Goal: Task Accomplishment & Management: Manage account settings

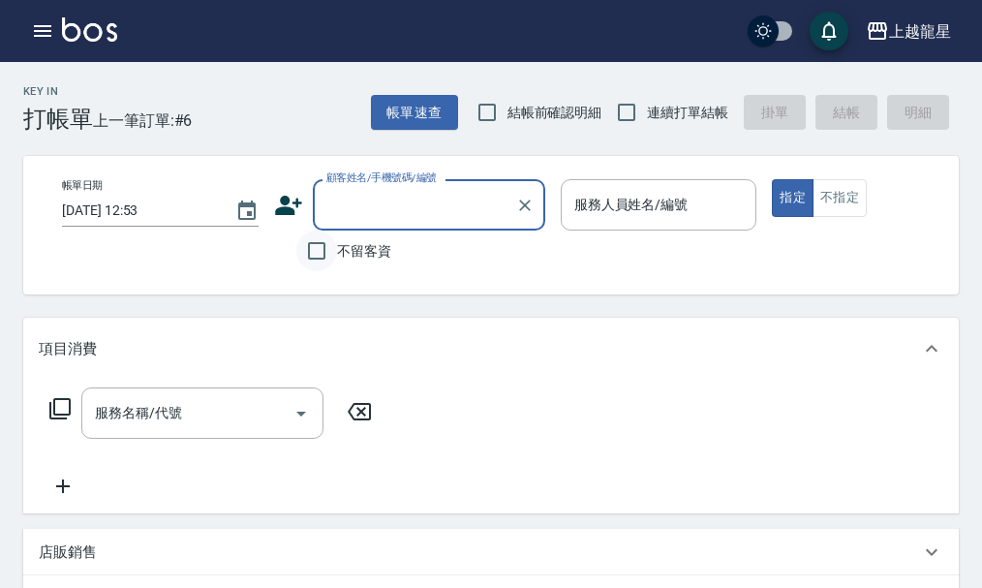
click at [325, 254] on input "不留客資" at bounding box center [316, 251] width 41 height 41
checkbox input "true"
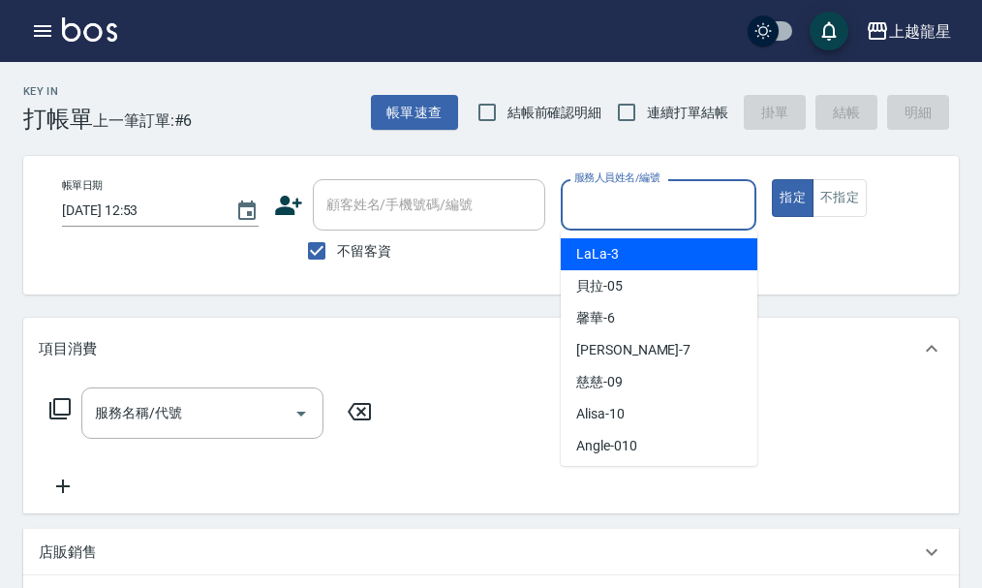
click at [627, 206] on input "服務人員姓名/編號" at bounding box center [659, 205] width 179 height 34
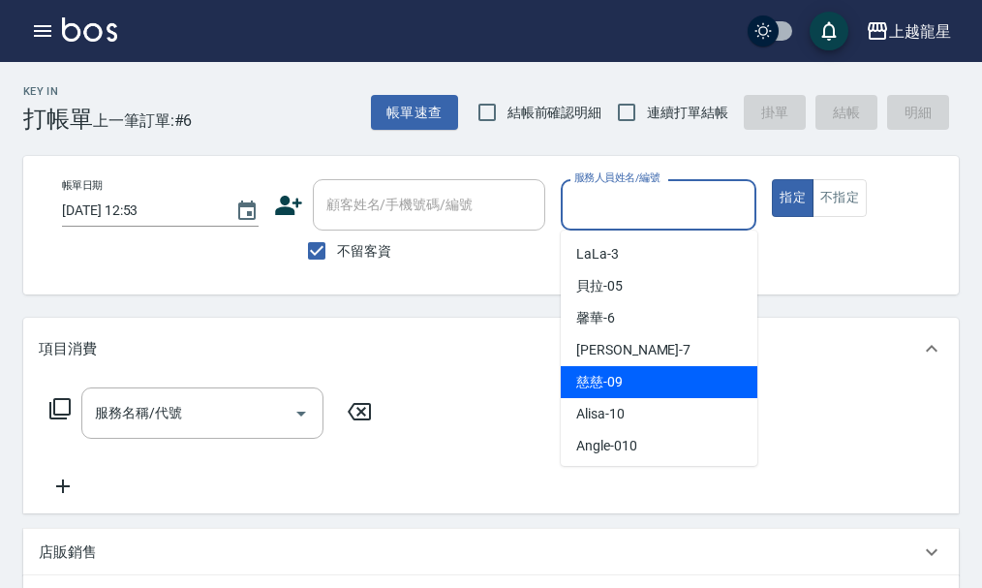
scroll to position [355, 0]
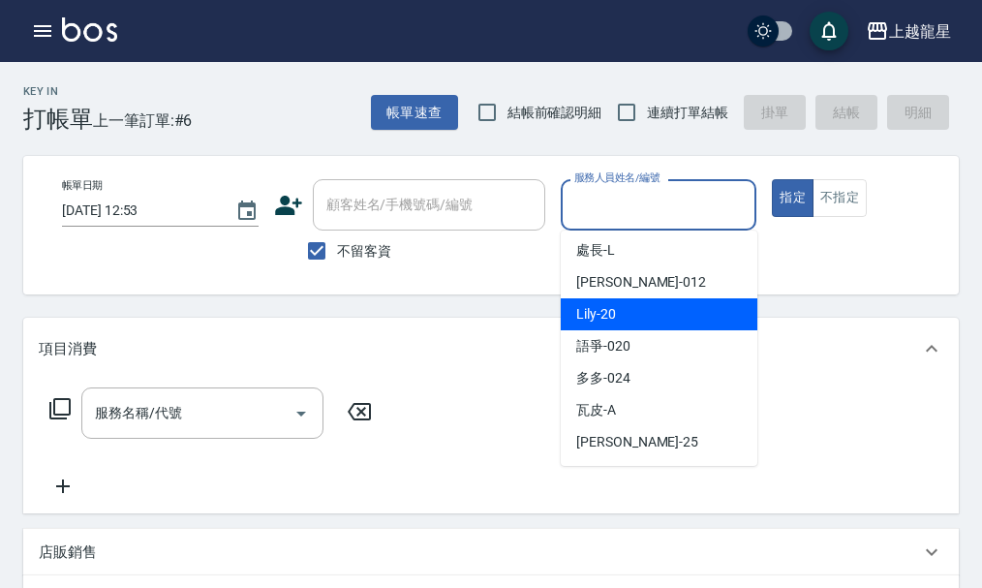
click at [687, 322] on div "Lily -20" at bounding box center [659, 314] width 197 height 32
type input "Lily-20"
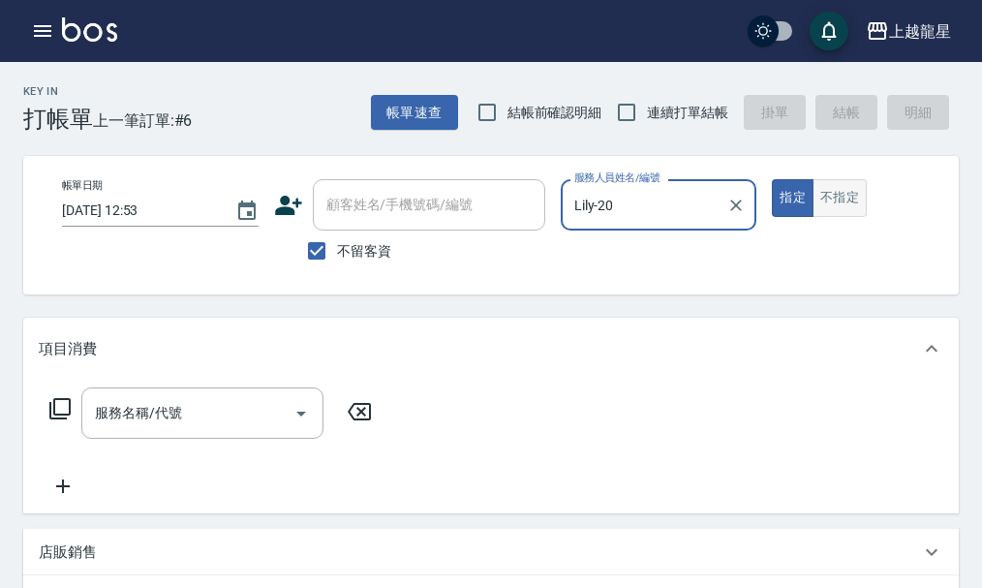
click at [845, 200] on button "不指定" at bounding box center [840, 198] width 54 height 38
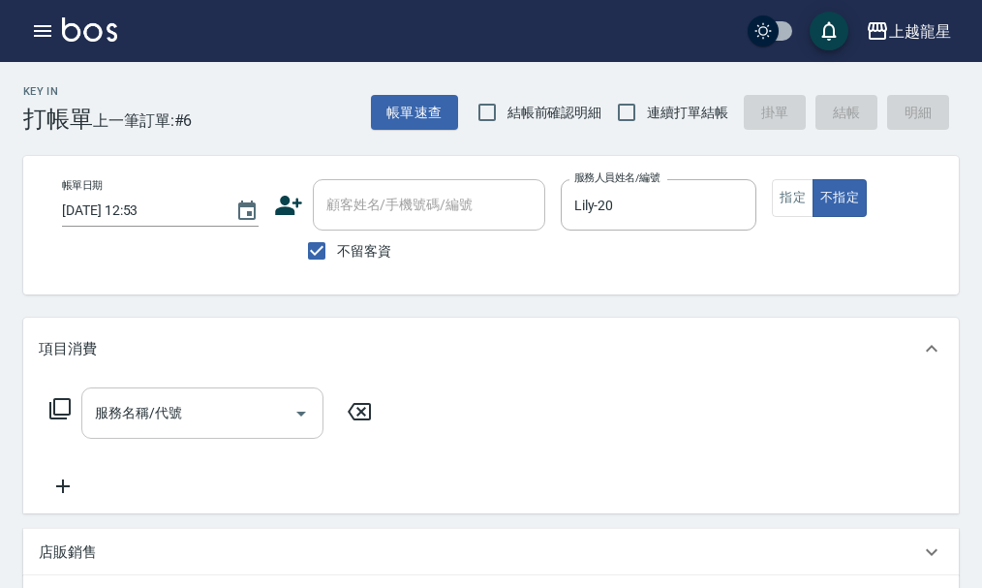
click at [237, 420] on input "服務名稱/代號" at bounding box center [188, 413] width 196 height 34
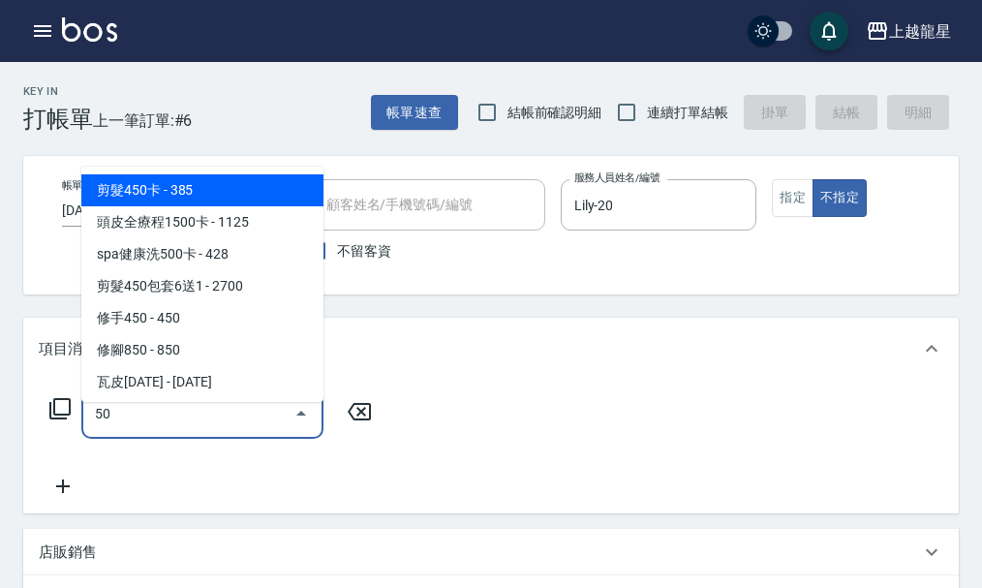
type input "5"
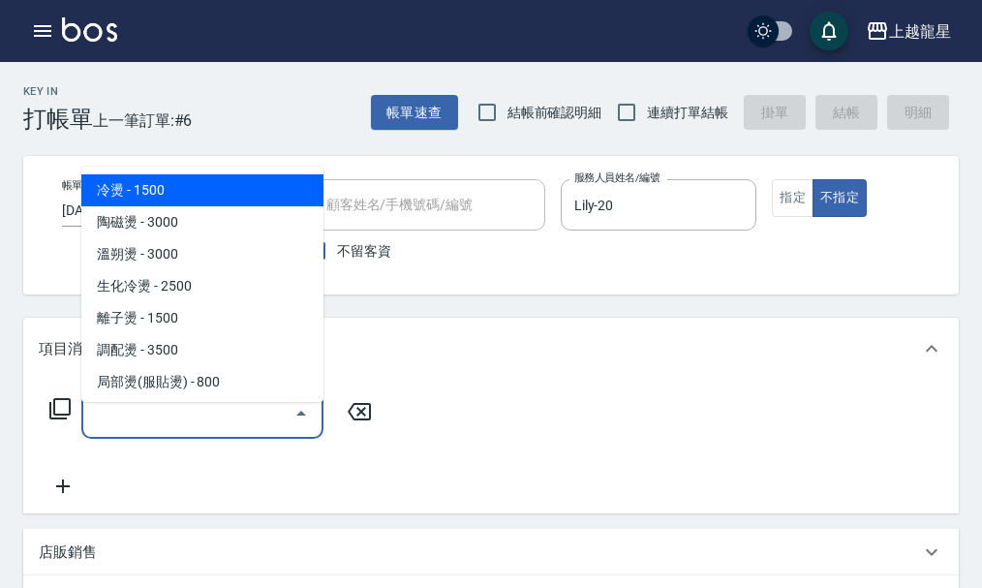
type input "ㄎ"
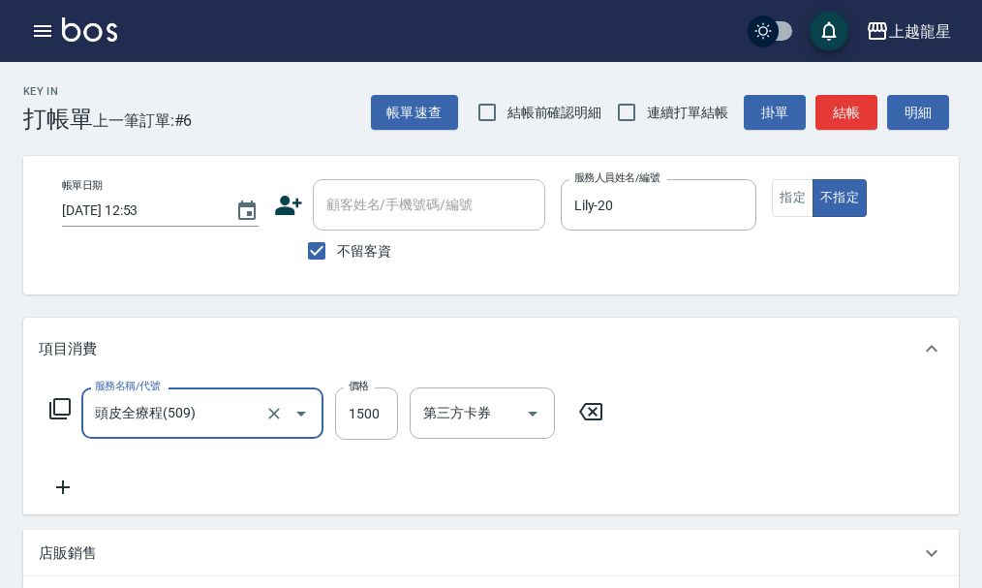
type input "頭皮全療程(509)"
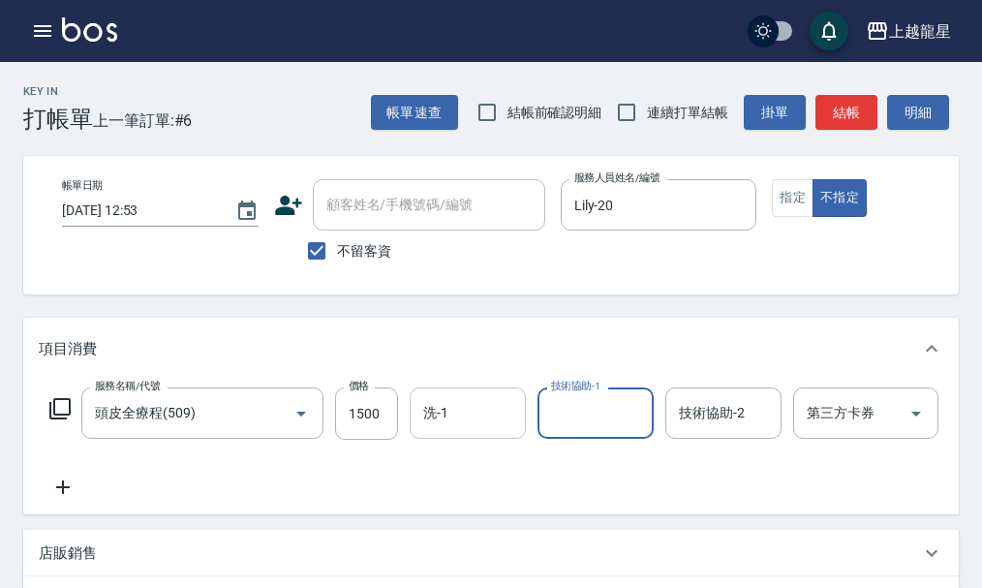
click at [470, 430] on input "洗-1" at bounding box center [467, 413] width 99 height 34
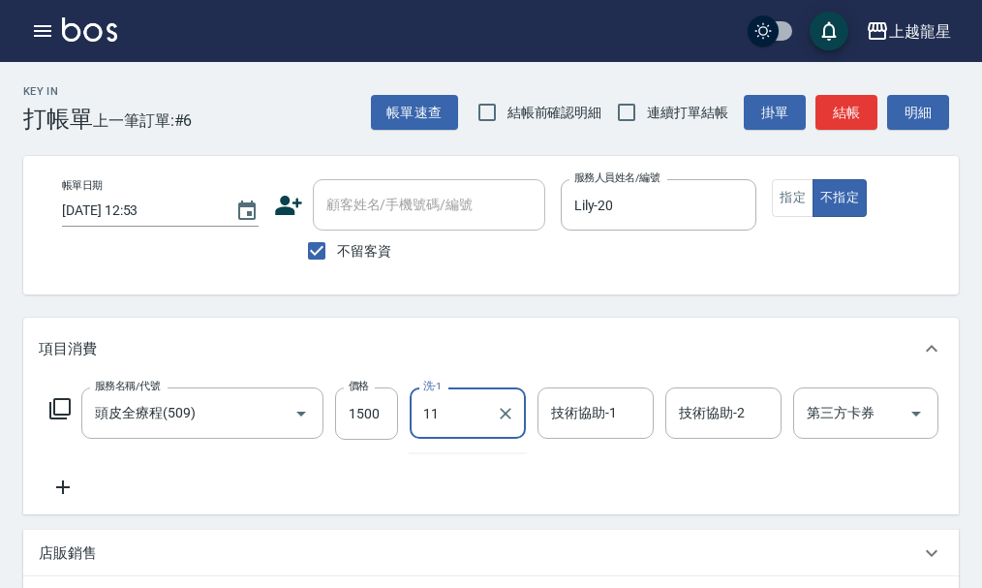
type input "[PERSON_NAME]-11"
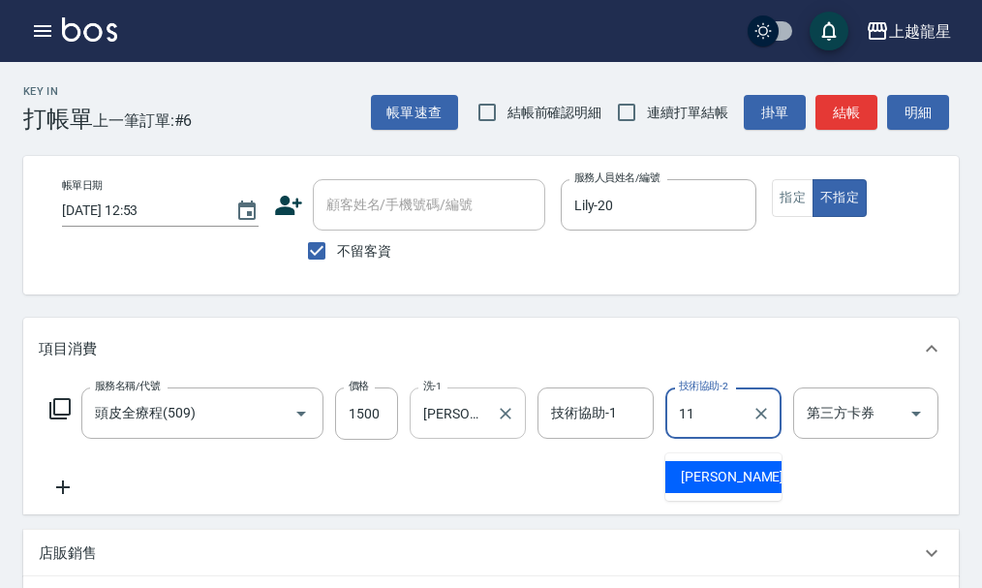
type input "[PERSON_NAME]-11"
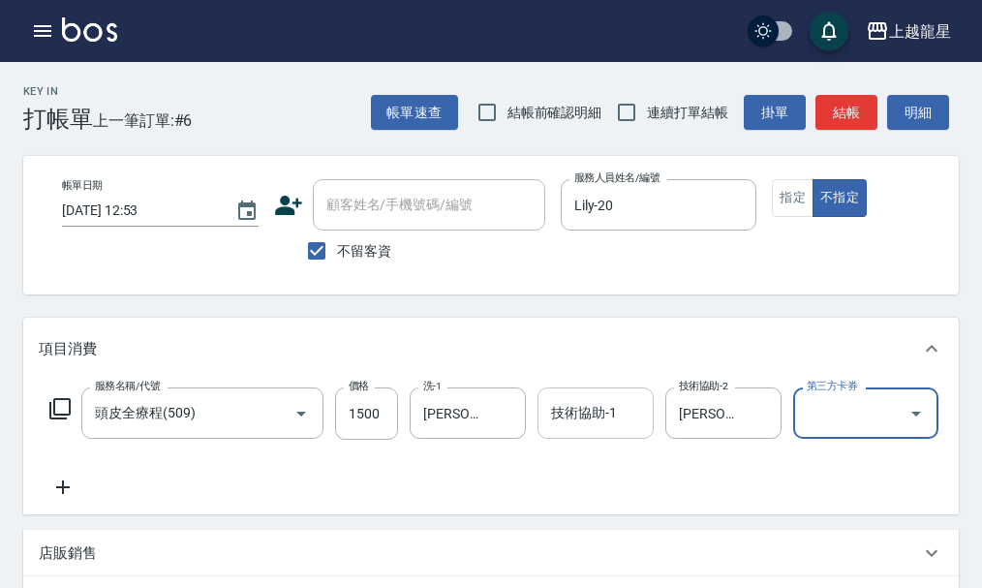
click at [558, 439] on div "技術協助-1" at bounding box center [596, 412] width 116 height 51
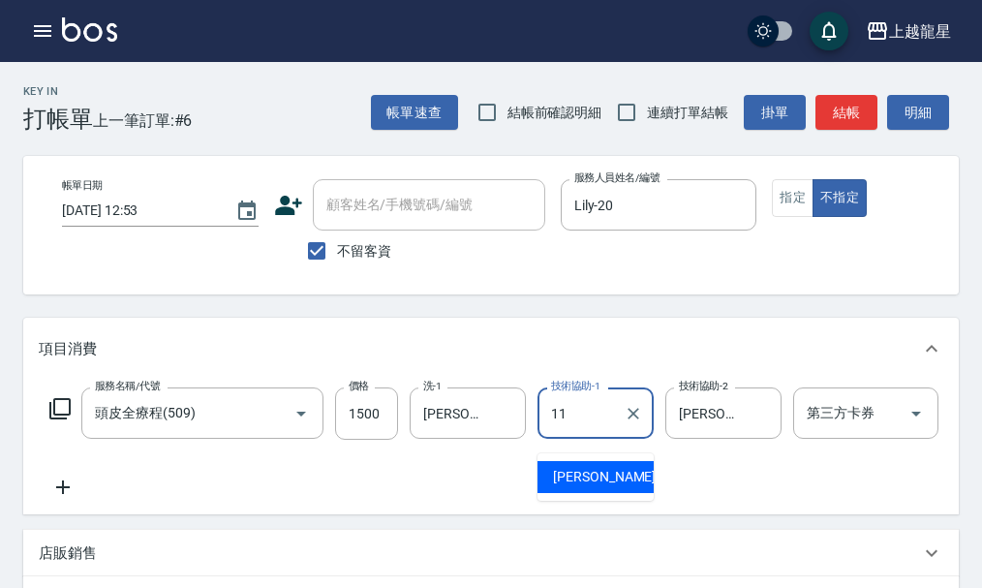
type input "[PERSON_NAME]-11"
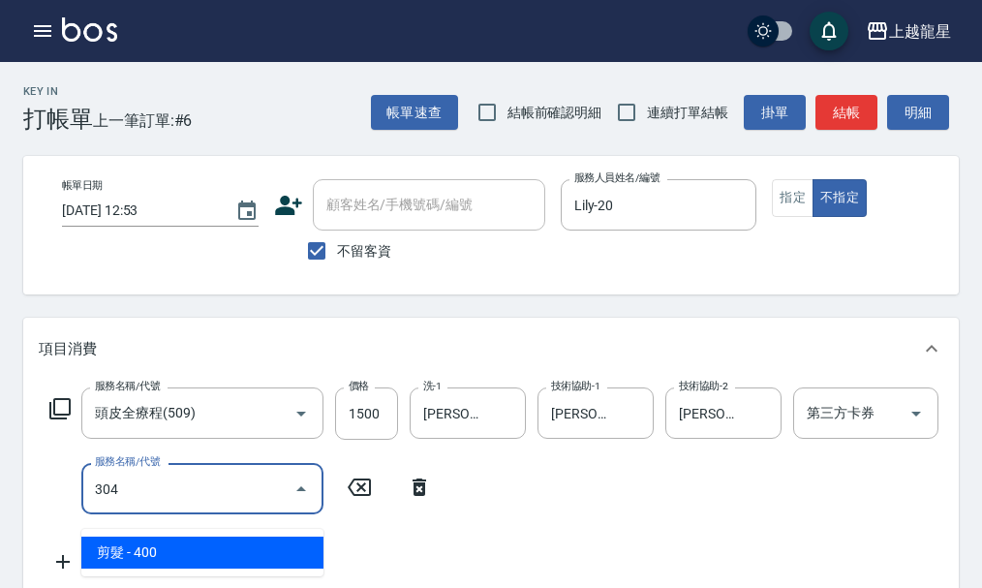
type input "剪髮(304)"
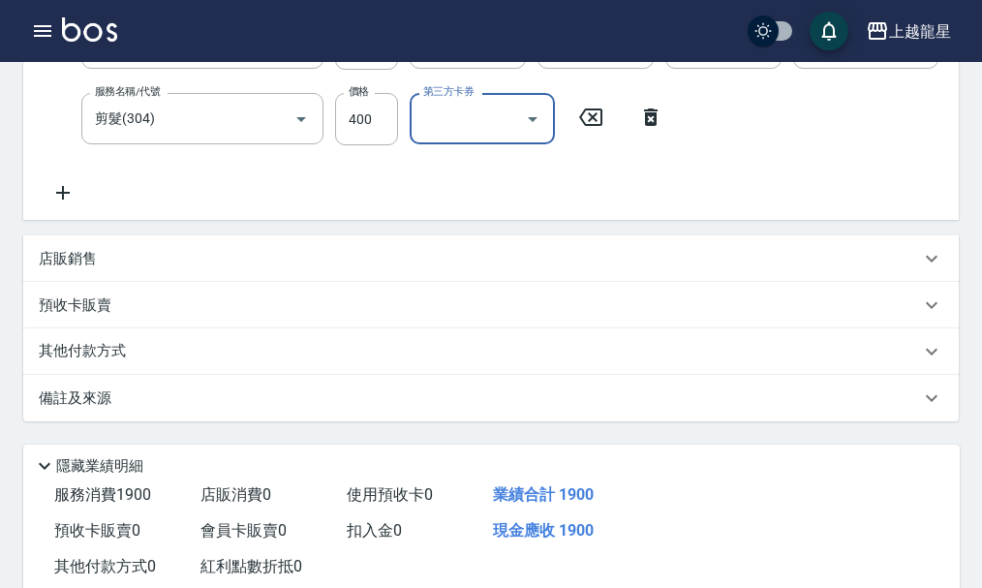
scroll to position [555, 0]
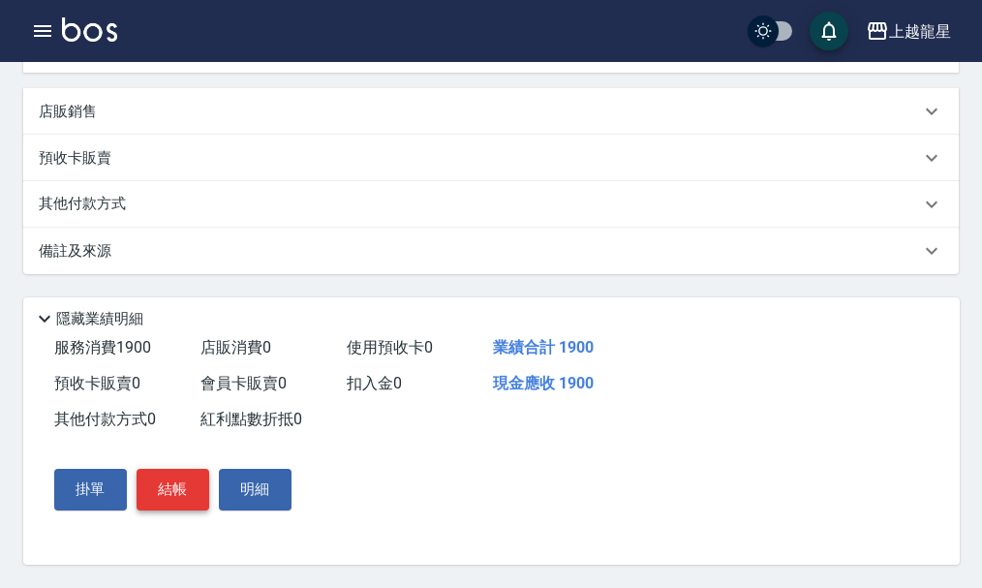
click at [178, 497] on button "結帳" at bounding box center [173, 489] width 73 height 41
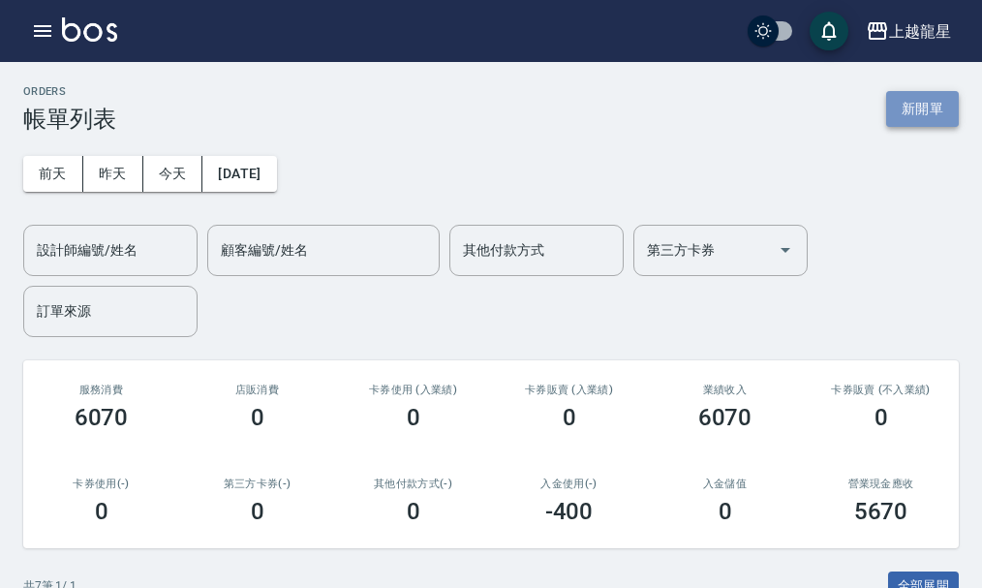
click at [909, 103] on button "新開單" at bounding box center [922, 109] width 73 height 36
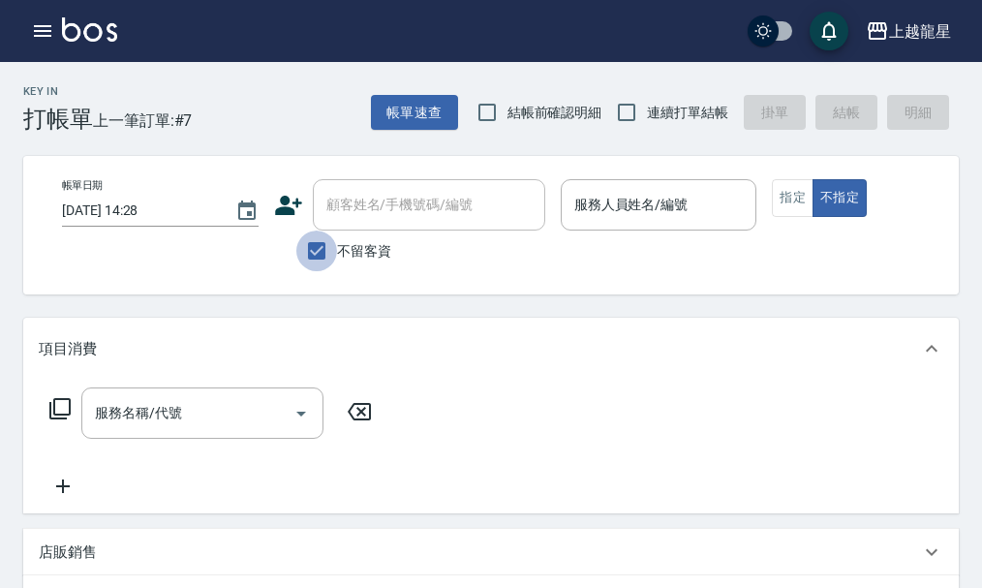
click at [315, 248] on input "不留客資" at bounding box center [316, 251] width 41 height 41
checkbox input "false"
click at [348, 213] on div "顧客姓名/手機號碼/編號 顧客姓名/手機號碼/編號" at bounding box center [429, 204] width 232 height 51
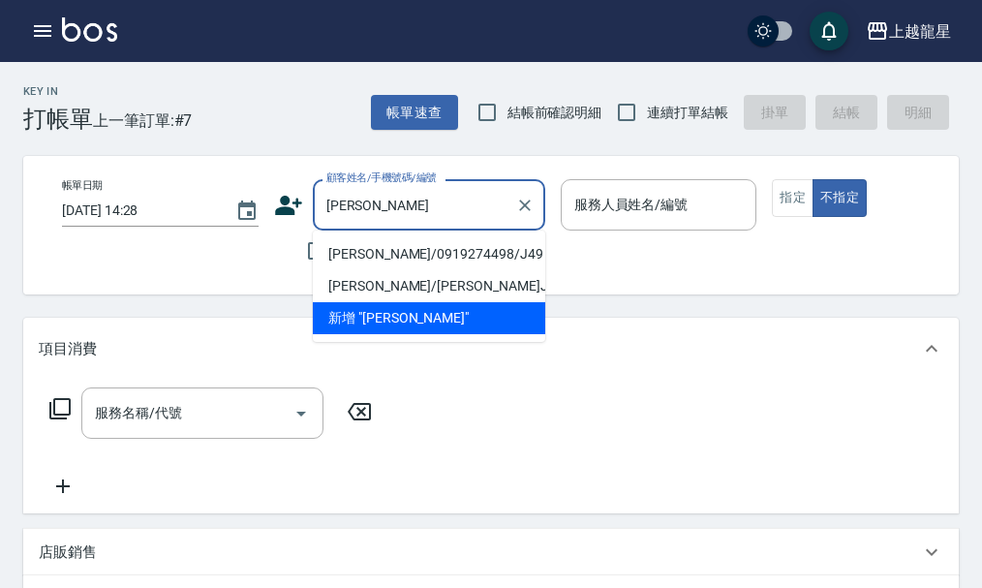
type input "廖"
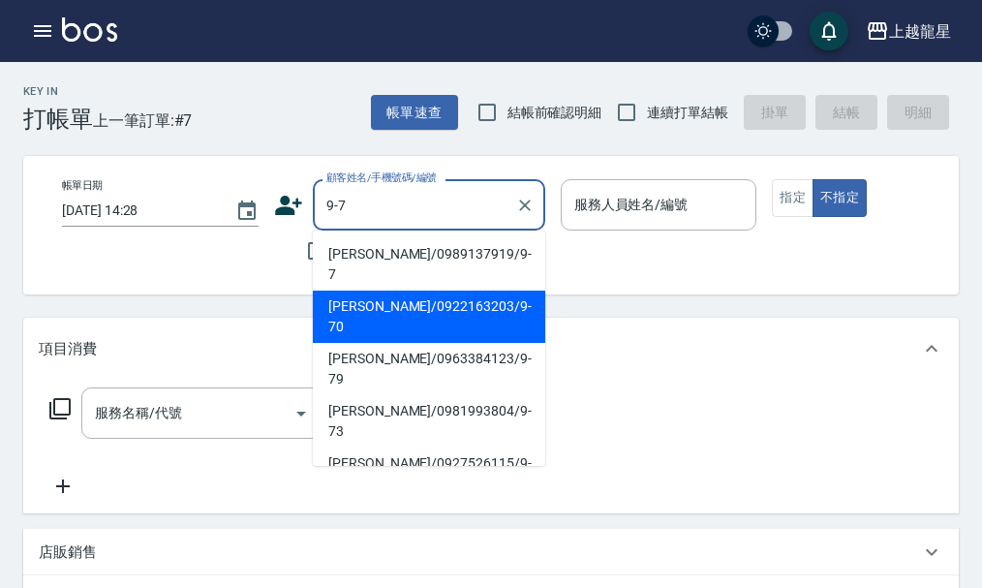
click at [365, 291] on li "林君綺/0922163203/9-70" at bounding box center [429, 317] width 232 height 52
type input "林君綺/0922163203/9-70"
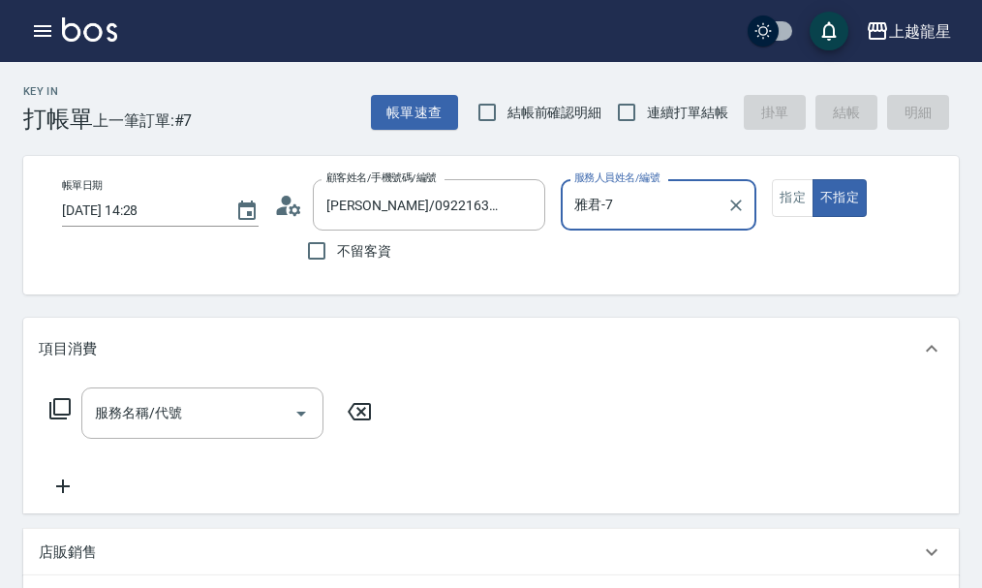
type input "雅君-7"
click at [780, 201] on button "指定" at bounding box center [793, 198] width 42 height 38
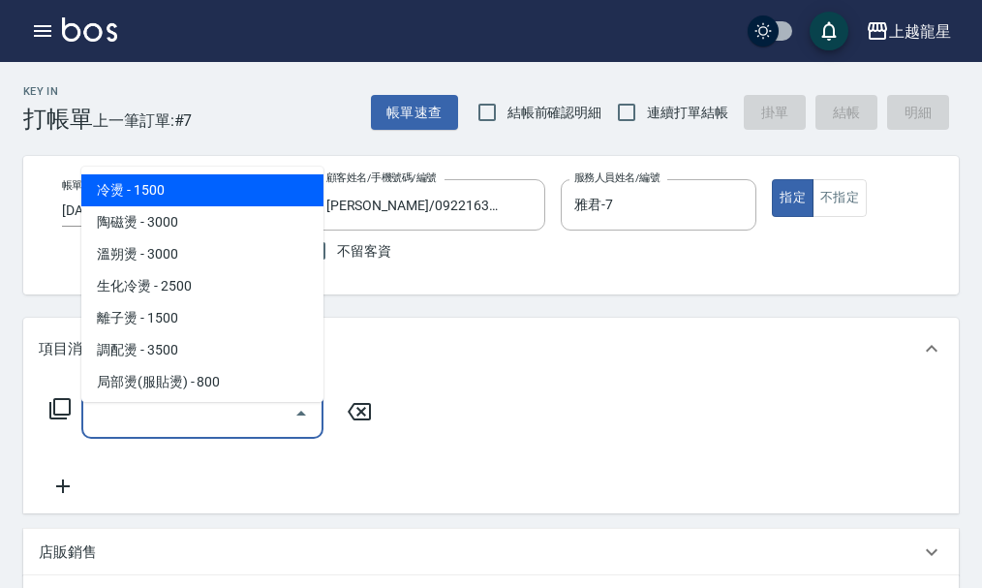
click at [141, 430] on input "服務名稱/代號" at bounding box center [188, 413] width 196 height 34
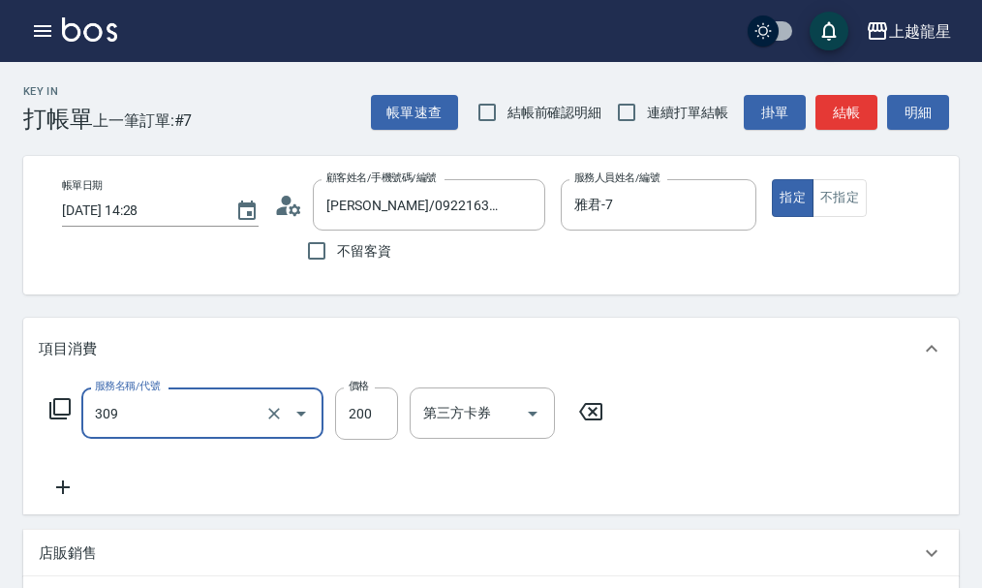
type input "剪髮(國小)(309)"
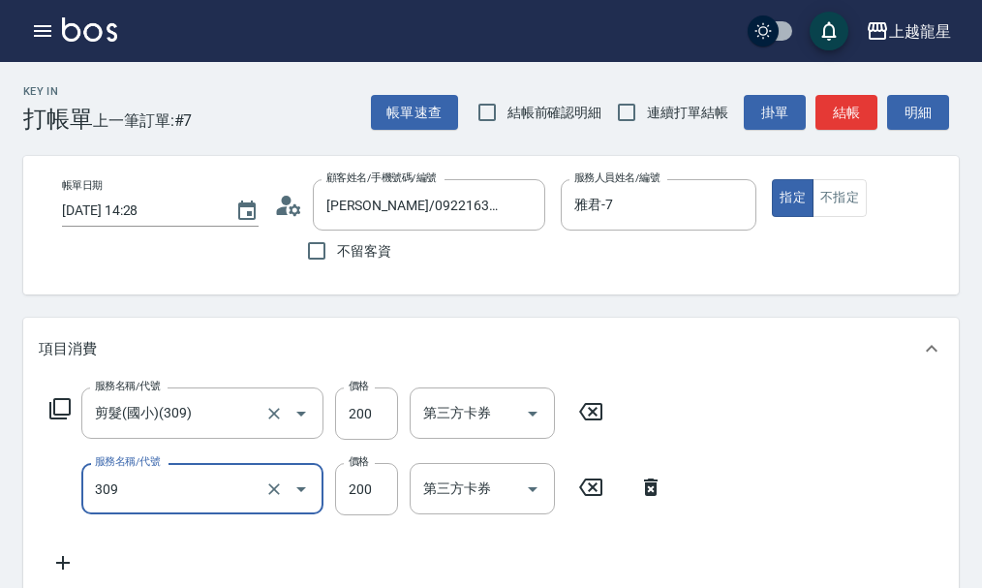
type input "剪髮(國小)(309)"
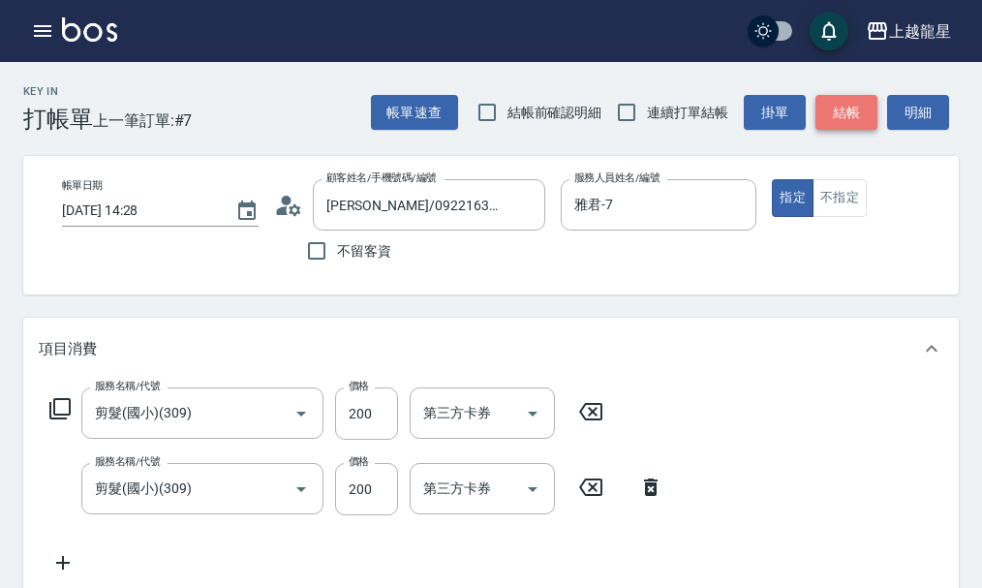
click at [851, 108] on button "結帳" at bounding box center [847, 113] width 62 height 36
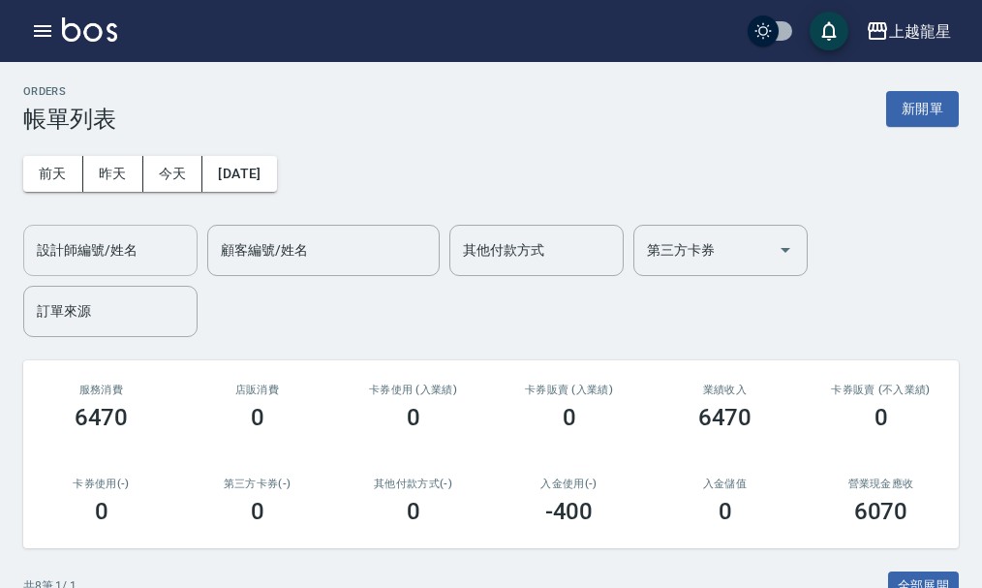
click at [102, 225] on div "設計師編號/姓名" at bounding box center [110, 250] width 174 height 51
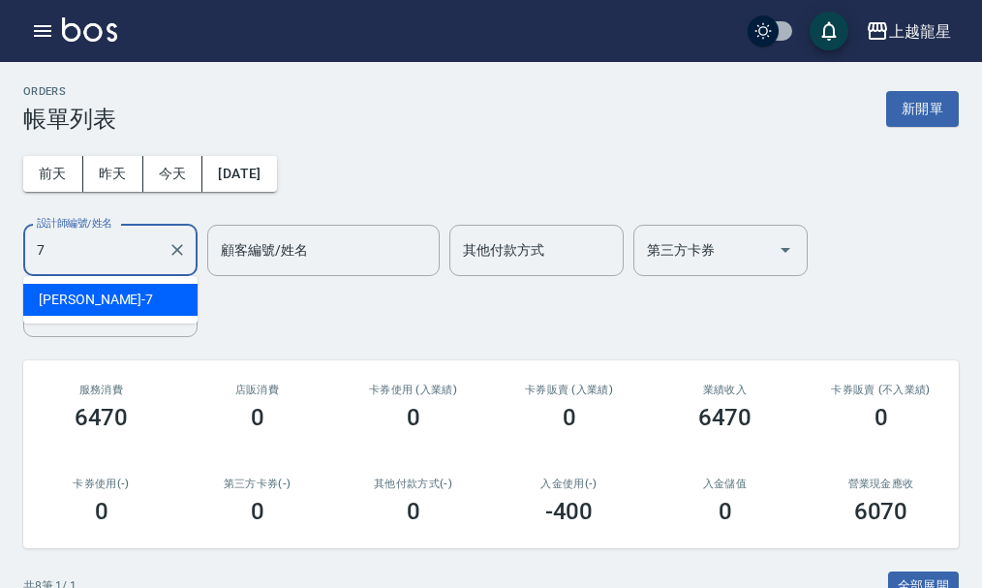
type input "雅君-7"
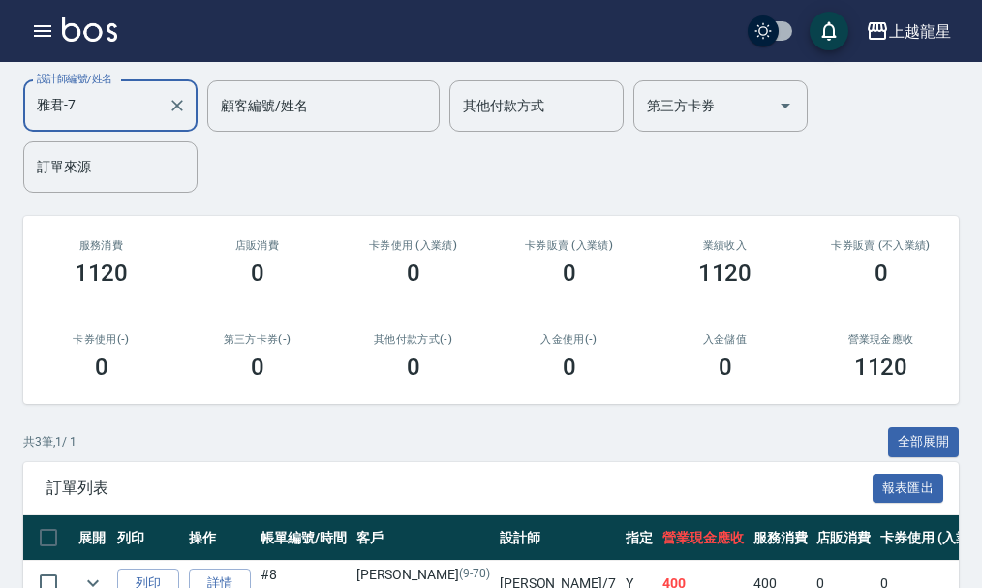
scroll to position [347, 0]
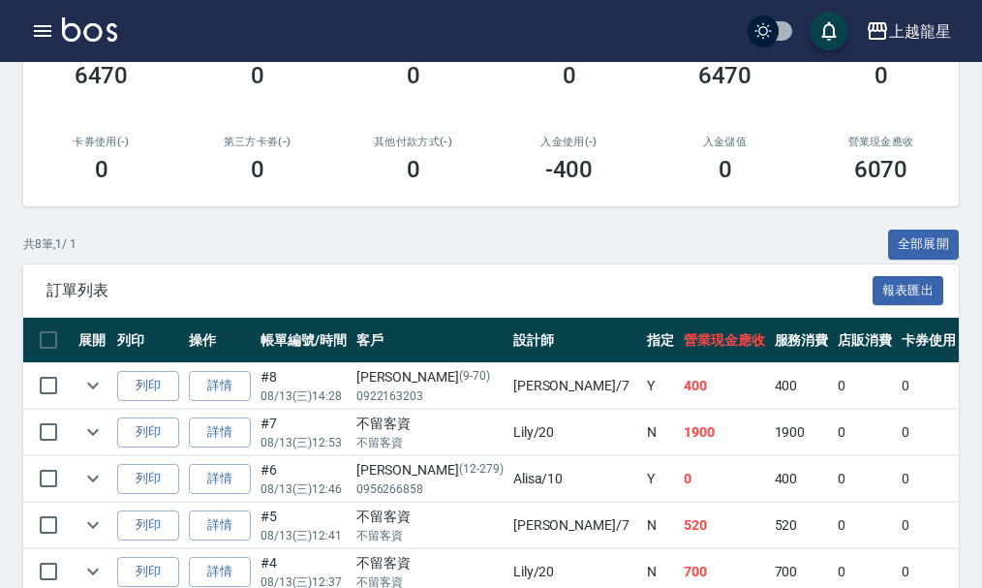
scroll to position [579, 0]
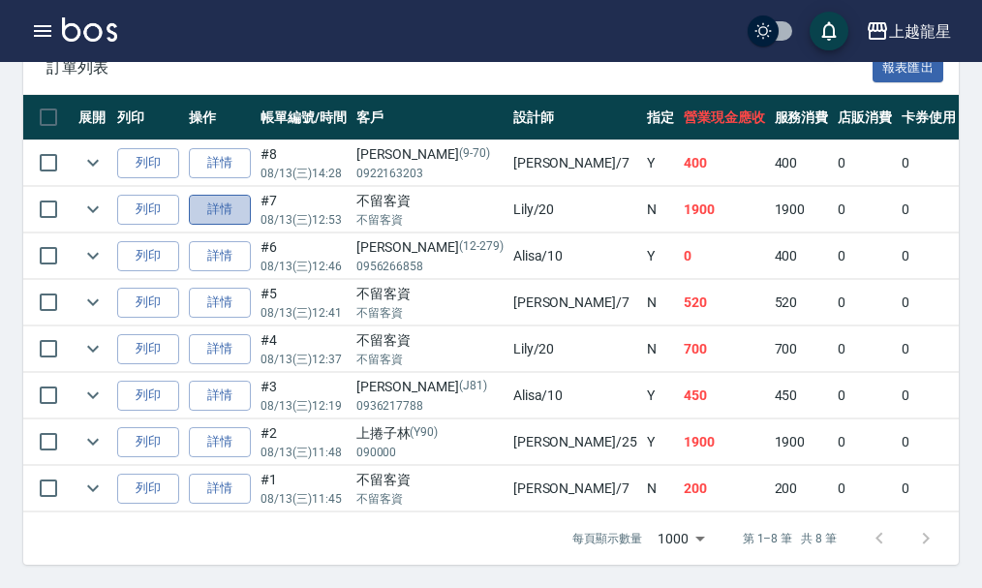
click at [226, 195] on link "詳情" at bounding box center [220, 210] width 62 height 30
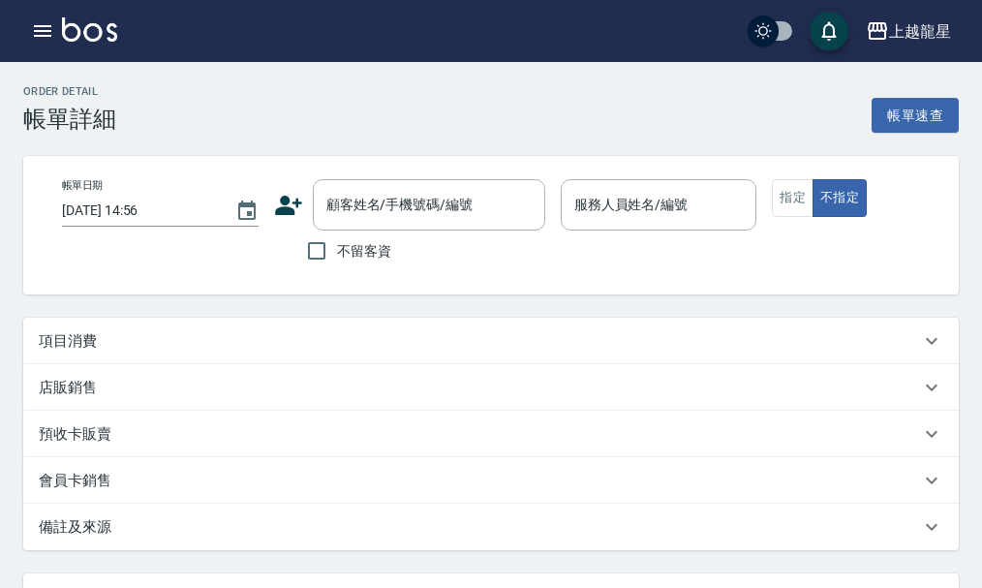
type input "2025/08/13 12:53"
checkbox input "true"
type input "Lily-20"
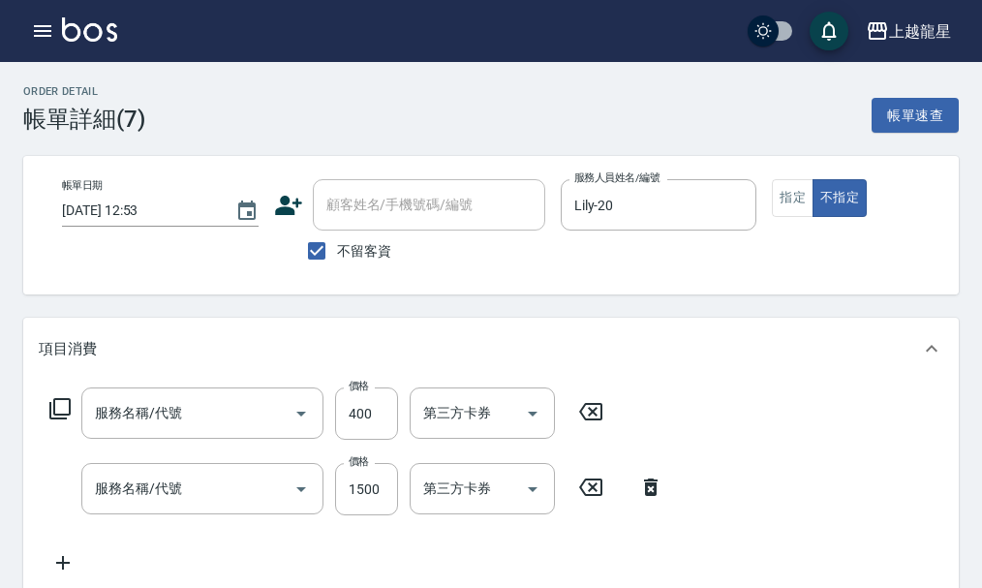
type input "剪髮(304)"
type input "頭皮全療程(509)"
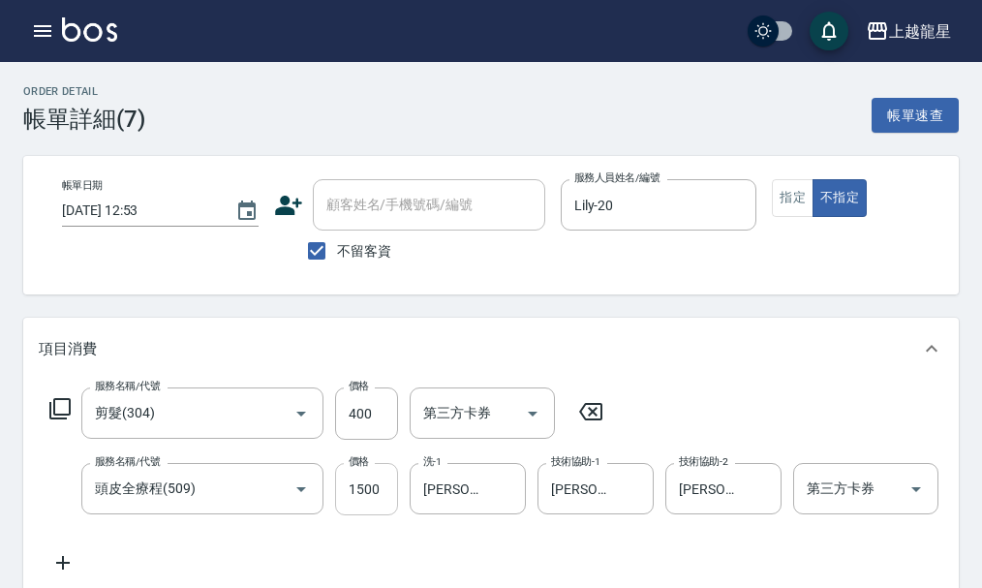
click at [372, 504] on input "1500" at bounding box center [366, 489] width 63 height 52
type input "1200"
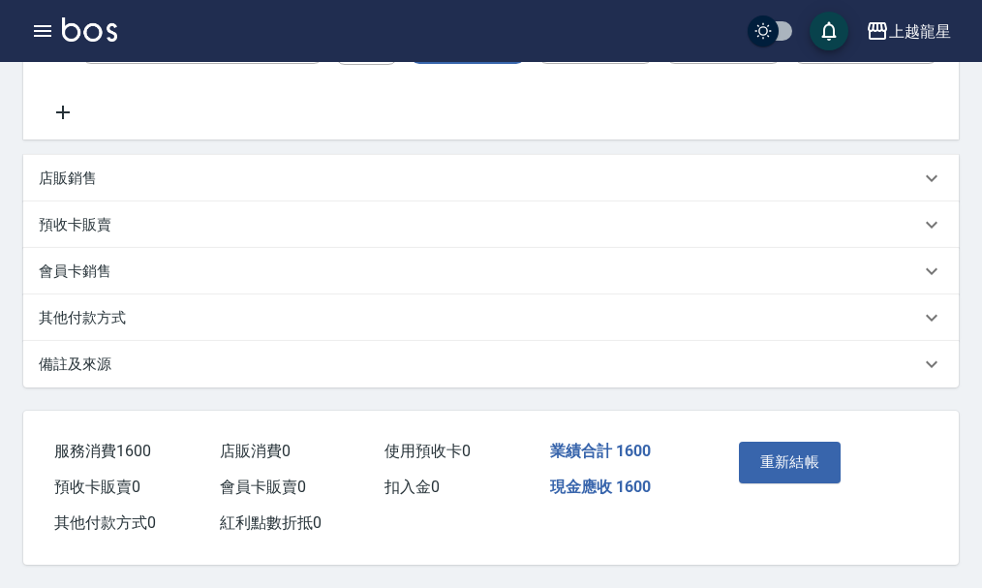
scroll to position [484, 0]
click at [770, 449] on button "重新結帳" at bounding box center [790, 462] width 103 height 41
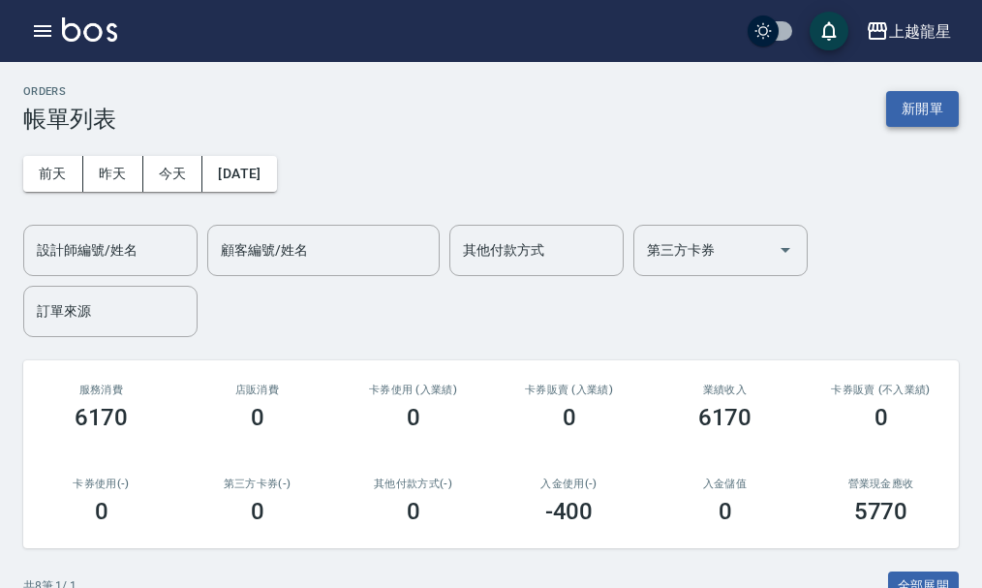
click at [933, 102] on button "新開單" at bounding box center [922, 109] width 73 height 36
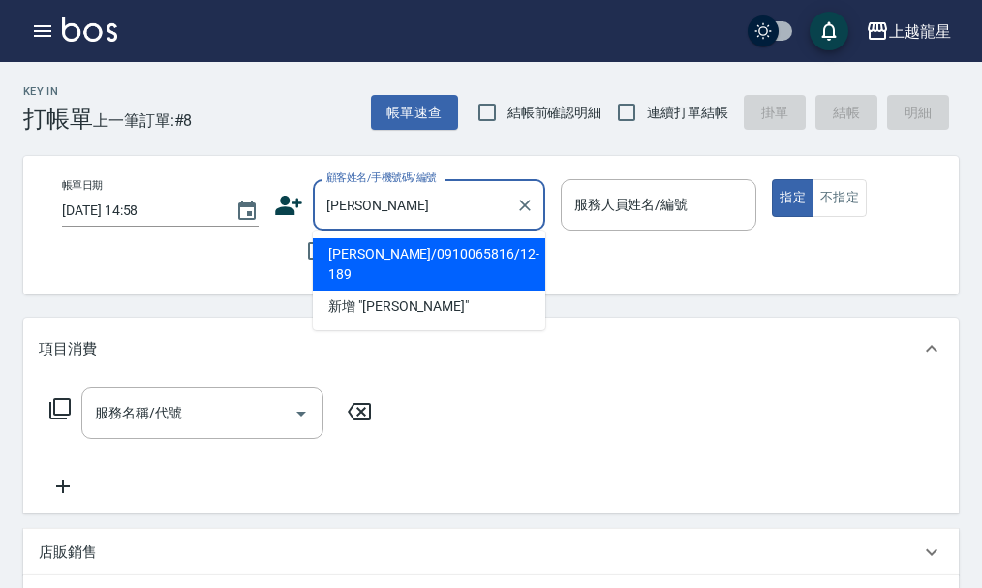
click at [389, 243] on li "[PERSON_NAME]/0910065816/12-189" at bounding box center [429, 264] width 232 height 52
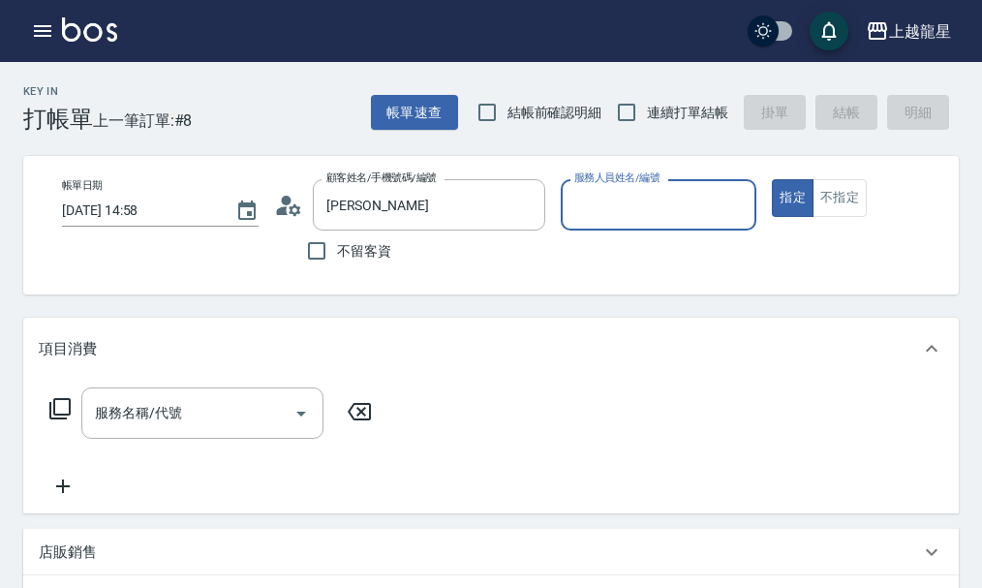
type input "[PERSON_NAME]/0910065816/12-189"
click at [284, 208] on icon at bounding box center [282, 210] width 12 height 9
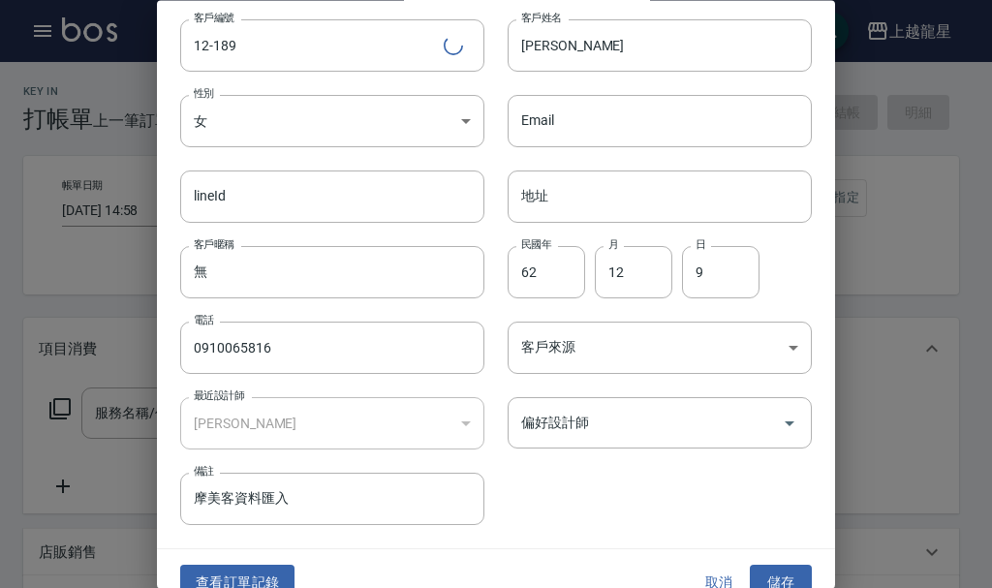
scroll to position [83, 0]
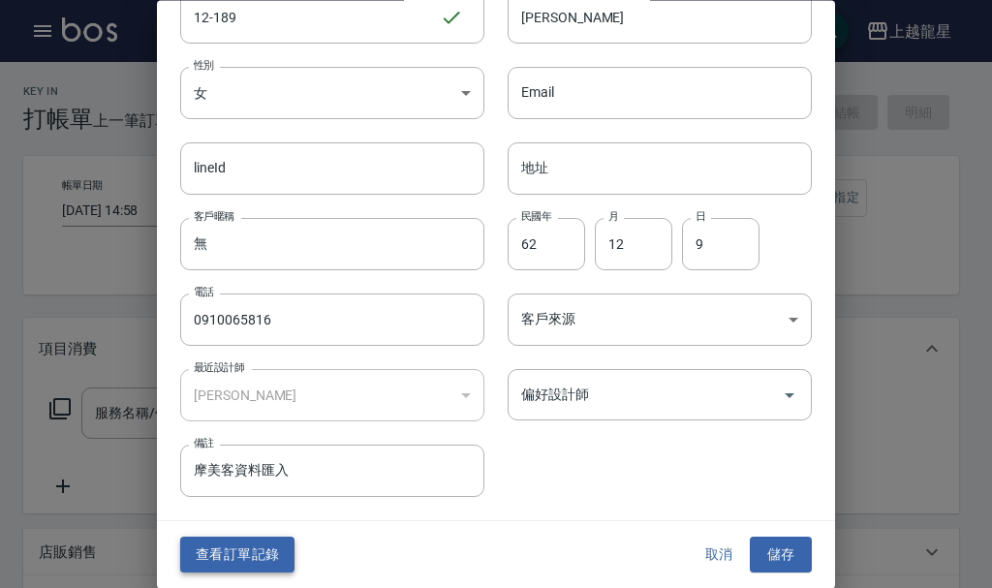
click at [240, 542] on button "查看訂單記錄" at bounding box center [237, 556] width 114 height 36
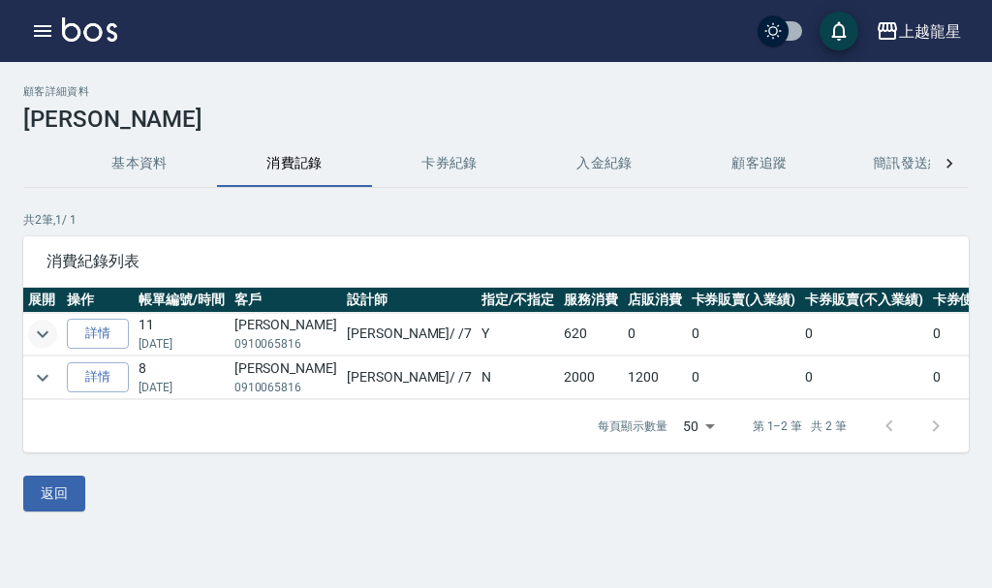
click at [42, 337] on icon "expand row" at bounding box center [42, 334] width 23 height 23
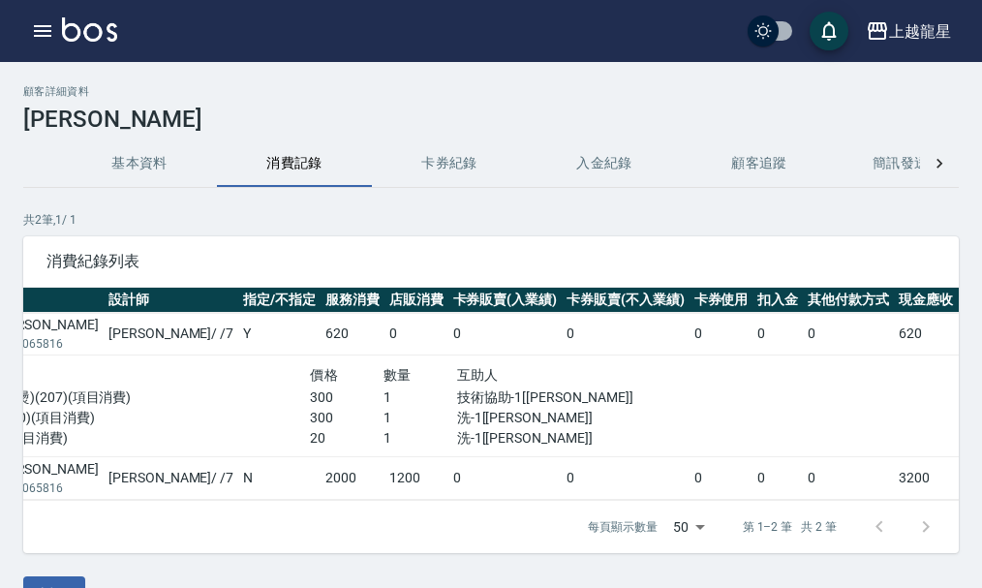
scroll to position [0, 283]
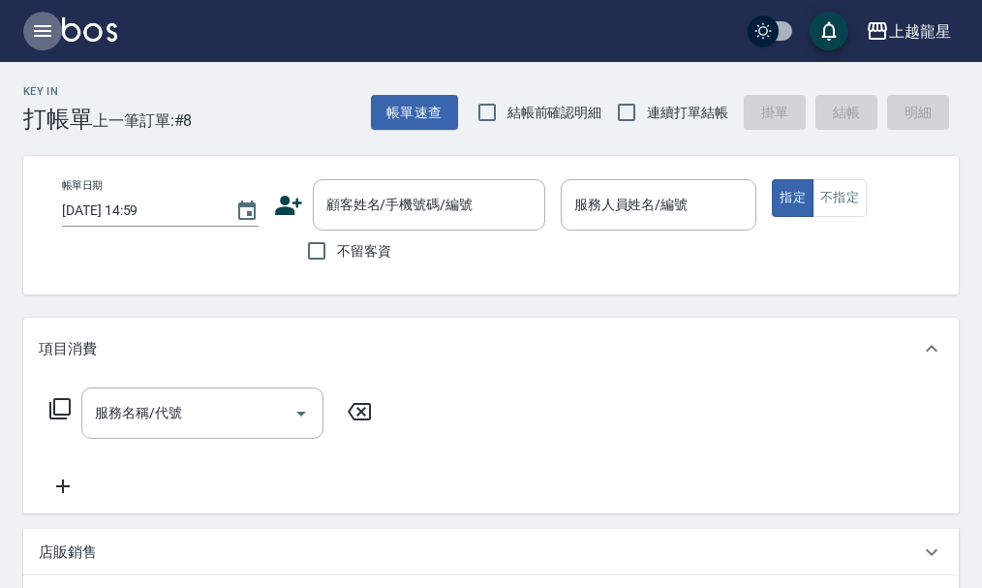
click at [49, 42] on icon "button" at bounding box center [42, 30] width 23 height 23
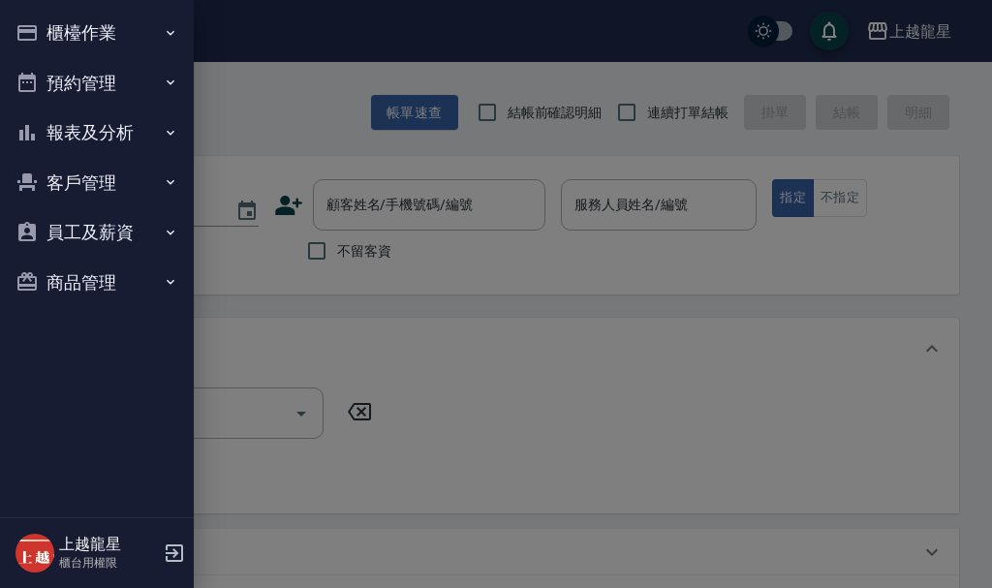
click at [77, 95] on button "預約管理" at bounding box center [97, 83] width 178 height 50
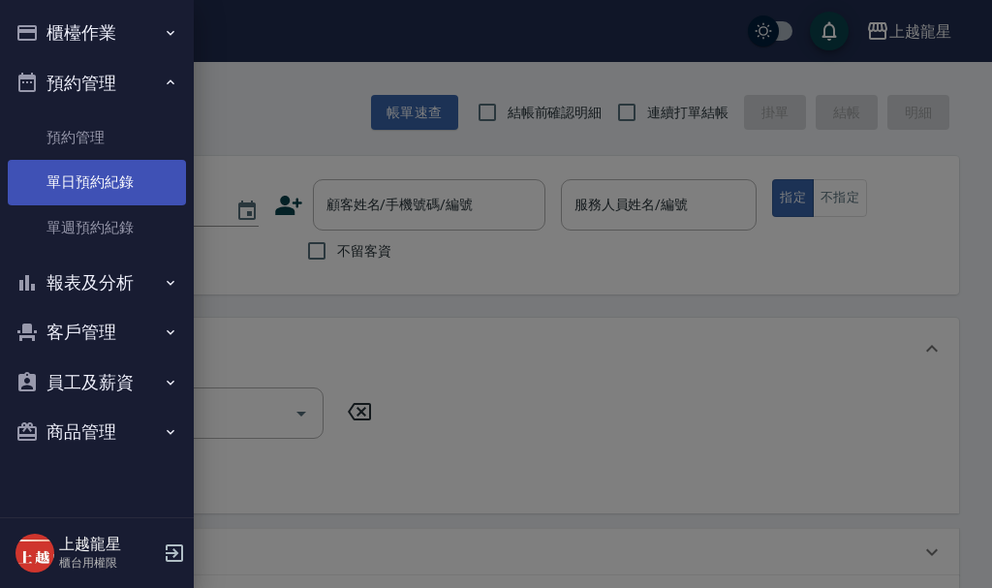
click at [69, 190] on link "單日預約紀錄" at bounding box center [97, 182] width 178 height 45
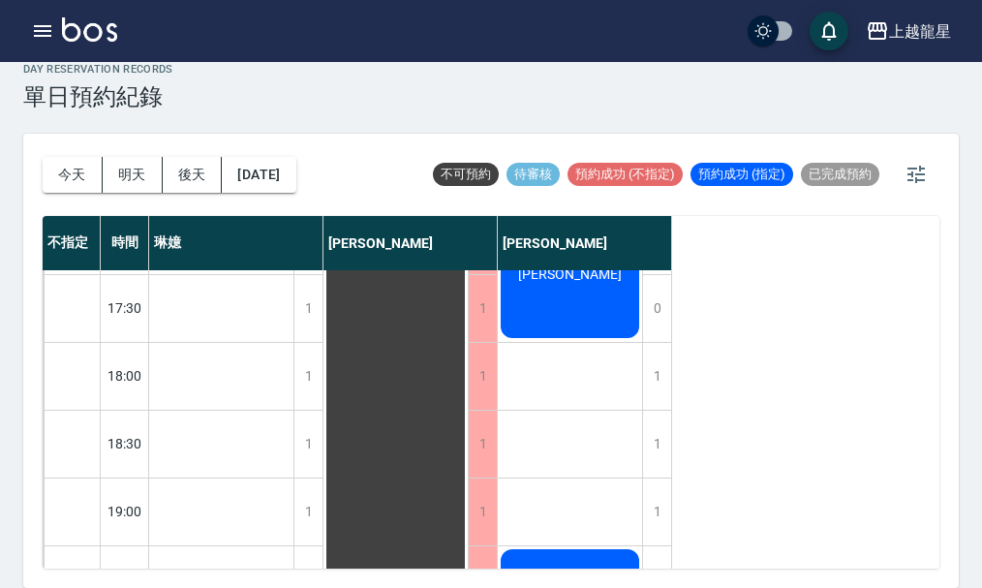
scroll to position [841, 0]
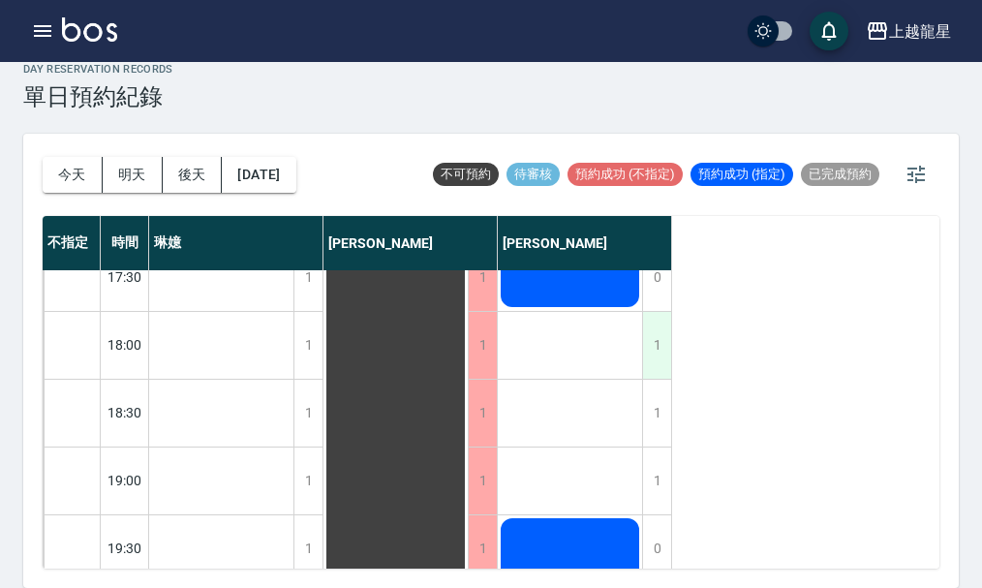
click at [650, 353] on div "1" at bounding box center [656, 345] width 29 height 67
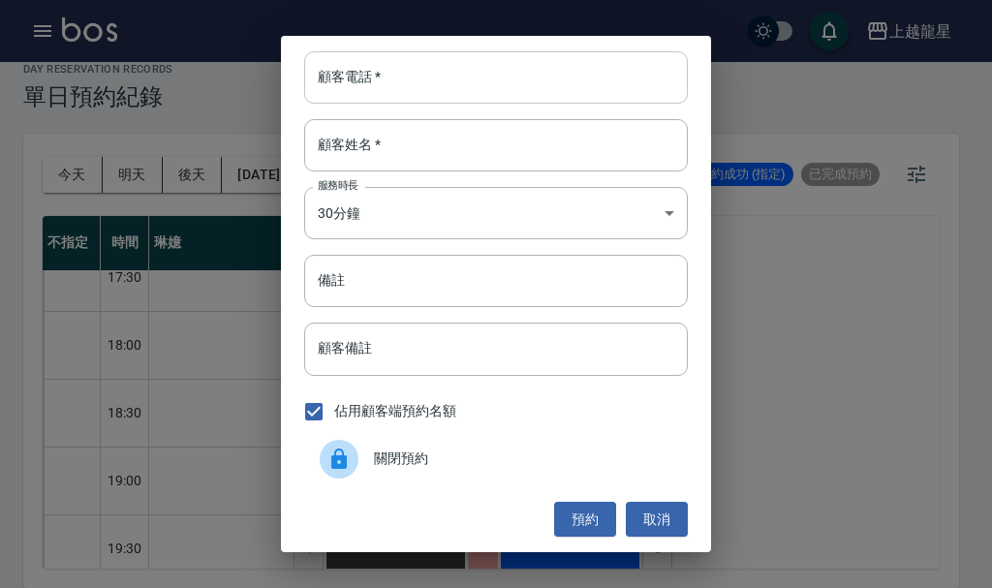
click at [406, 80] on input "顧客電話   *" at bounding box center [496, 77] width 384 height 52
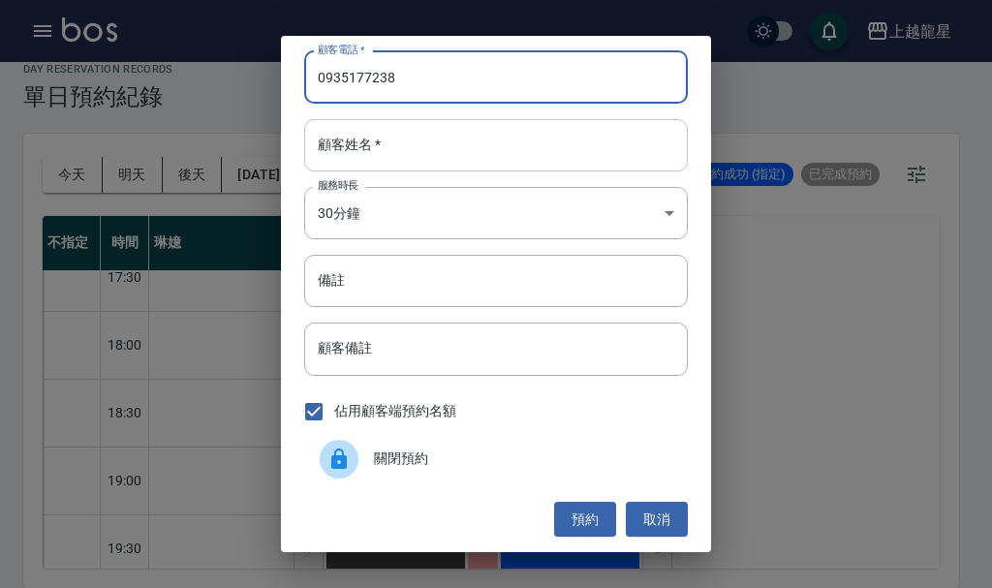
type input "0935177238"
click at [440, 153] on input "顧客姓名   *" at bounding box center [496, 145] width 384 height 52
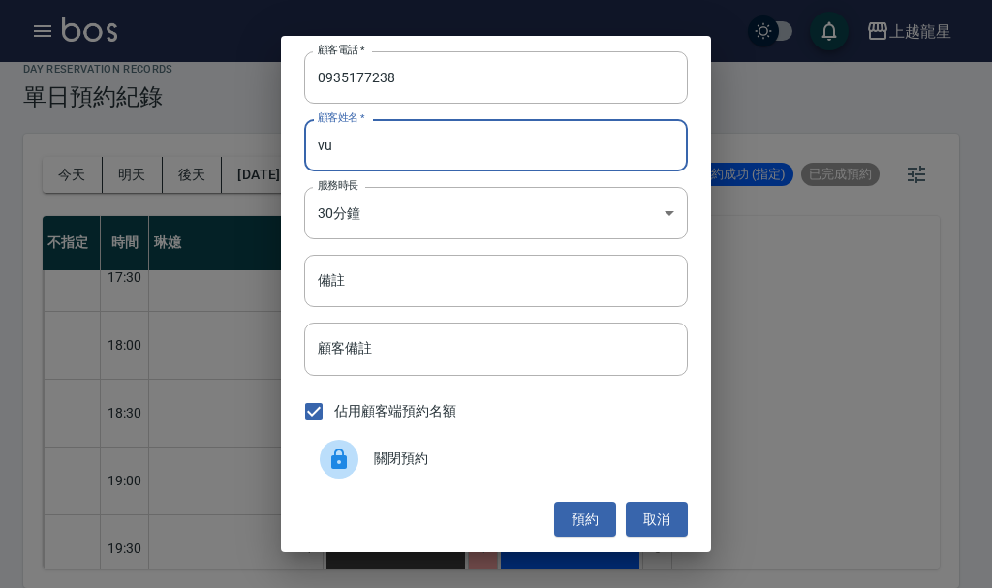
type input "v"
click at [330, 132] on input "顧客姓名   *" at bounding box center [496, 145] width 384 height 52
drag, startPoint x: 386, startPoint y: 160, endPoint x: 391, endPoint y: 144, distance: 16.2
click at [391, 144] on input "顧客姓名   *" at bounding box center [496, 145] width 384 height 52
paste input "[PERSON_NAME]"
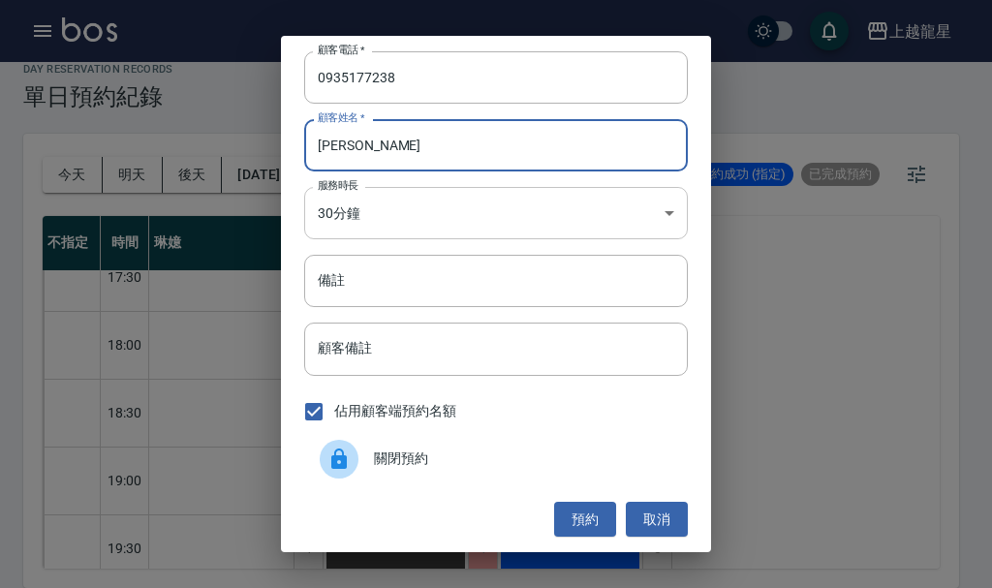
type input "[PERSON_NAME]"
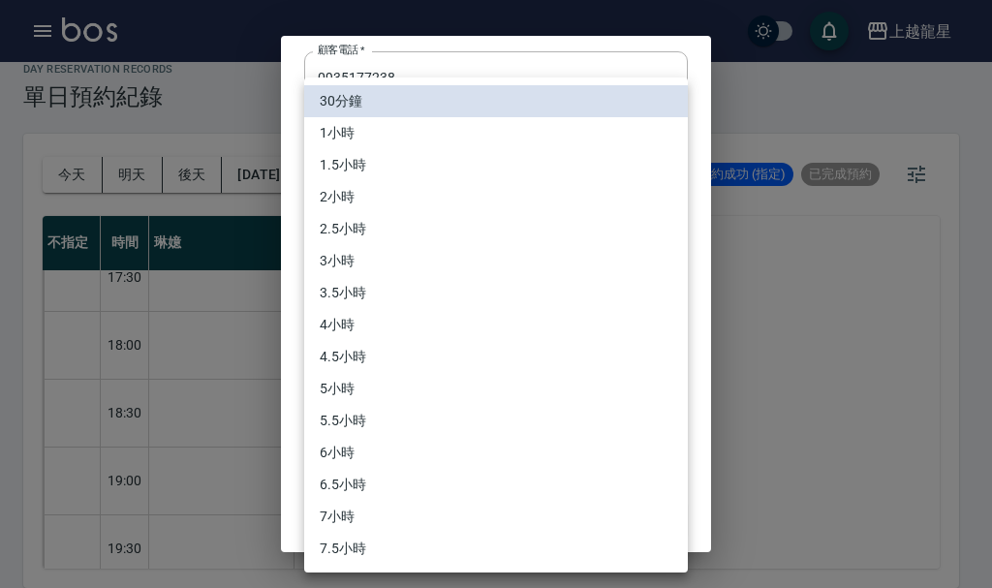
click at [401, 213] on body "上越龍星 登出 櫃檯作業 打帳單 帳單列表 現金收支登錄 高階收支登錄 材料自購登錄 每日結帳 現場電腦打卡 預約管理 預約管理 單日預約紀錄 單週預約紀錄 …" at bounding box center [496, 283] width 992 height 610
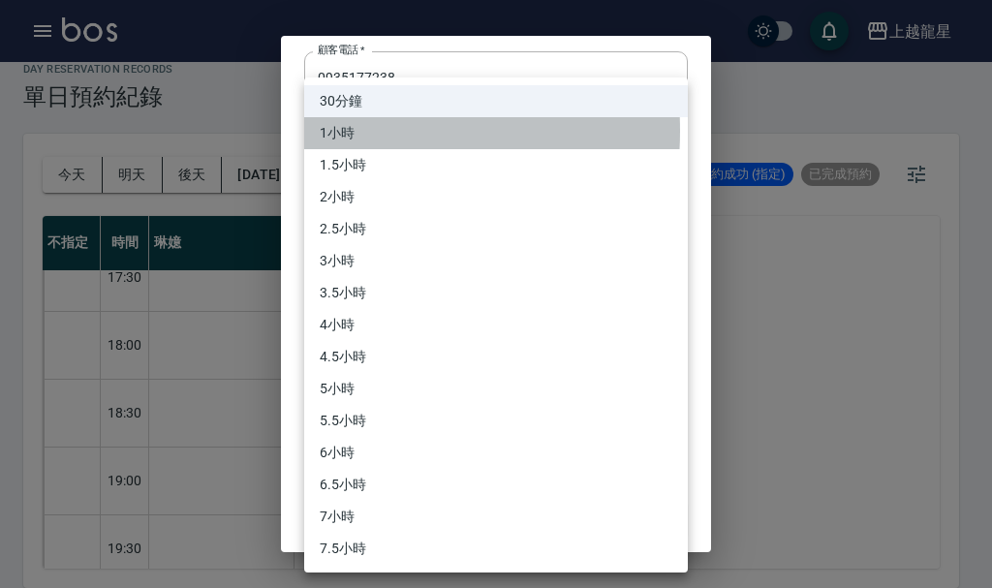
click at [346, 131] on li "1小時" at bounding box center [496, 133] width 384 height 32
type input "2"
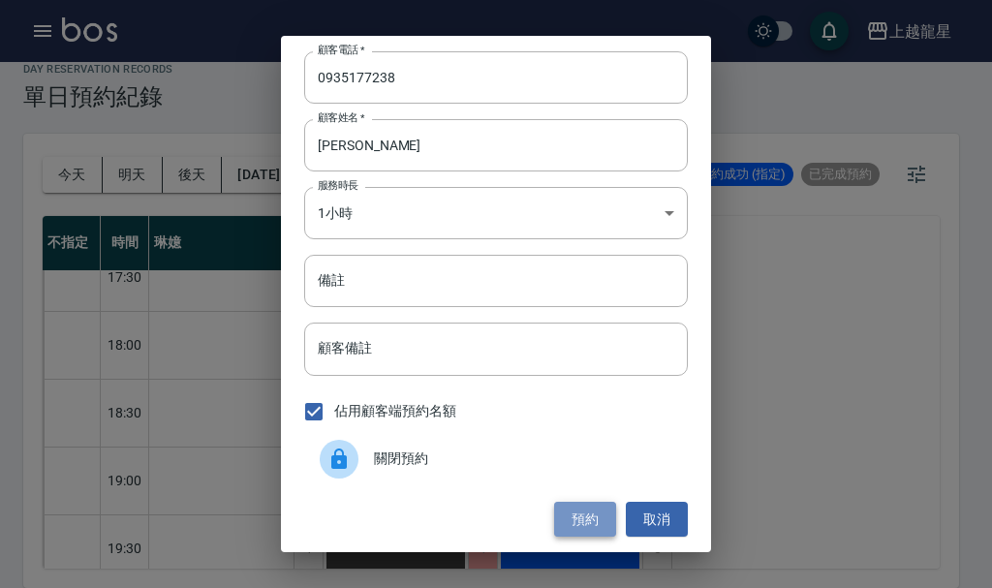
click at [601, 511] on button "預約" at bounding box center [585, 520] width 62 height 36
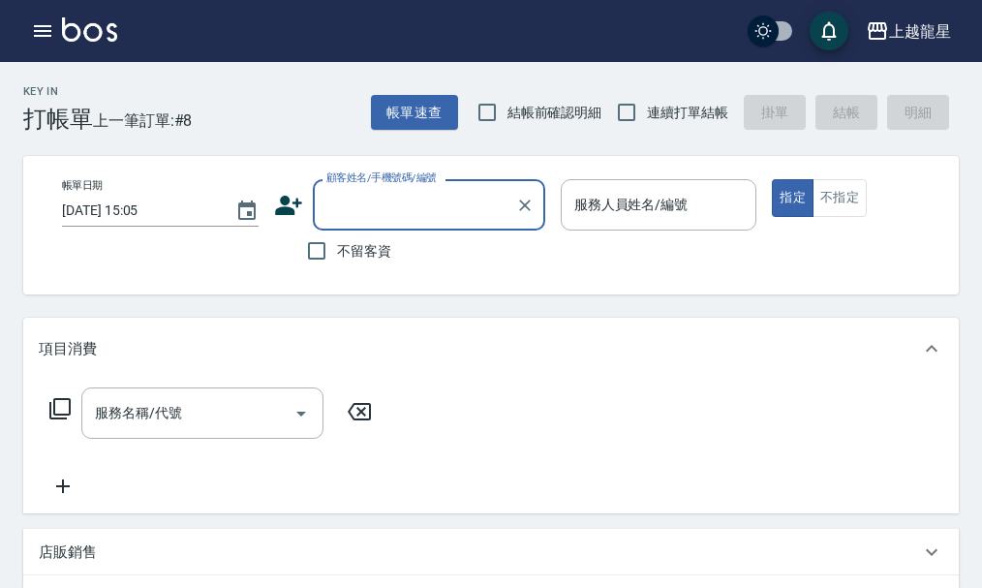
drag, startPoint x: 352, startPoint y: 225, endPoint x: 357, endPoint y: 207, distance: 18.4
click at [355, 216] on div "顧客姓名/手機號碼/編號" at bounding box center [429, 204] width 232 height 51
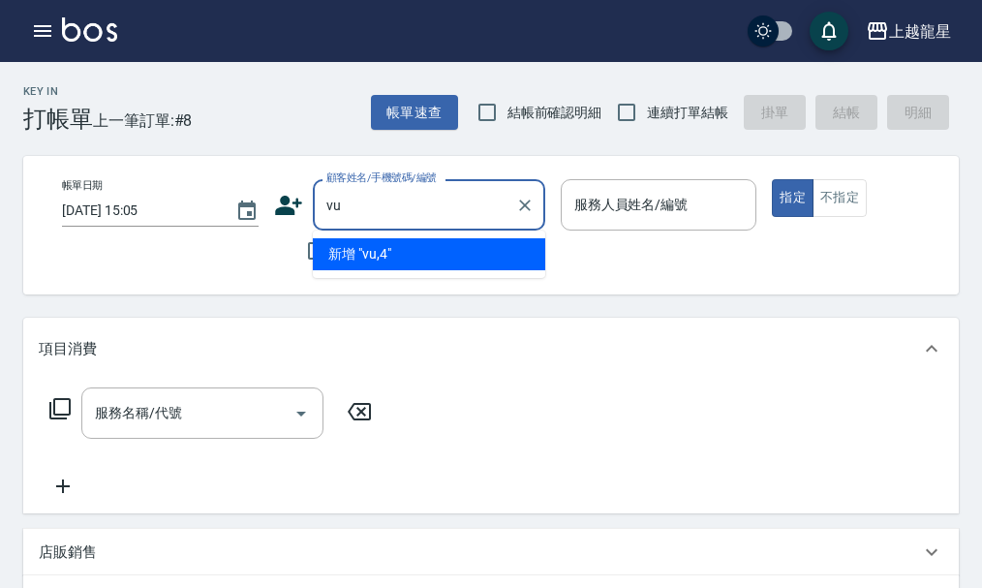
type input "v"
click at [331, 211] on input "謝敏敏" at bounding box center [415, 205] width 186 height 34
click at [362, 203] on input "謝敏敏" at bounding box center [415, 205] width 186 height 34
type input "謝"
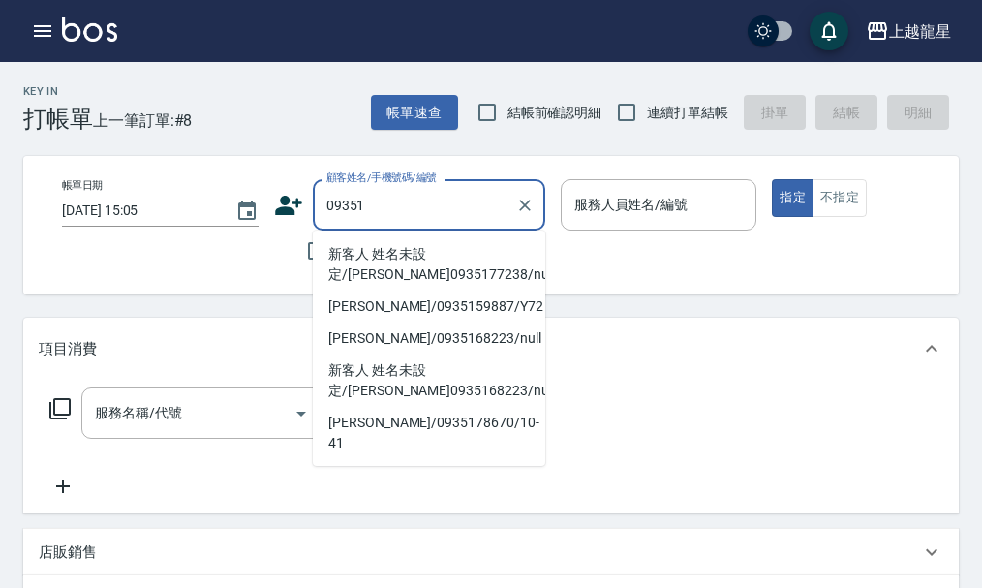
type input "09351"
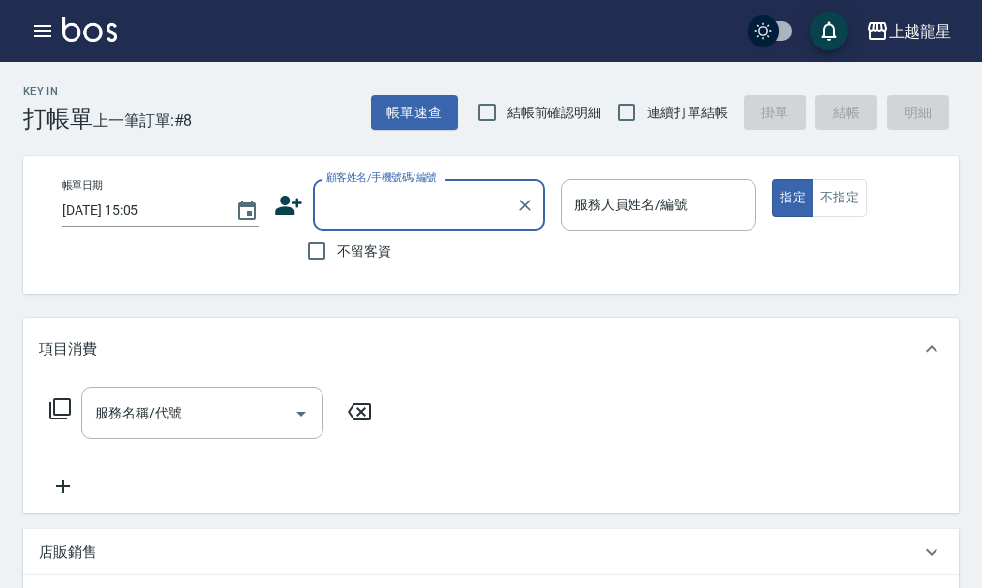
click at [354, 214] on input "顧客姓名/手機號碼/編號" at bounding box center [415, 205] width 186 height 34
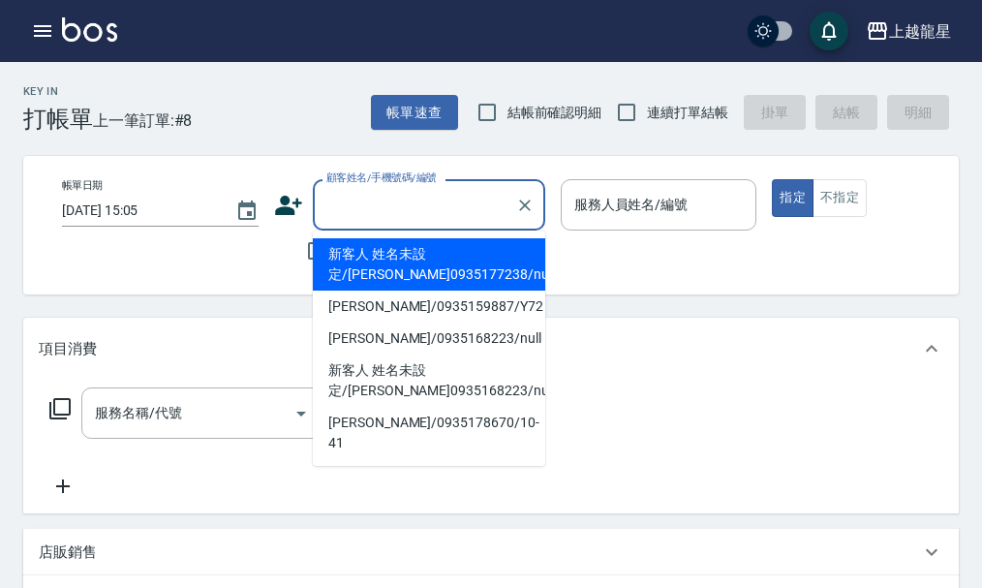
click at [356, 262] on li "新客人 姓名未設定/謝旻諺0935177238/null" at bounding box center [429, 264] width 232 height 52
type input "新客人 姓名未設定/謝旻諺0935177238/null"
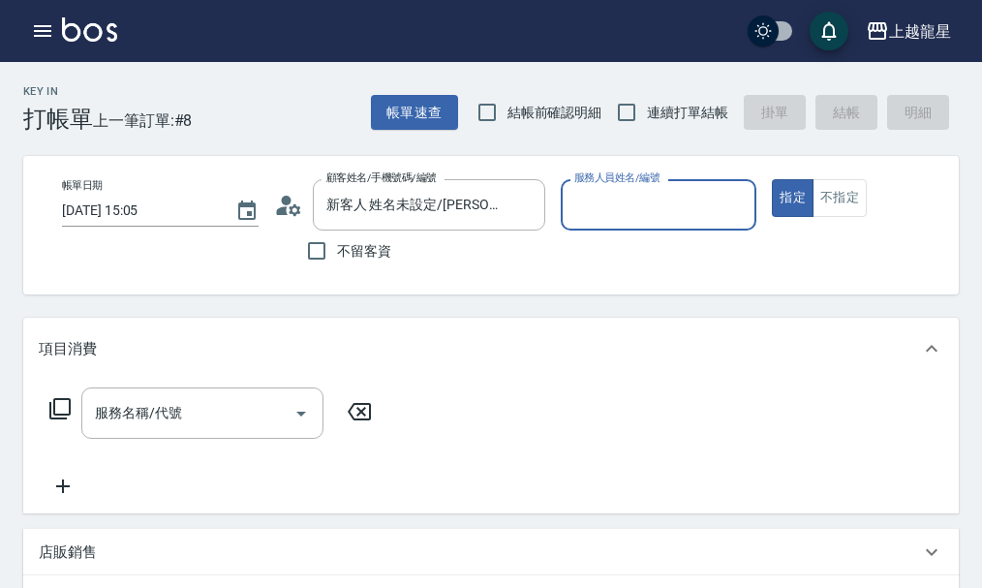
click at [296, 204] on icon at bounding box center [288, 205] width 29 height 29
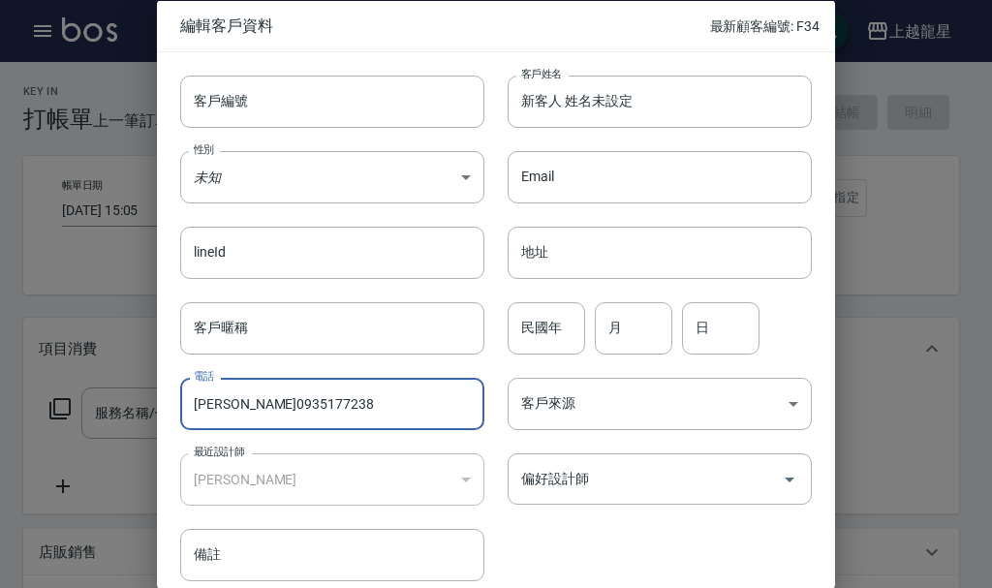
drag, startPoint x: 233, startPoint y: 402, endPoint x: 198, endPoint y: 407, distance: 36.2
click at [198, 407] on input "謝旻諺0935177238" at bounding box center [332, 404] width 304 height 52
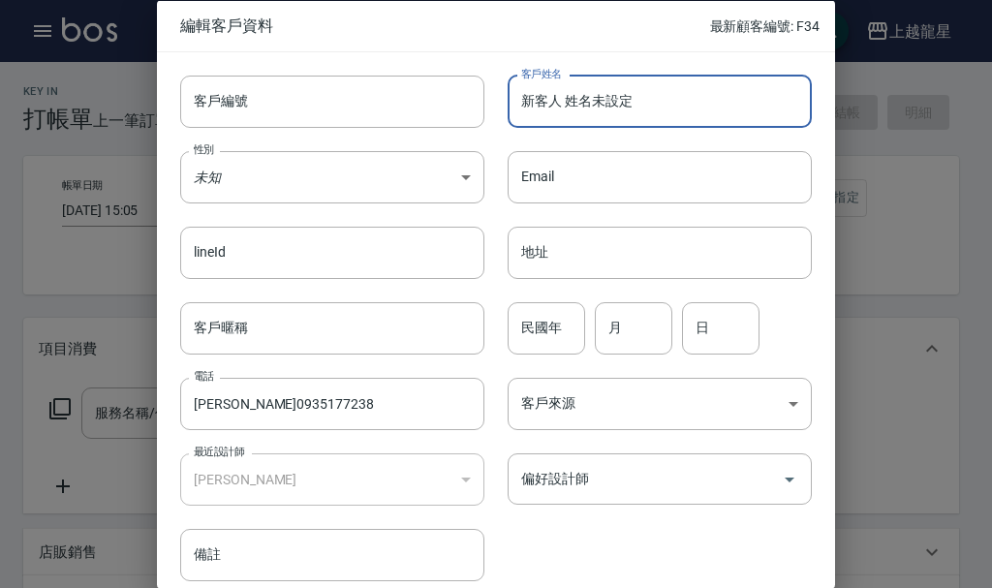
drag, startPoint x: 641, startPoint y: 112, endPoint x: 521, endPoint y: 116, distance: 120.2
click at [521, 116] on input "新客人 姓名未設定" at bounding box center [660, 101] width 304 height 52
paste input "[PERSON_NAME]"
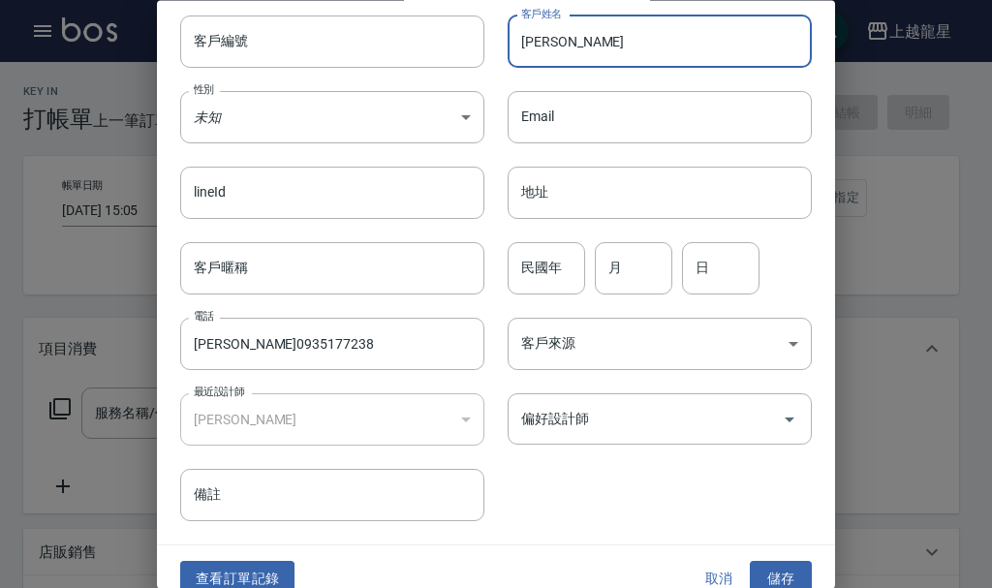
scroll to position [83, 0]
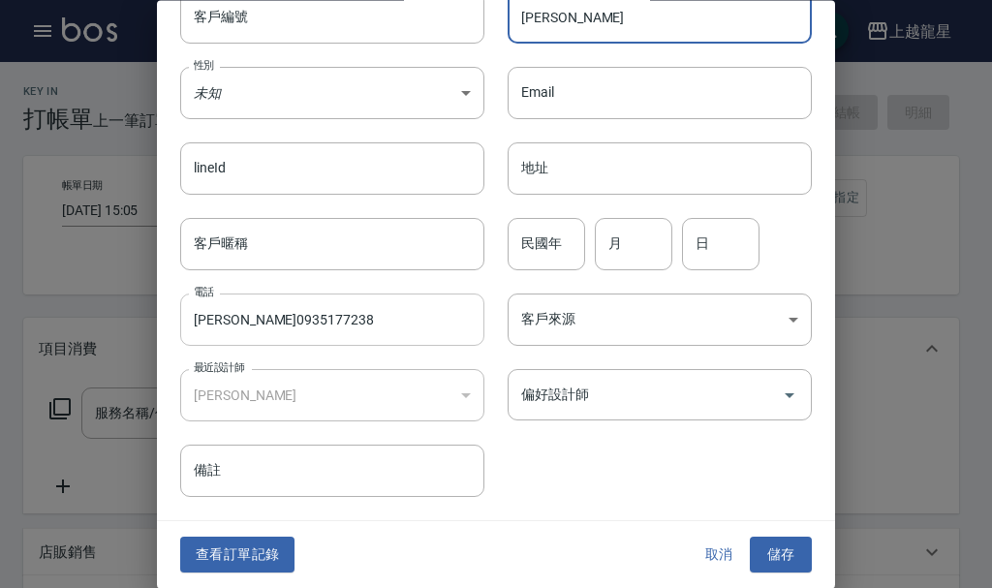
type input "[PERSON_NAME]"
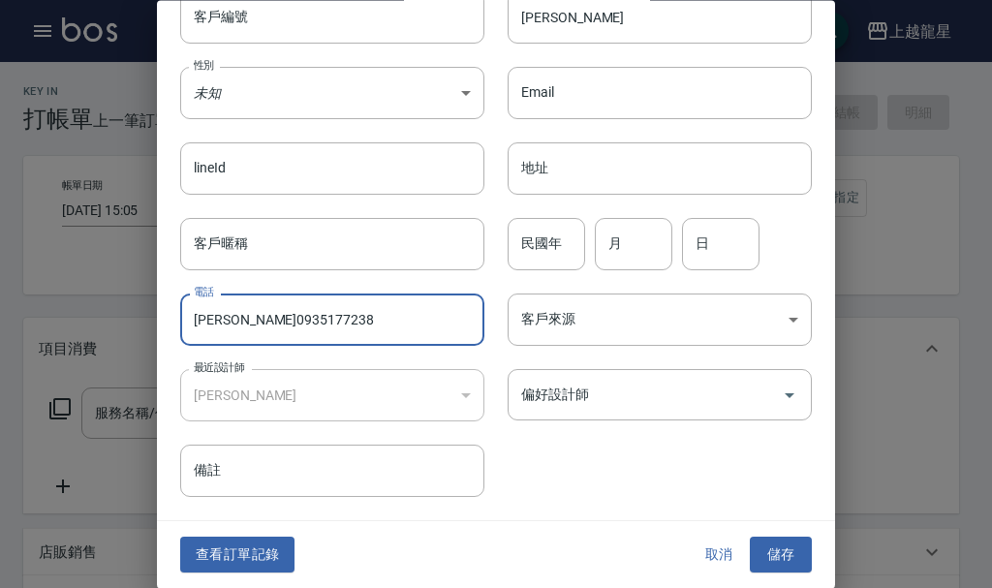
drag, startPoint x: 234, startPoint y: 316, endPoint x: 195, endPoint y: 324, distance: 40.7
click at [195, 324] on input "謝旻諺0935177238" at bounding box center [332, 320] width 304 height 52
type input "0935177238"
click at [761, 553] on button "儲存" at bounding box center [781, 556] width 62 height 36
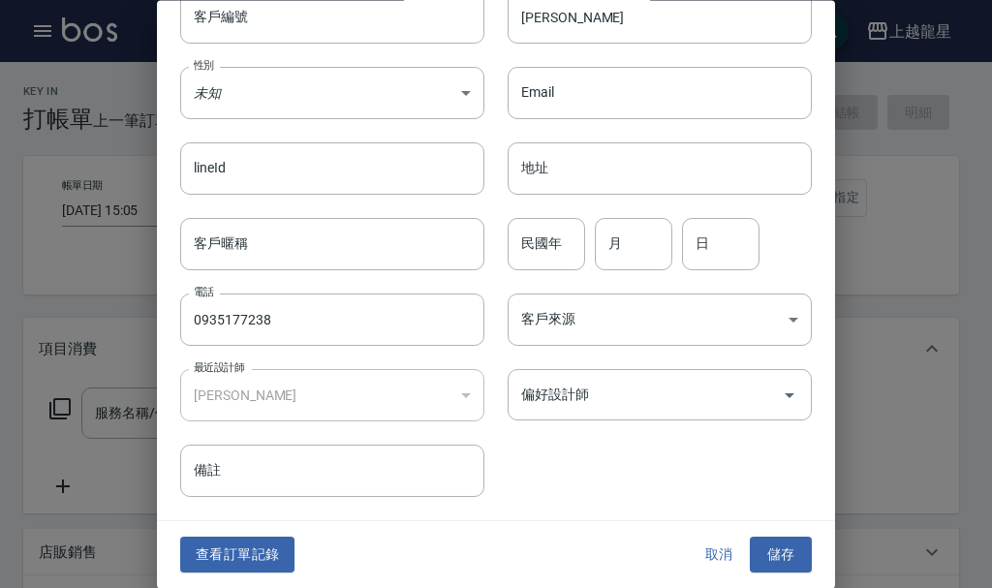
click at [721, 551] on button "取消" at bounding box center [719, 556] width 62 height 36
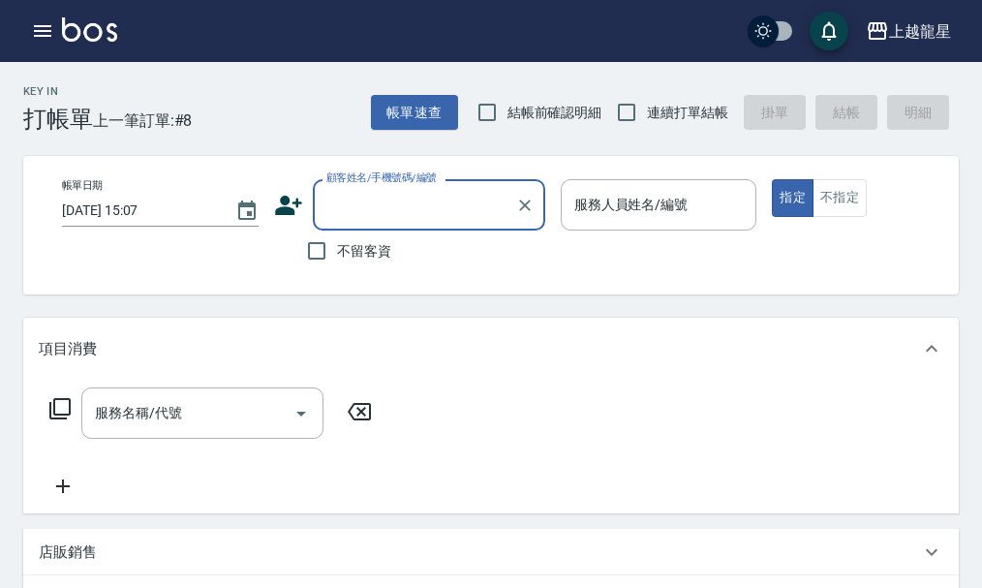
click at [389, 213] on input "顧客姓名/手機號碼/編號" at bounding box center [415, 205] width 186 height 34
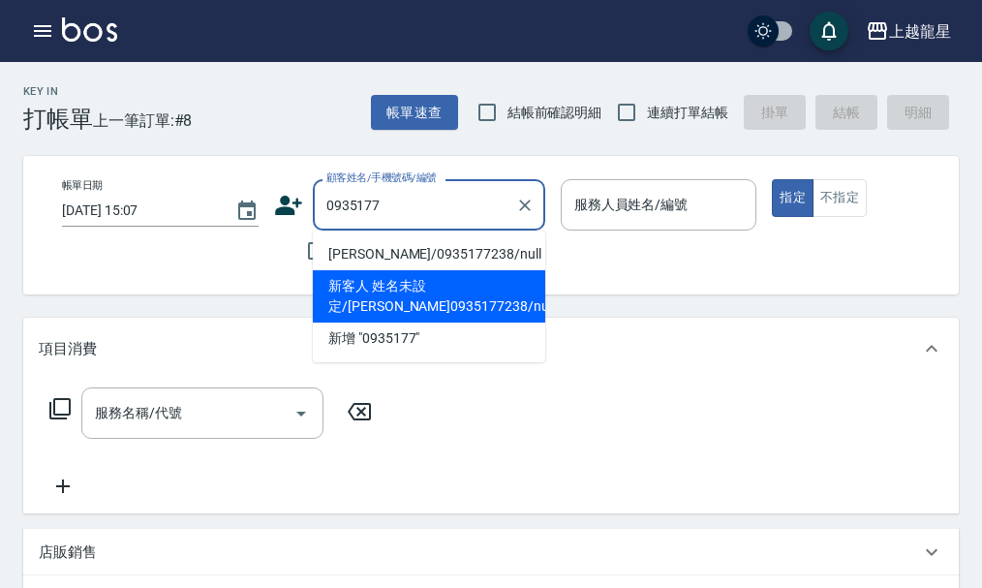
click at [400, 284] on li "新客人 姓名未設定/謝旻諺0935177238/null" at bounding box center [429, 296] width 232 height 52
type input "新客人 姓名未設定/謝旻諺0935177238/null"
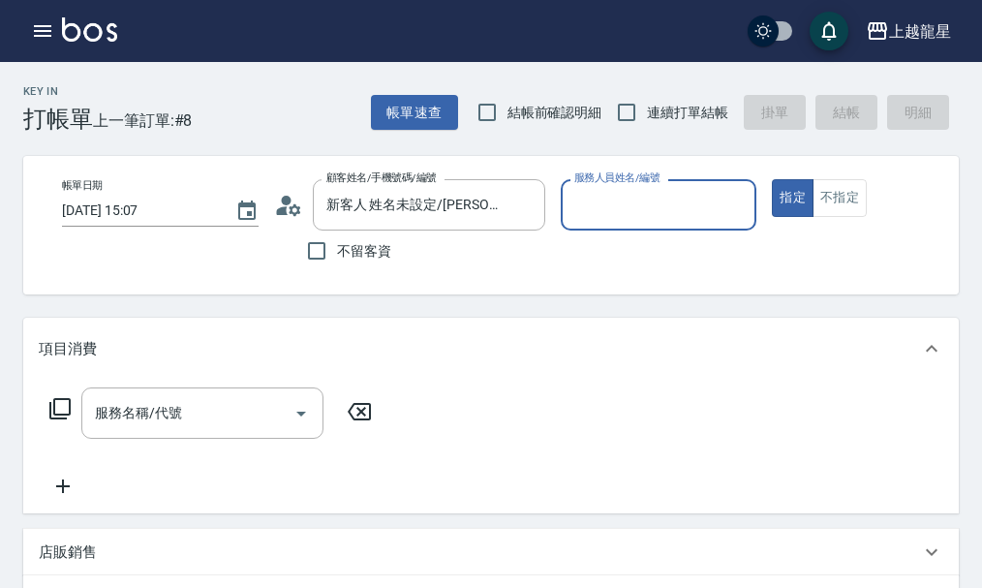
click at [281, 200] on icon at bounding box center [288, 205] width 29 height 29
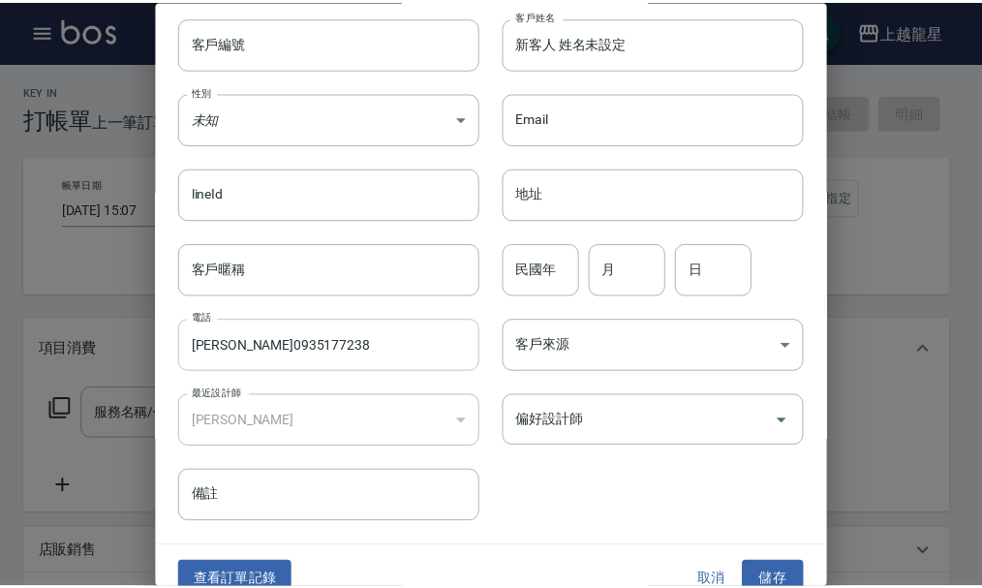
scroll to position [83, 0]
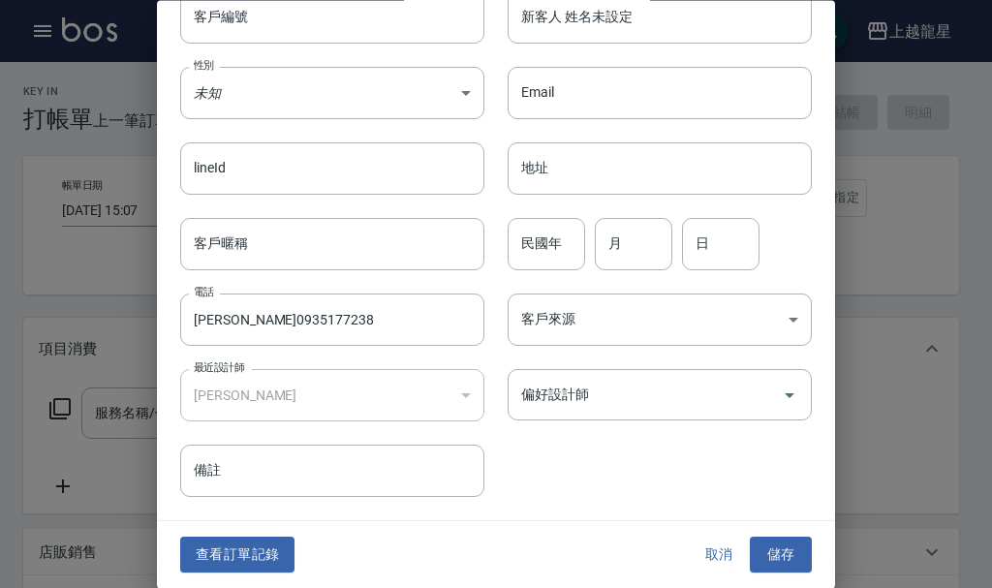
click at [225, 557] on button "查看訂單記錄" at bounding box center [237, 556] width 114 height 36
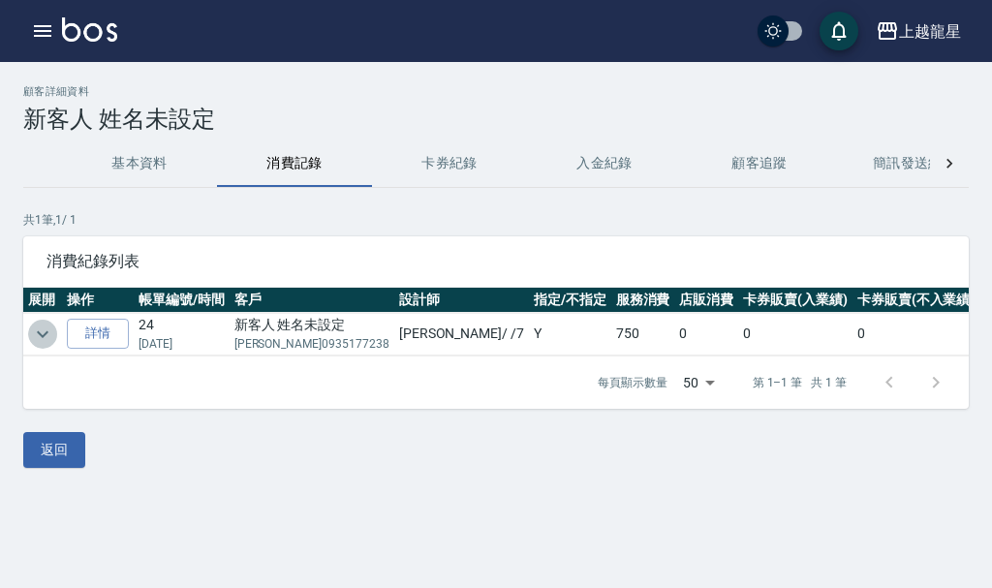
click at [45, 339] on icon "expand row" at bounding box center [42, 334] width 23 height 23
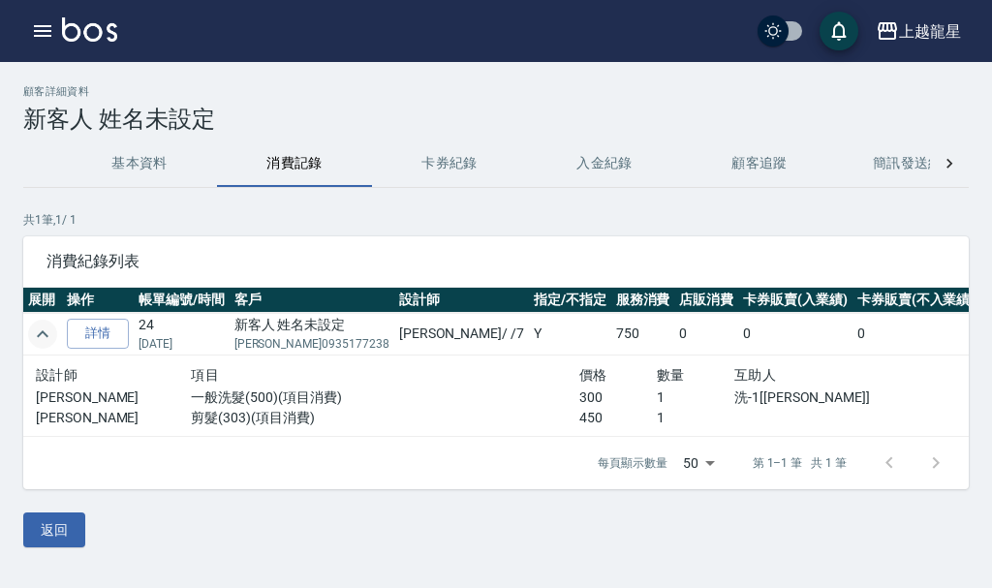
click at [55, 344] on td at bounding box center [42, 334] width 39 height 43
click at [102, 20] on img at bounding box center [89, 29] width 55 height 24
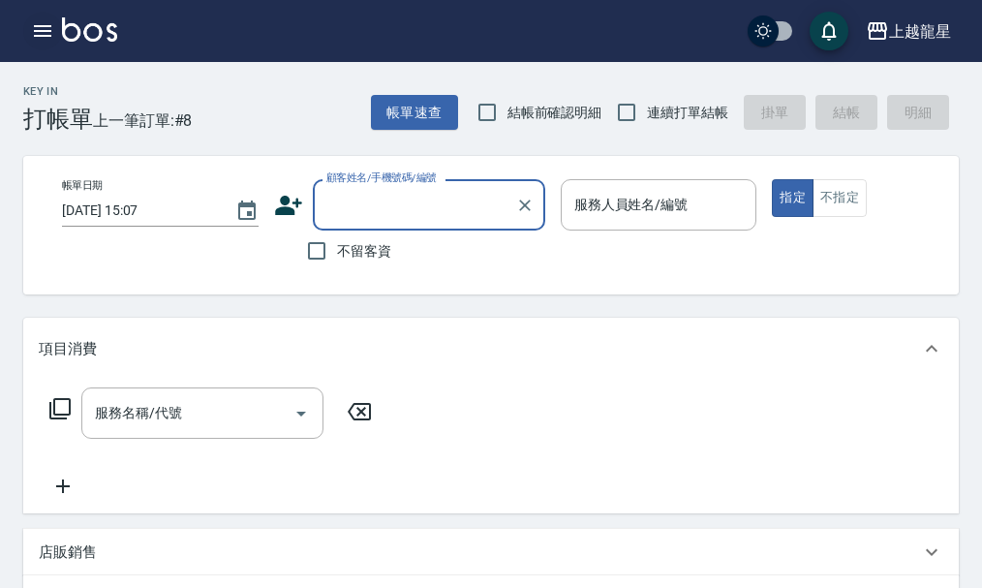
click at [47, 35] on icon "button" at bounding box center [42, 31] width 17 height 12
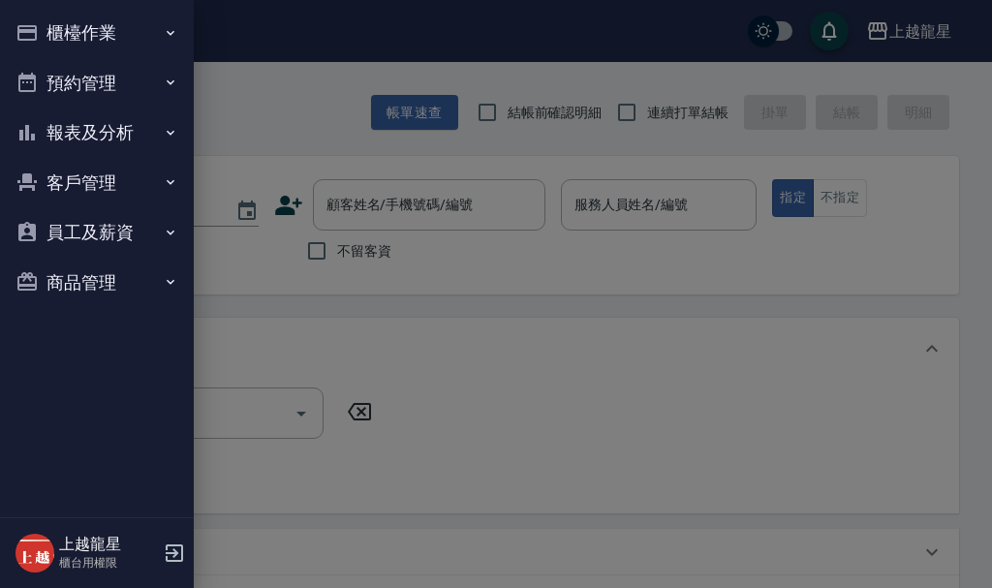
click at [47, 32] on button "櫃檯作業" at bounding box center [97, 33] width 178 height 50
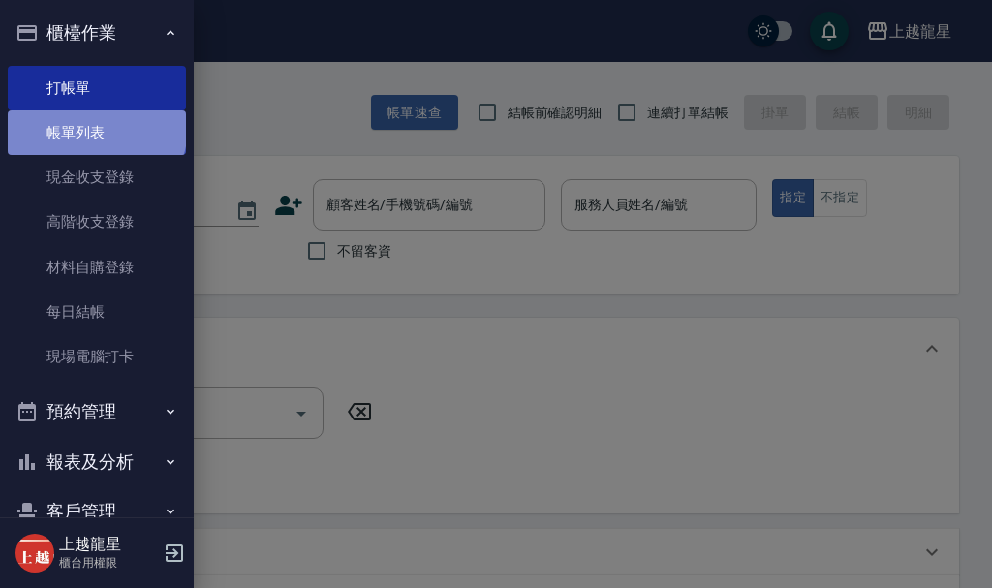
click at [95, 128] on link "帳單列表" at bounding box center [97, 132] width 178 height 45
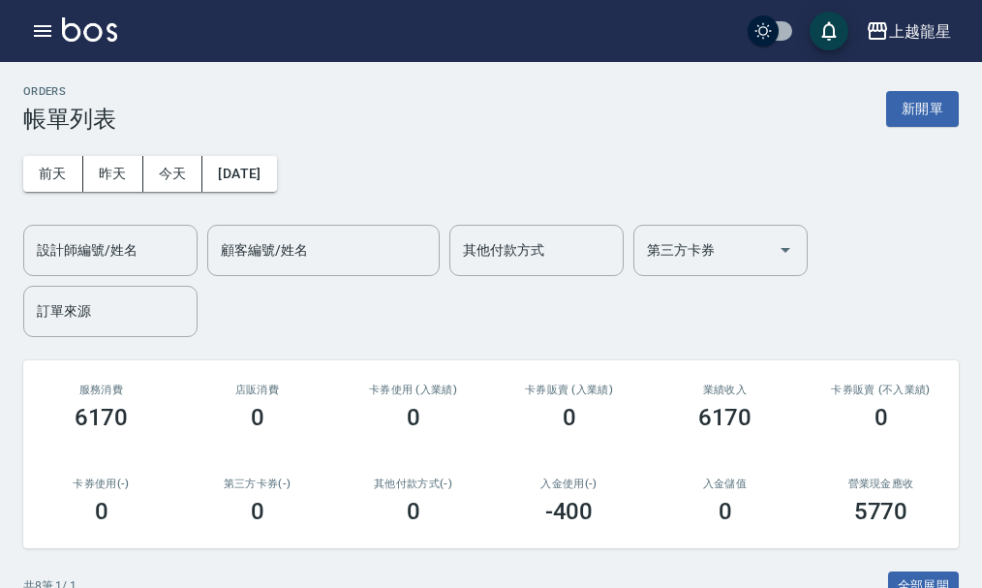
click at [77, 46] on div "上越龍星 登出" at bounding box center [491, 31] width 982 height 62
click at [78, 26] on img at bounding box center [89, 29] width 55 height 24
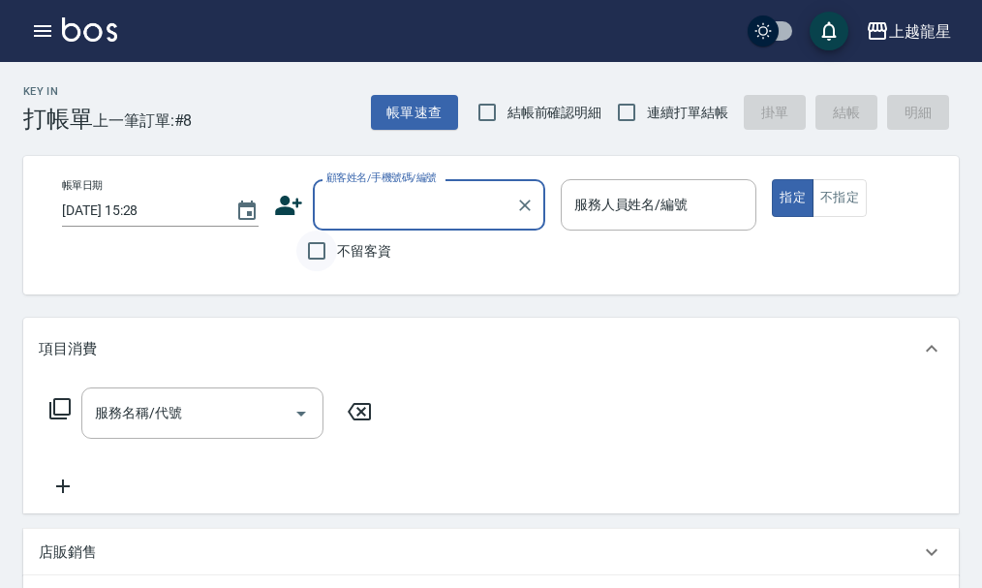
click at [312, 249] on input "不留客資" at bounding box center [316, 251] width 41 height 41
checkbox input "true"
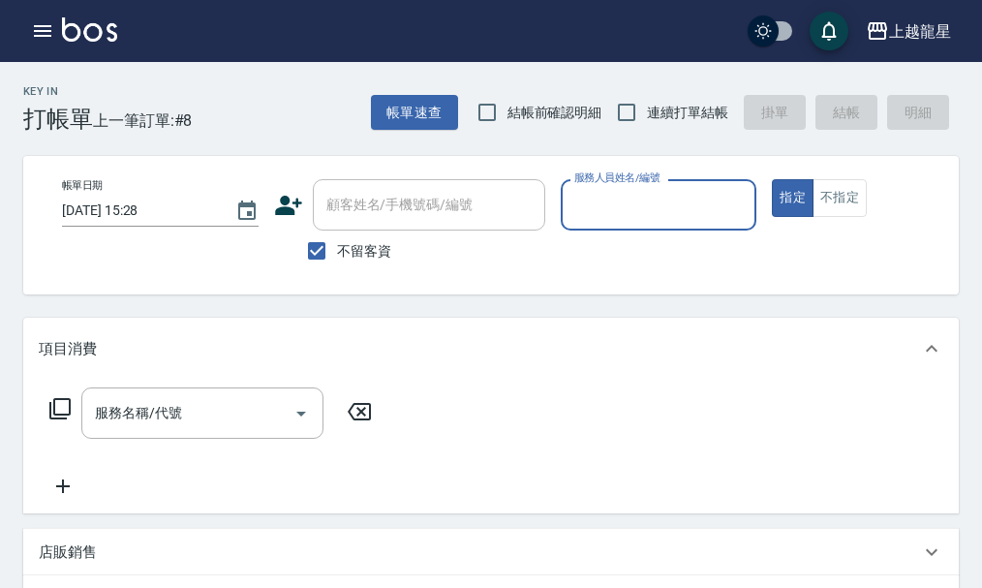
click at [723, 218] on input "服務人員姓名/編號" at bounding box center [659, 205] width 179 height 34
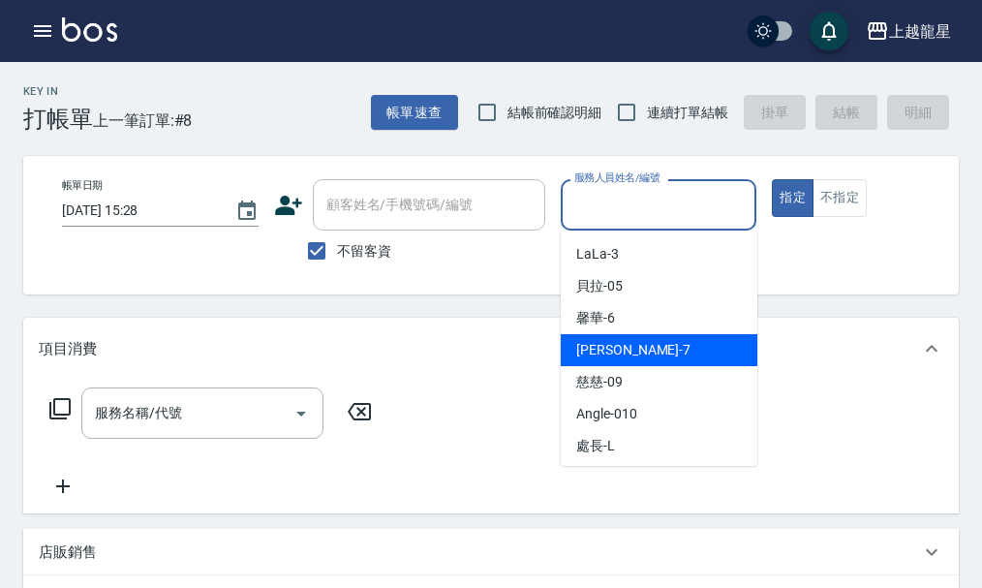
click at [641, 355] on div "雅君 -7" at bounding box center [659, 350] width 197 height 32
type input "雅君-7"
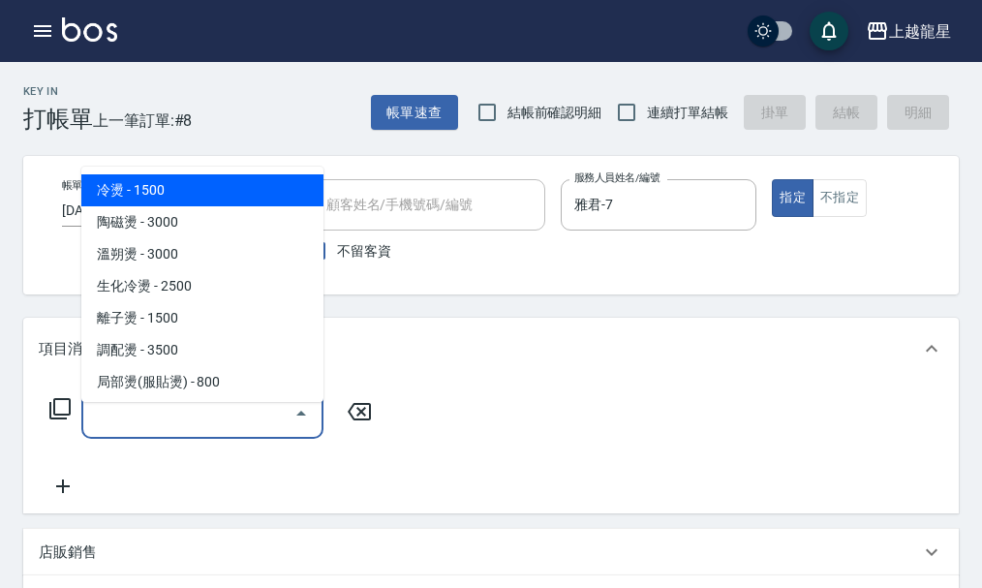
click at [169, 430] on input "服務名稱/代號" at bounding box center [188, 413] width 196 height 34
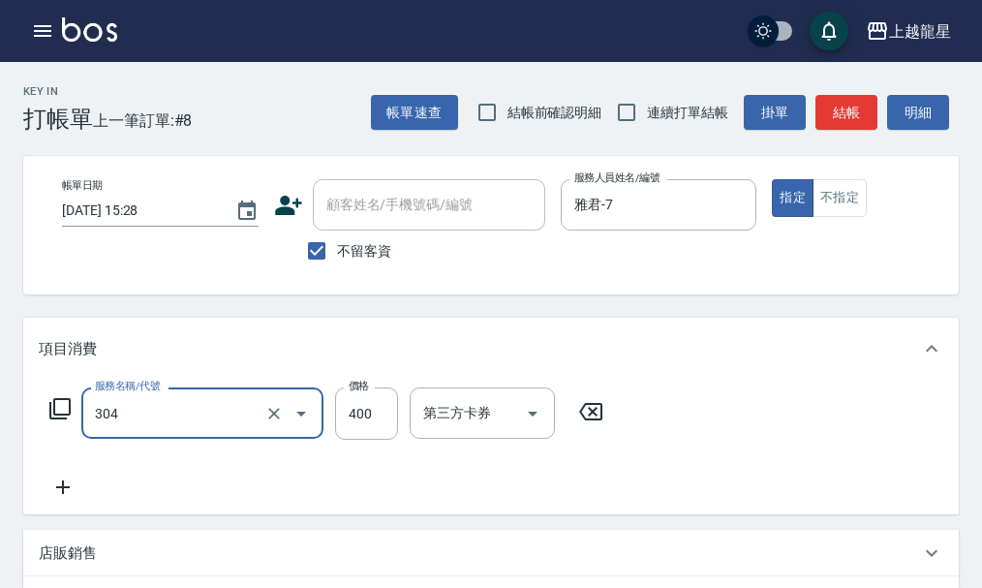
type input "剪髮(304)"
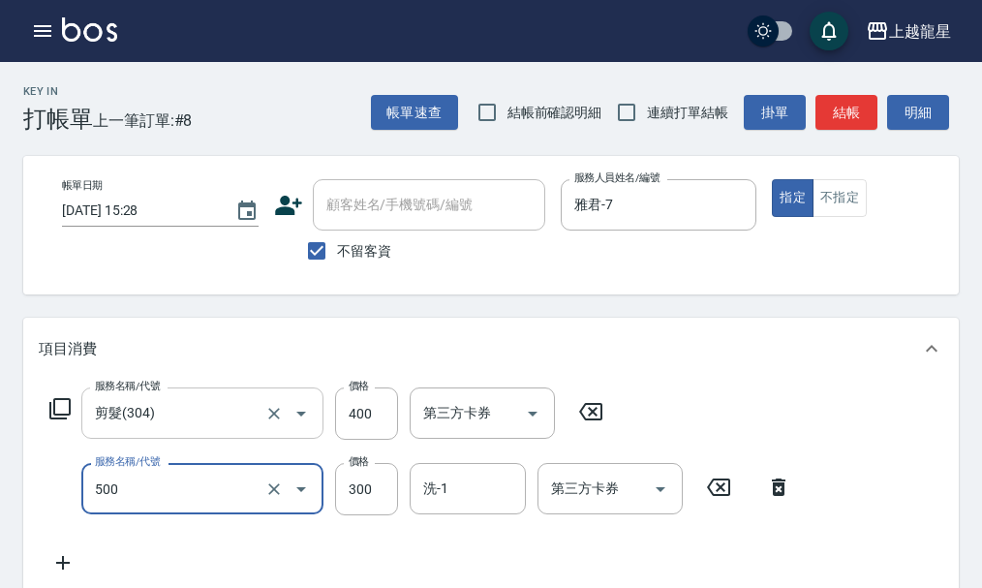
type input "一般洗髮(500)"
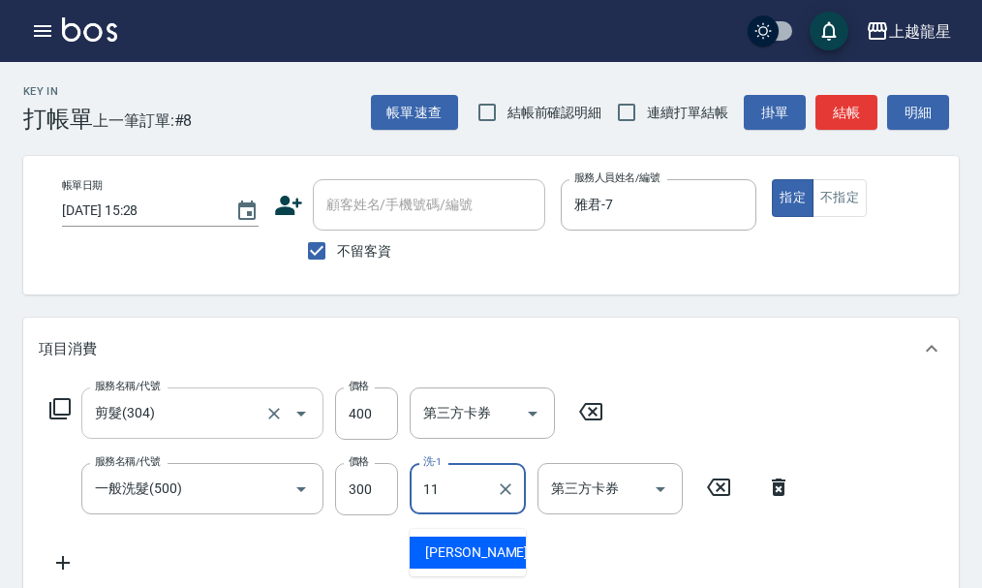
type input "[PERSON_NAME]-11"
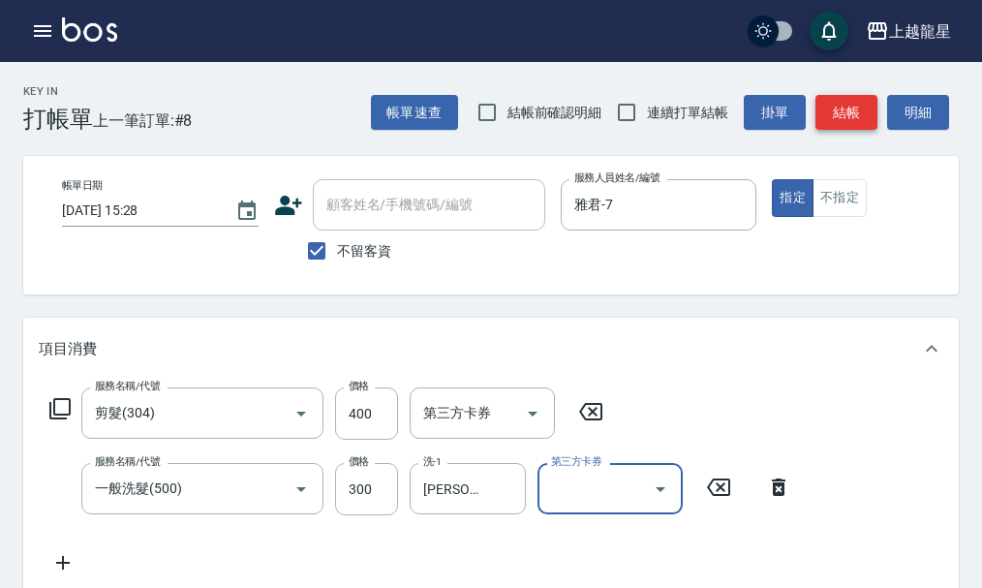
click at [861, 120] on button "結帳" at bounding box center [847, 113] width 62 height 36
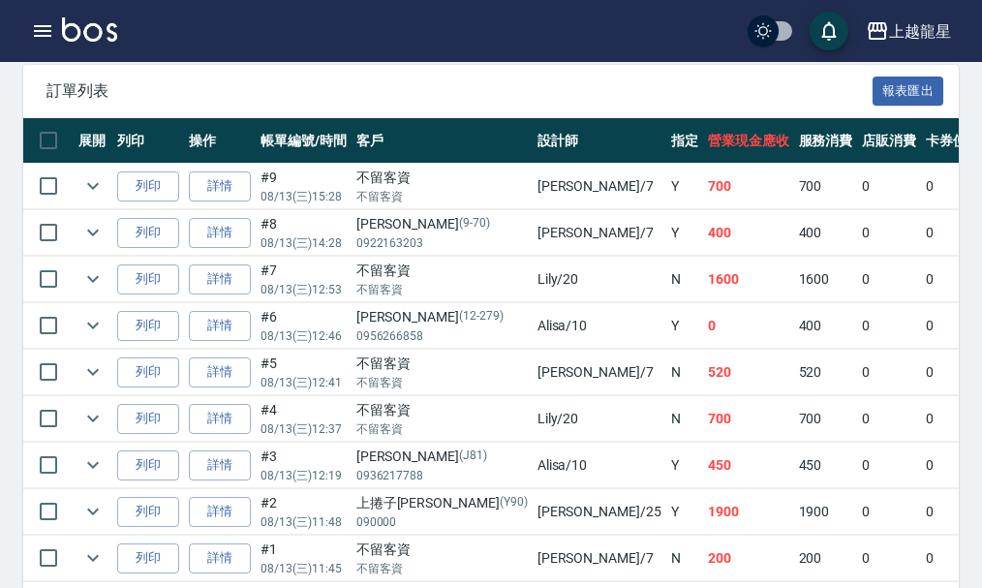
scroll to position [432, 0]
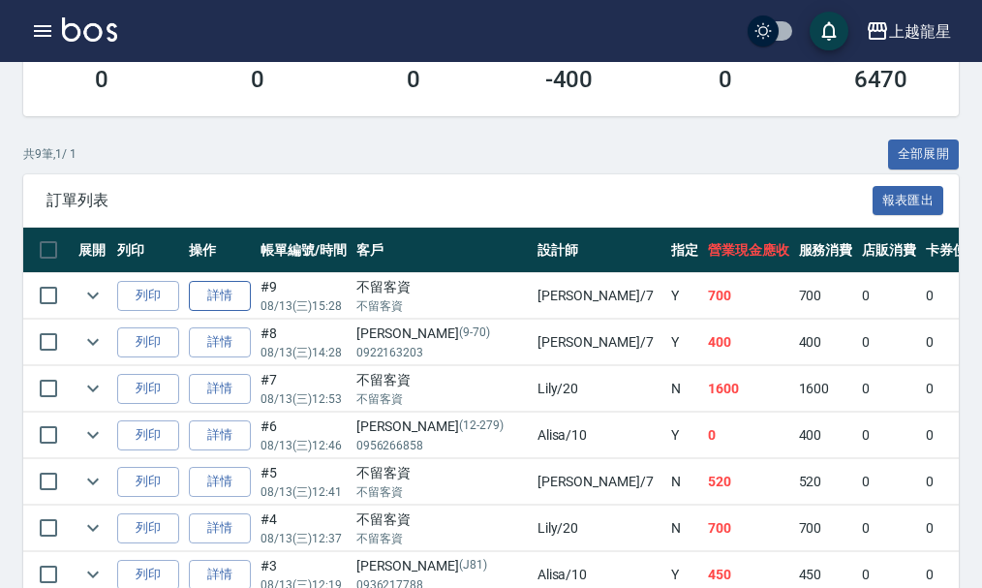
click at [208, 293] on link "詳情" at bounding box center [220, 296] width 62 height 30
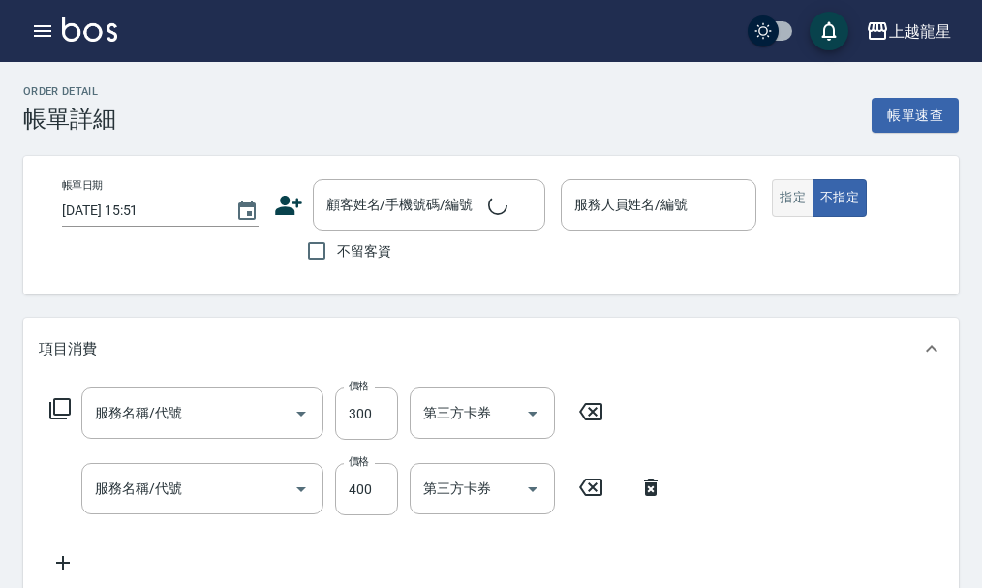
type input "2025/08/13 15:28"
checkbox input "true"
type input "雅君-7"
click at [783, 200] on button "指定" at bounding box center [793, 198] width 42 height 38
type input "一般洗髮(500)"
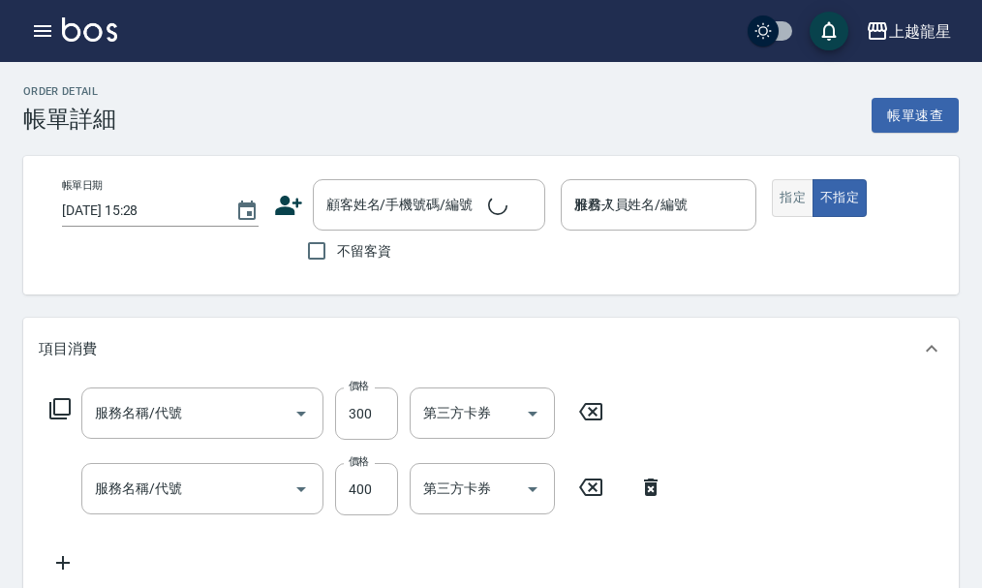
type input "剪髮(304)"
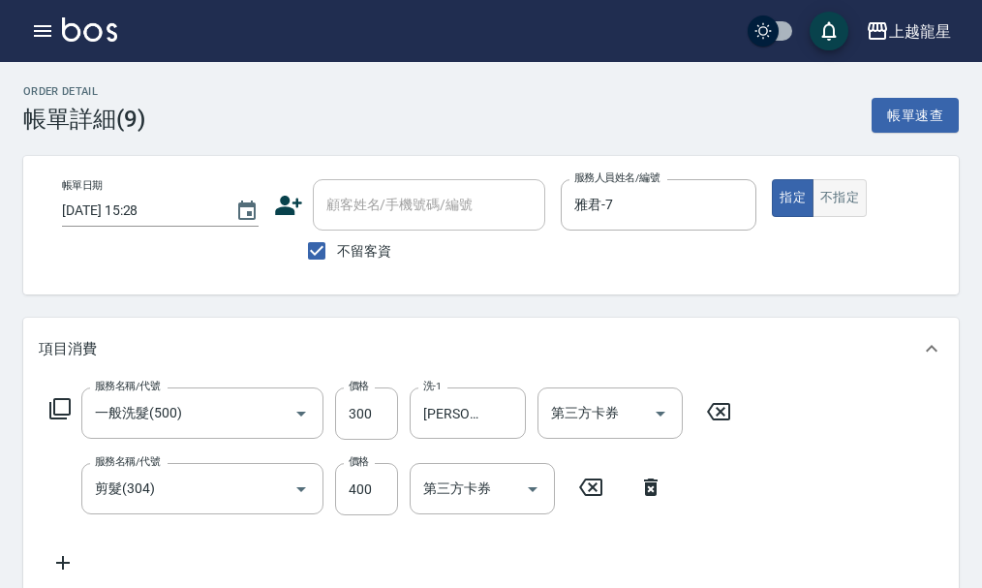
click at [820, 197] on button "不指定" at bounding box center [840, 198] width 54 height 38
click at [369, 254] on span "不留客資" at bounding box center [364, 251] width 54 height 20
click at [337, 254] on input "不留客資" at bounding box center [316, 251] width 41 height 41
checkbox input "false"
click at [368, 208] on input "顧客姓名/手機號碼/編號" at bounding box center [415, 205] width 186 height 34
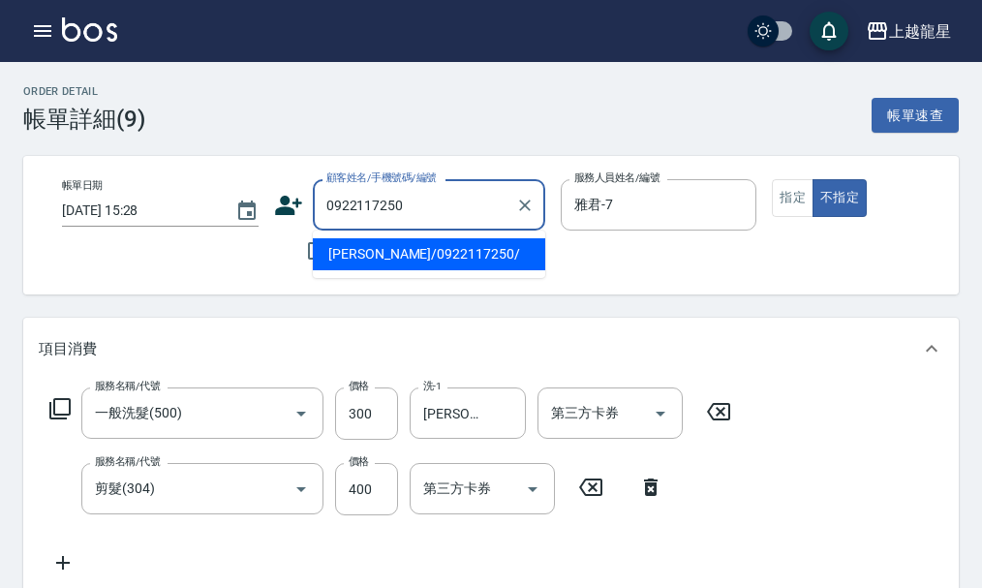
click at [376, 244] on li "[PERSON_NAME]/0922117250/" at bounding box center [429, 254] width 232 height 32
type input "[PERSON_NAME]/0922117250/"
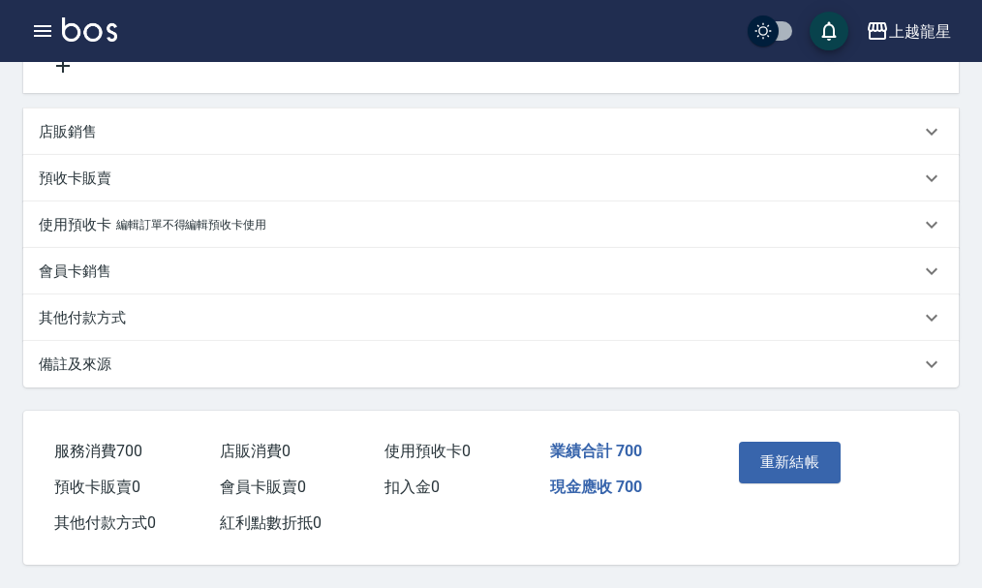
scroll to position [520, 0]
click at [782, 453] on button "重新結帳" at bounding box center [790, 462] width 103 height 41
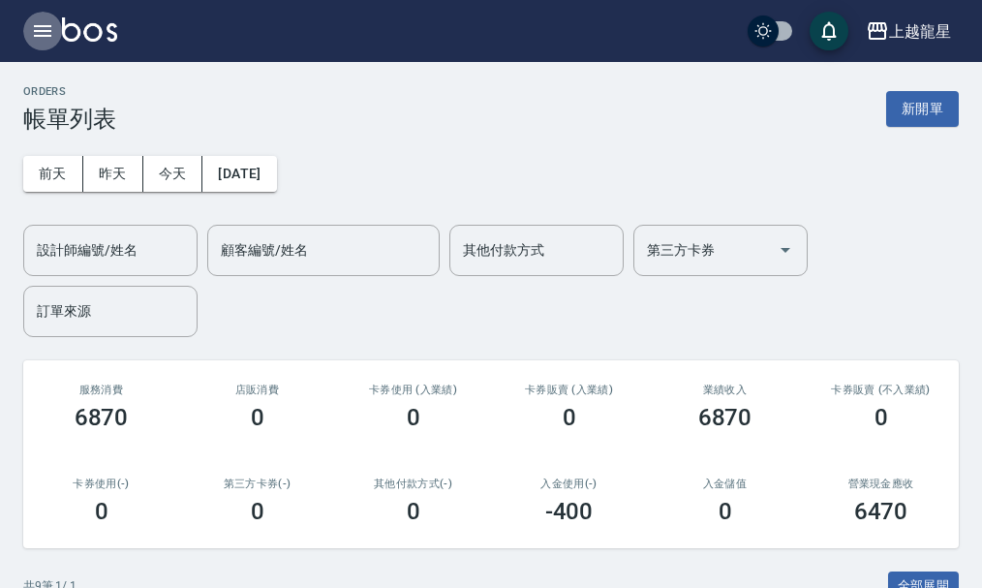
click at [50, 28] on icon "button" at bounding box center [42, 30] width 23 height 23
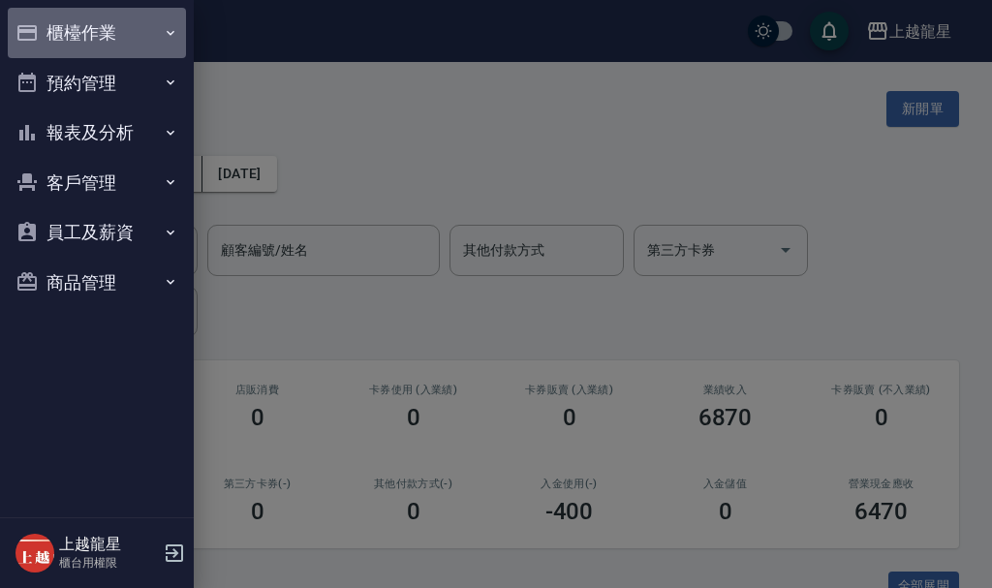
click at [113, 30] on button "櫃檯作業" at bounding box center [97, 33] width 178 height 50
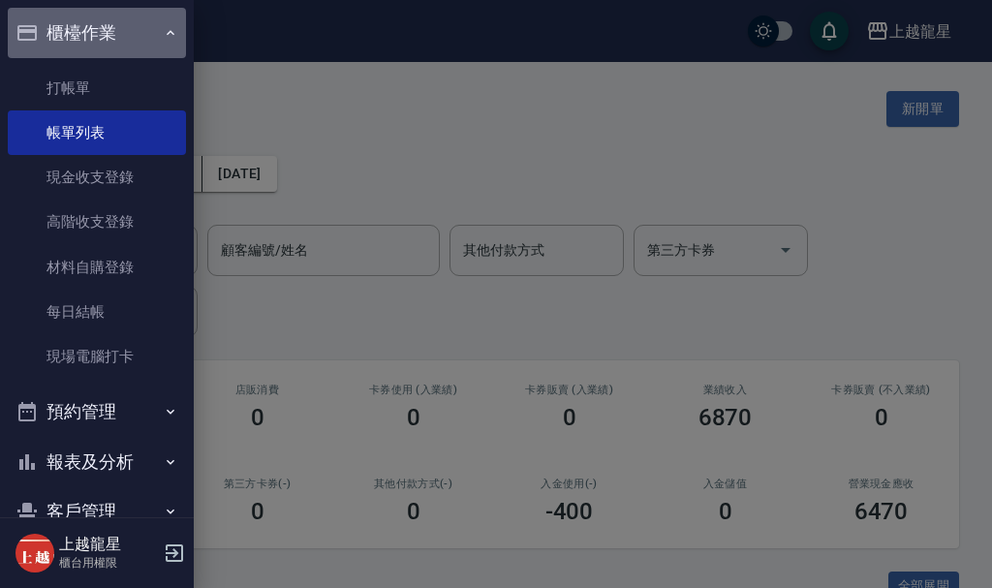
click at [163, 38] on icon "button" at bounding box center [170, 32] width 15 height 15
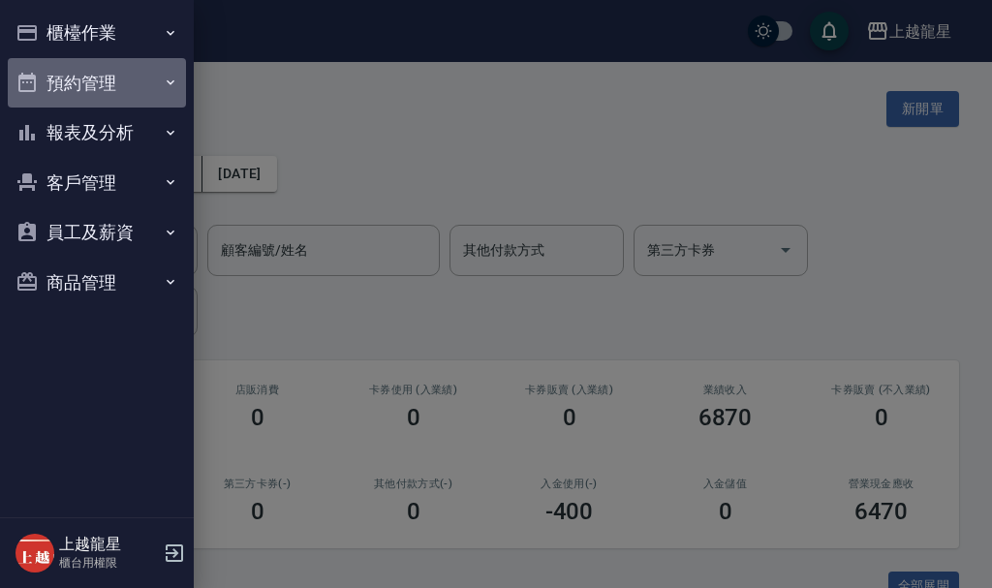
click at [105, 77] on button "預約管理" at bounding box center [97, 83] width 178 height 50
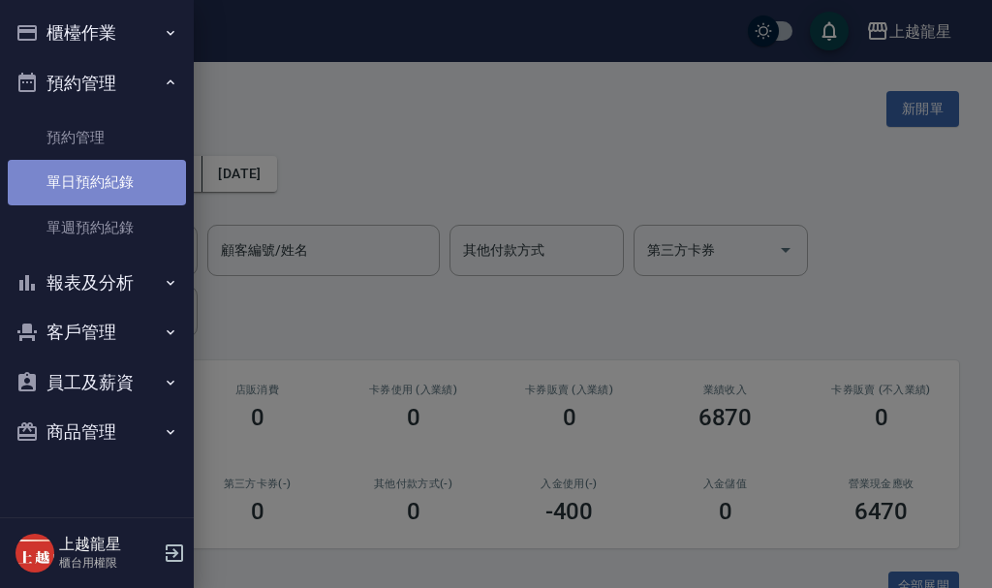
click at [126, 183] on link "單日預約紀錄" at bounding box center [97, 182] width 178 height 45
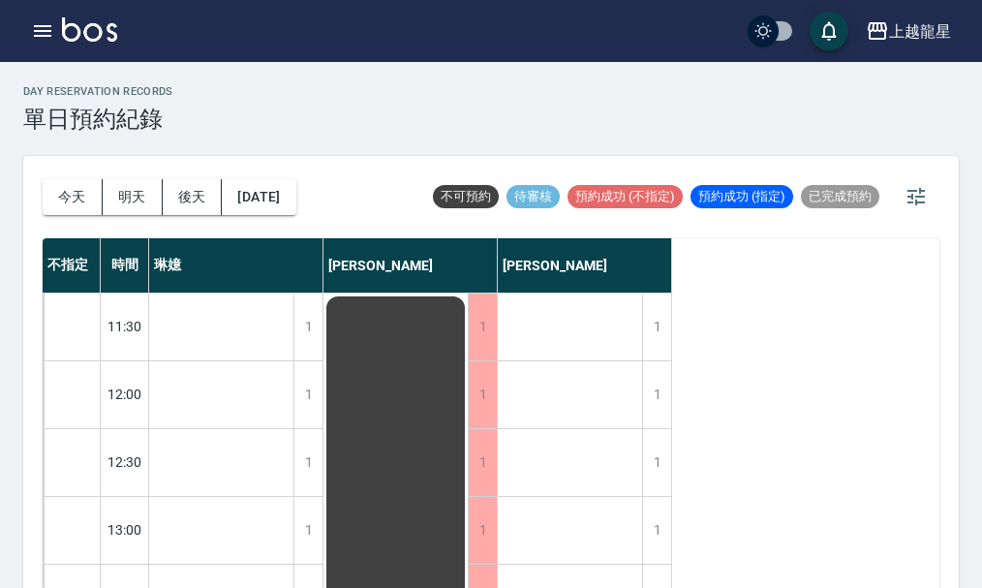
click at [595, 270] on div "[PERSON_NAME]" at bounding box center [585, 265] width 174 height 54
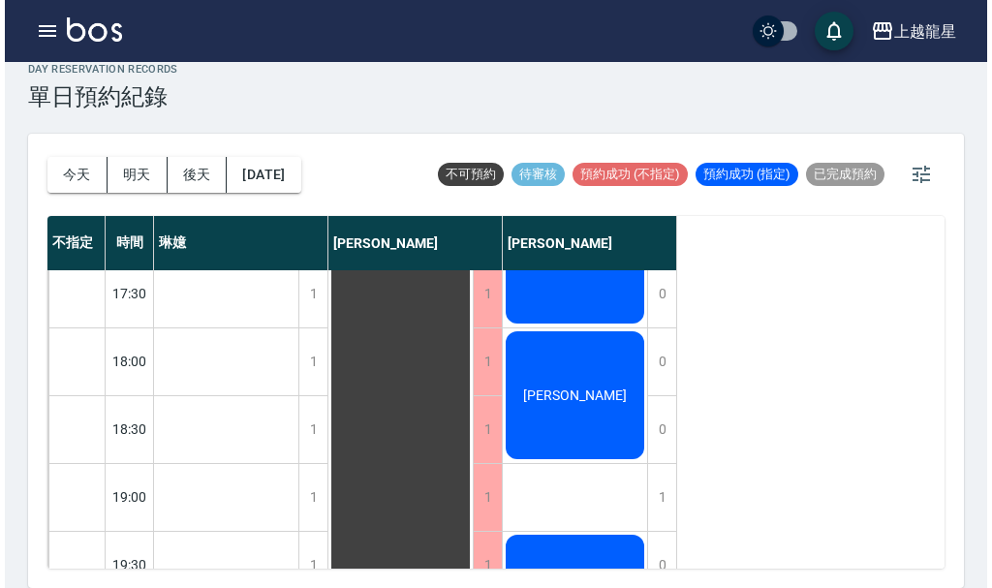
scroll to position [938, 0]
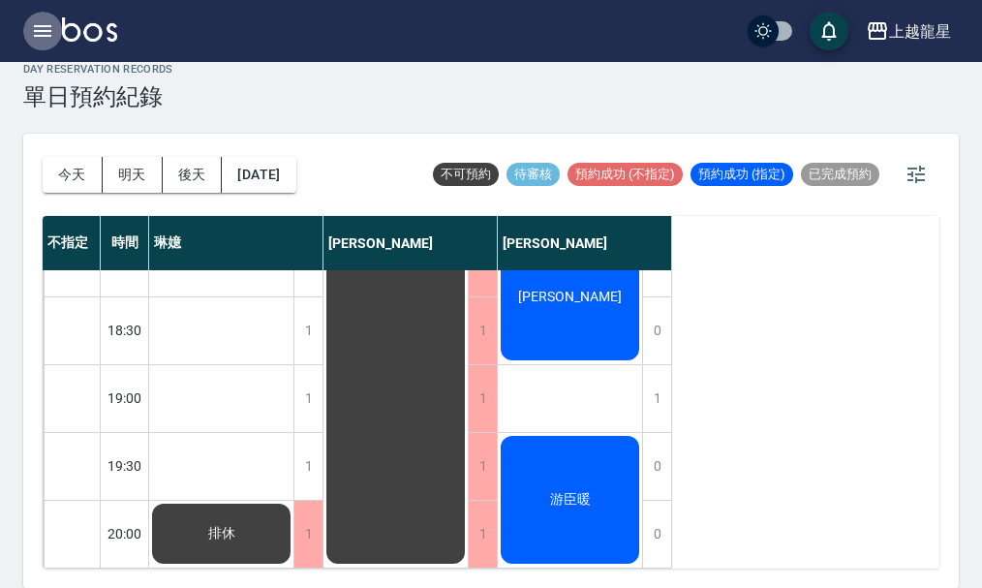
click at [35, 33] on icon "button" at bounding box center [42, 30] width 23 height 23
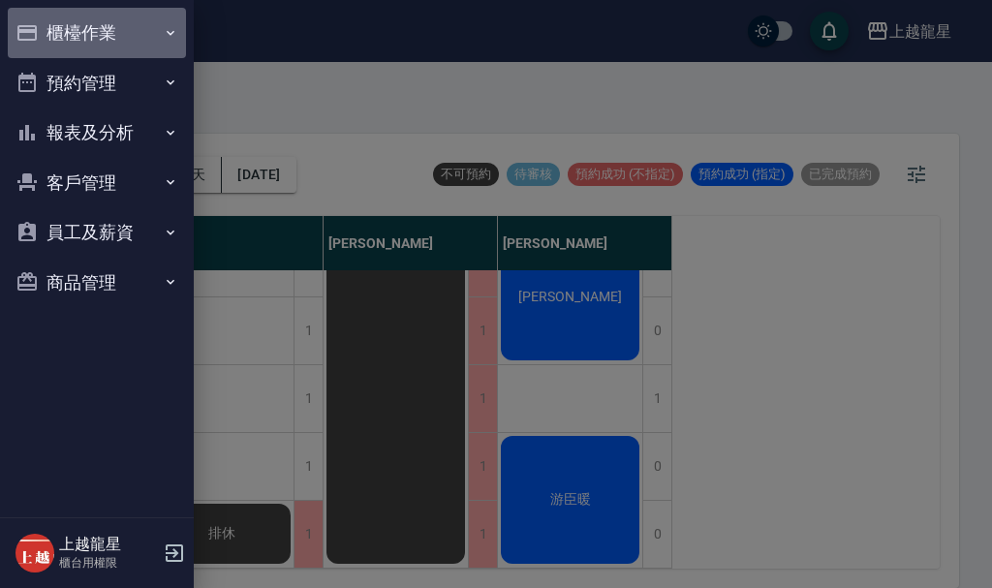
click at [76, 31] on button "櫃檯作業" at bounding box center [97, 33] width 178 height 50
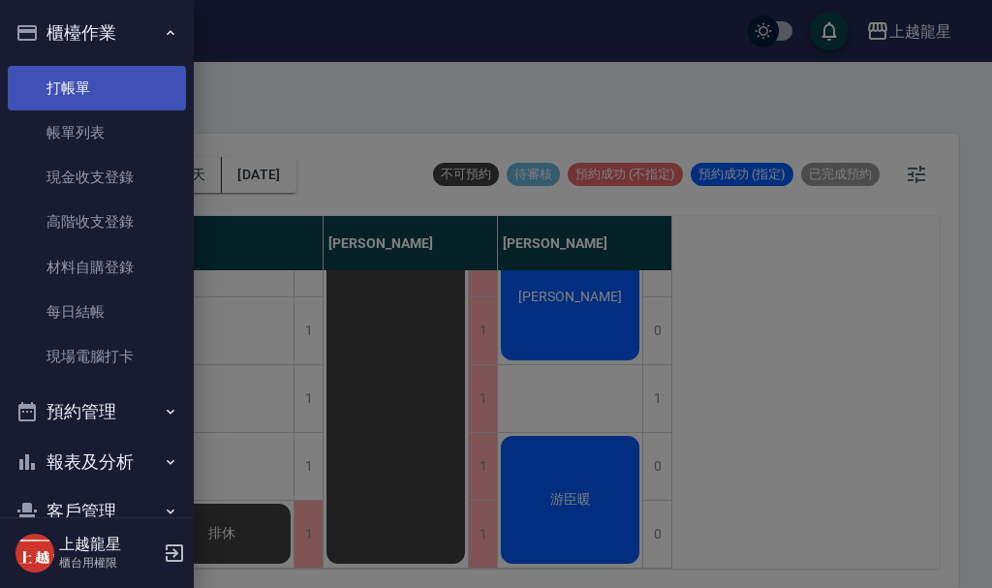
click at [63, 80] on link "打帳單" at bounding box center [97, 88] width 178 height 45
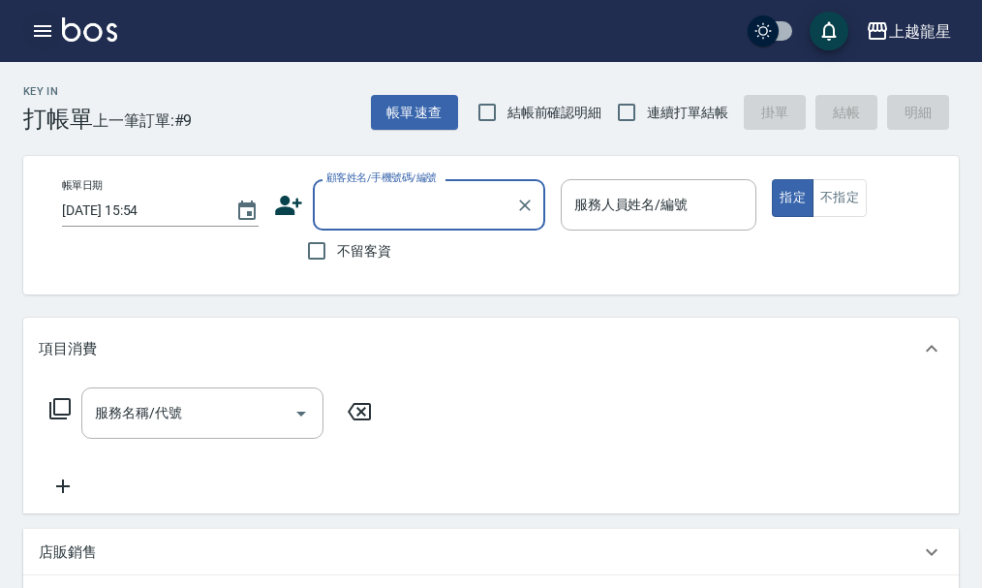
click at [40, 26] on icon "button" at bounding box center [42, 31] width 17 height 12
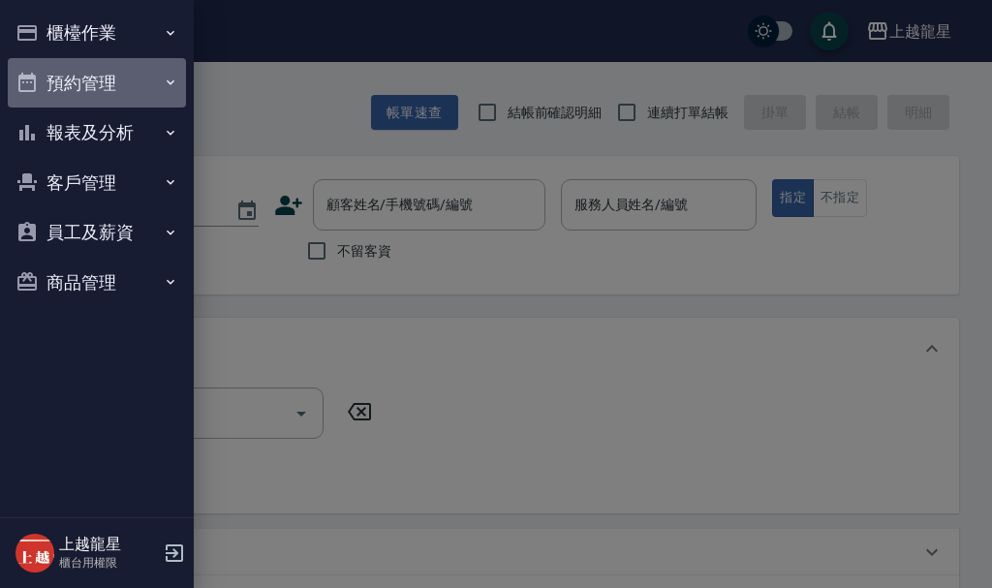
click at [114, 93] on button "預約管理" at bounding box center [97, 83] width 178 height 50
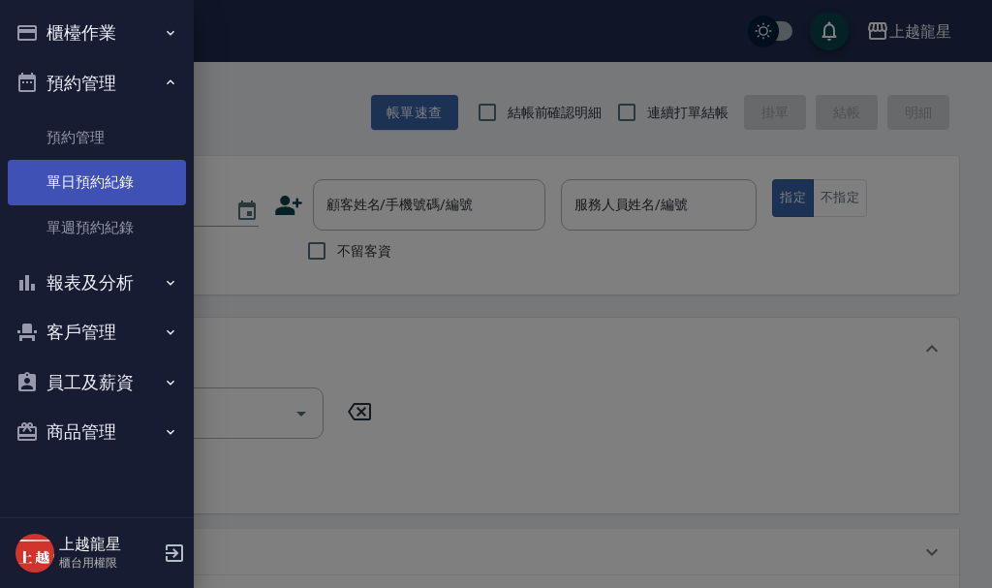
click at [114, 187] on link "單日預約紀錄" at bounding box center [97, 182] width 178 height 45
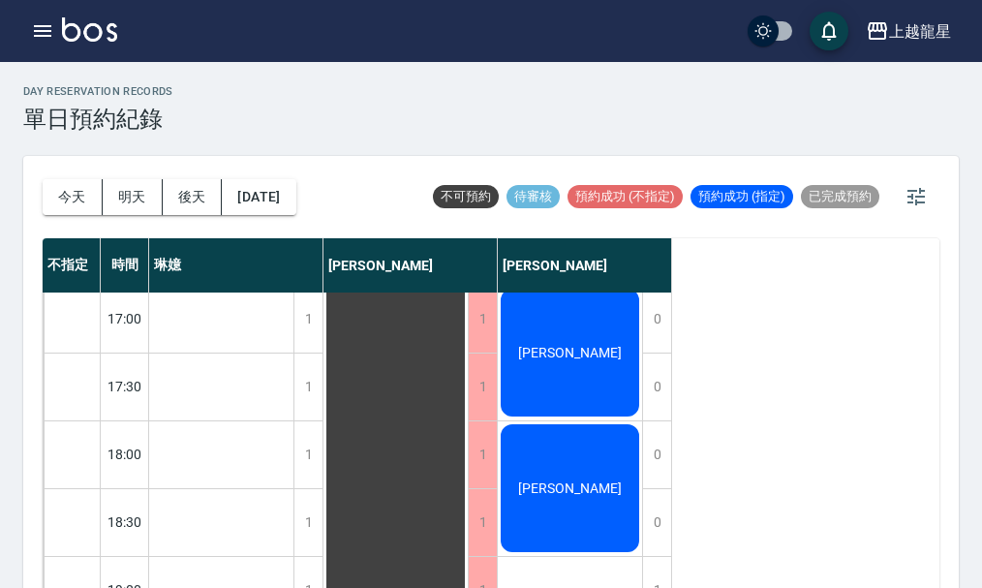
scroll to position [938, 0]
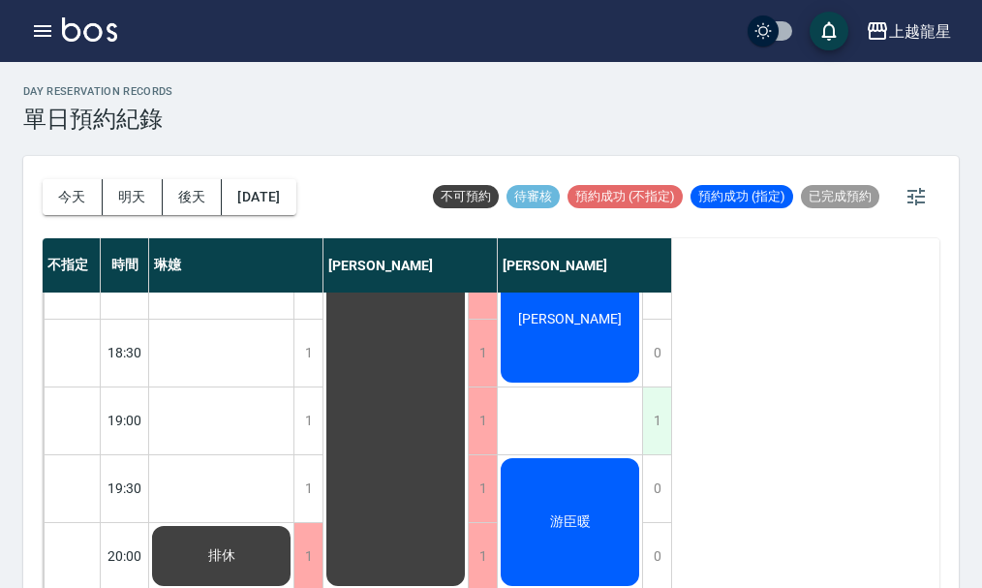
click at [659, 412] on div "1" at bounding box center [656, 420] width 29 height 67
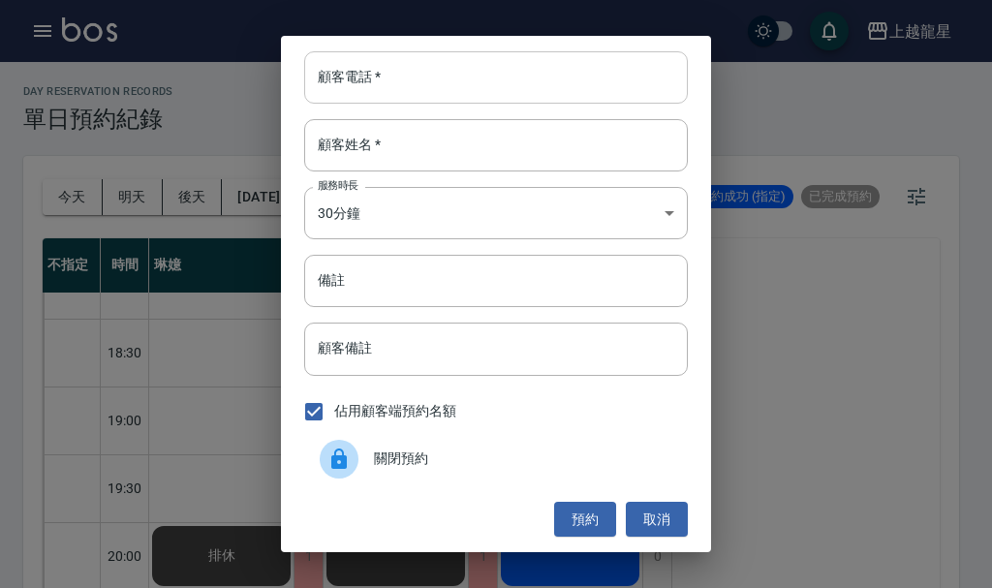
click at [377, 83] on input "顧客電話   *" at bounding box center [496, 77] width 384 height 52
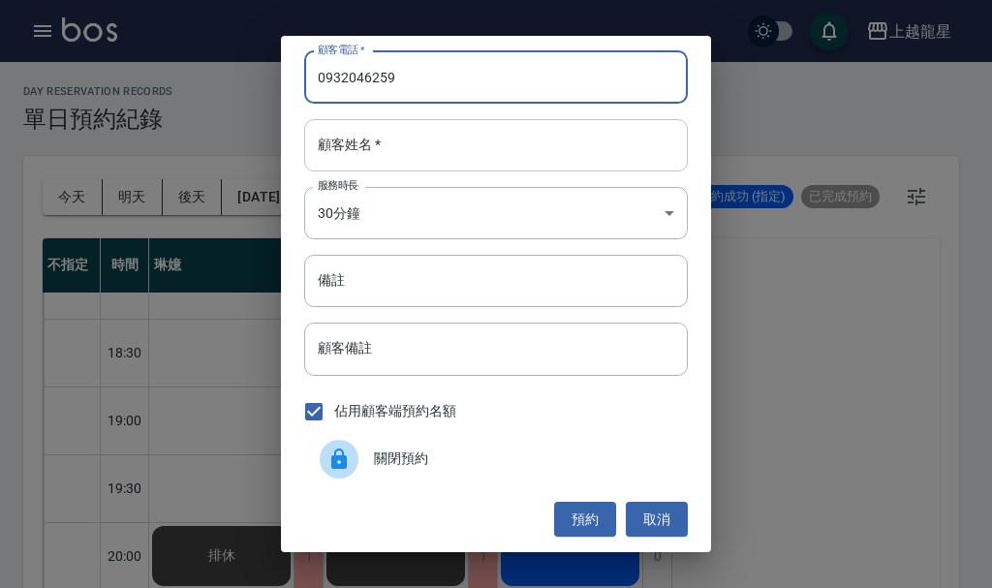
type input "0932046259"
click at [372, 146] on input "顧客姓名   *" at bounding box center [496, 145] width 384 height 52
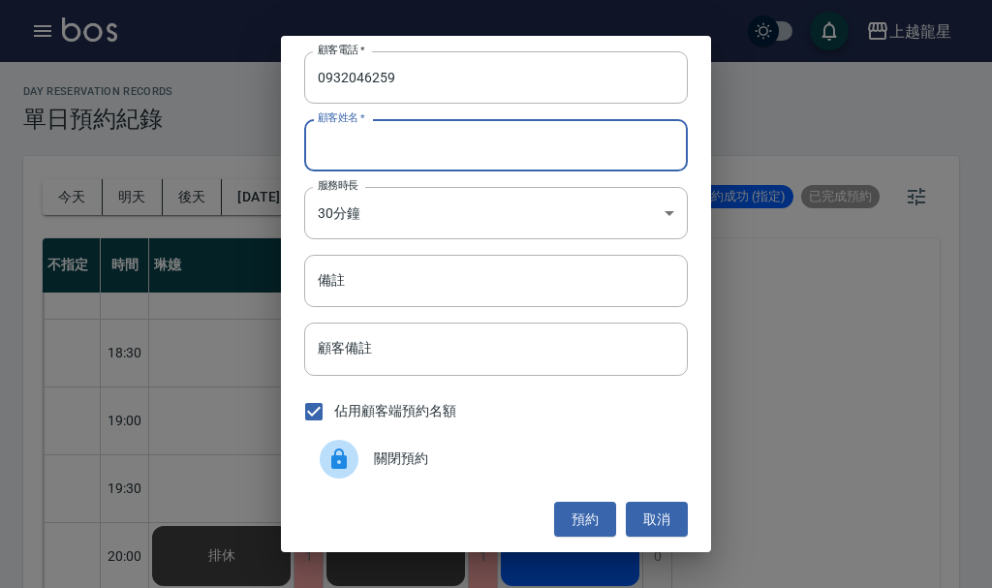
type input "v"
type input "徐"
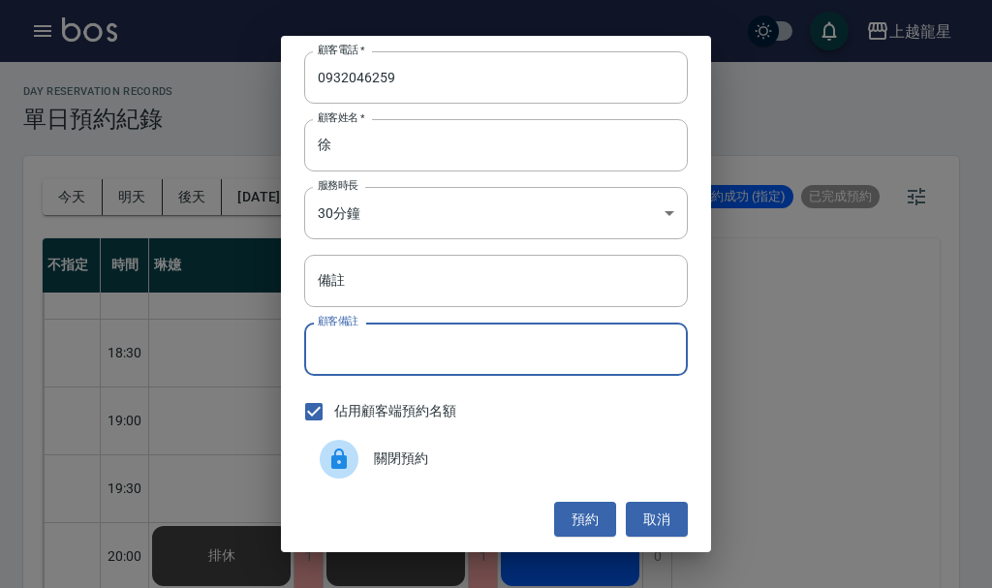
click at [419, 350] on input "顧客備註" at bounding box center [496, 349] width 384 height 52
type input "單剪"
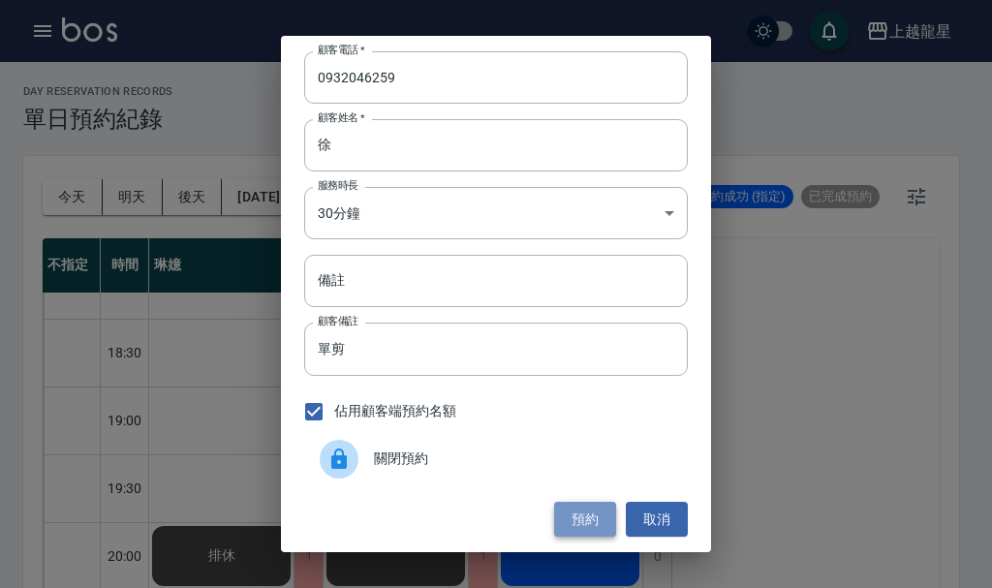
click at [573, 510] on button "預約" at bounding box center [585, 520] width 62 height 36
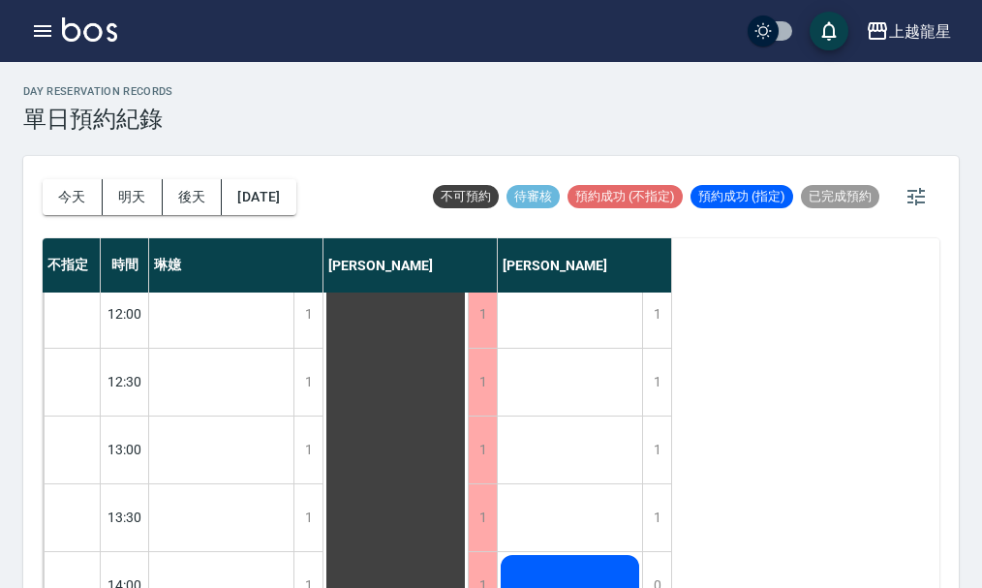
scroll to position [0, 0]
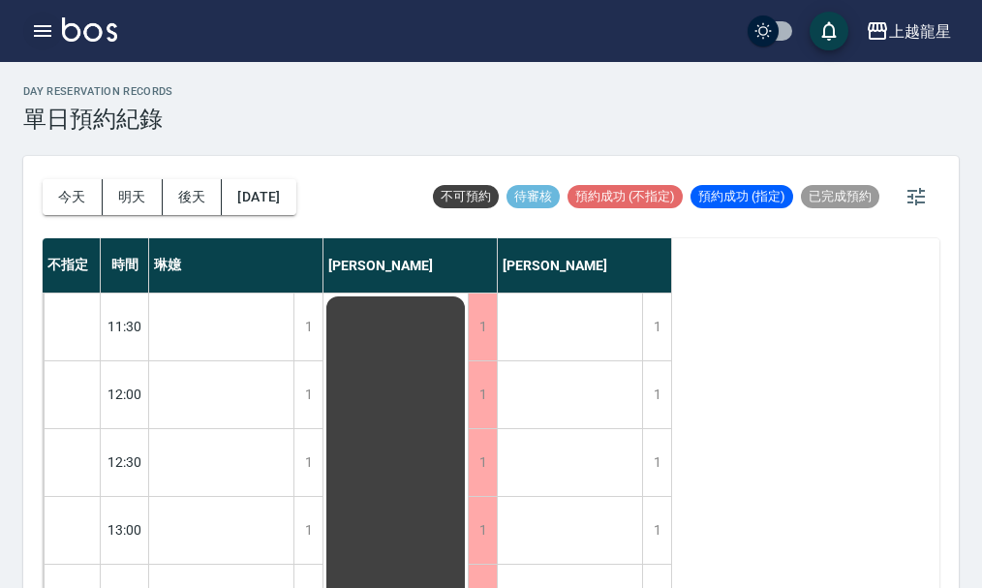
click at [44, 24] on icon "button" at bounding box center [42, 30] width 23 height 23
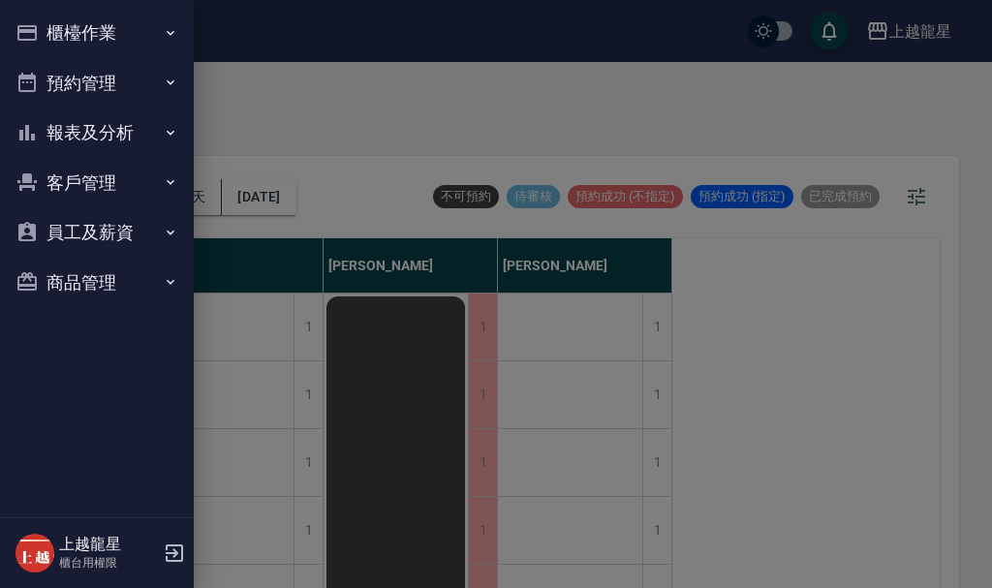
click at [110, 29] on button "櫃檯作業" at bounding box center [97, 33] width 178 height 50
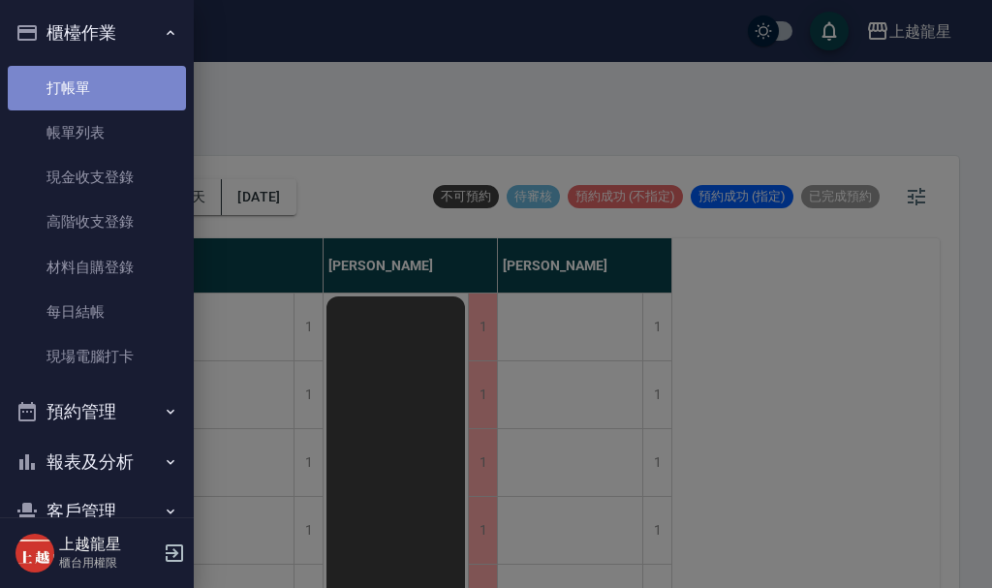
click at [108, 88] on link "打帳單" at bounding box center [97, 88] width 178 height 45
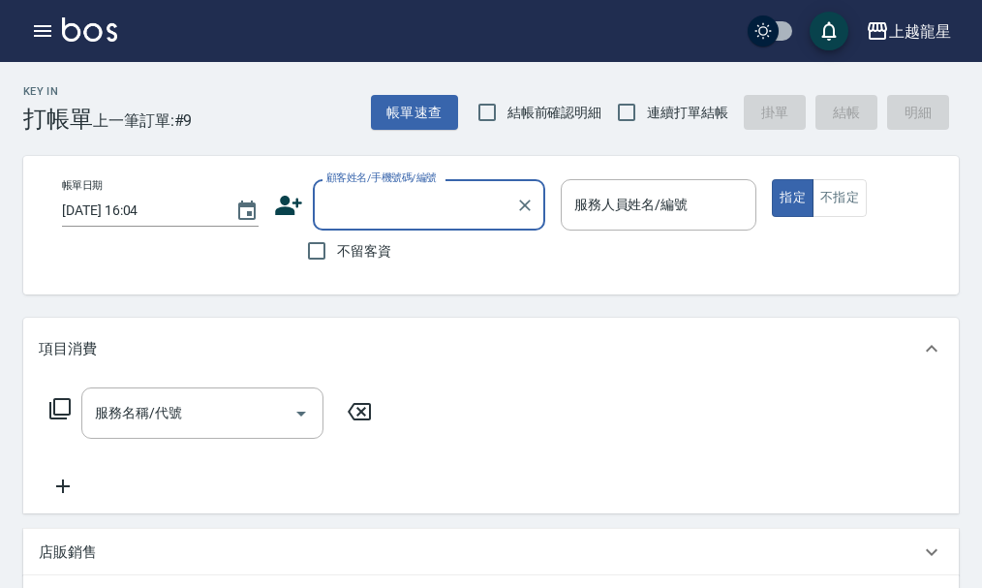
click at [392, 253] on div "不留客資" at bounding box center [409, 251] width 271 height 41
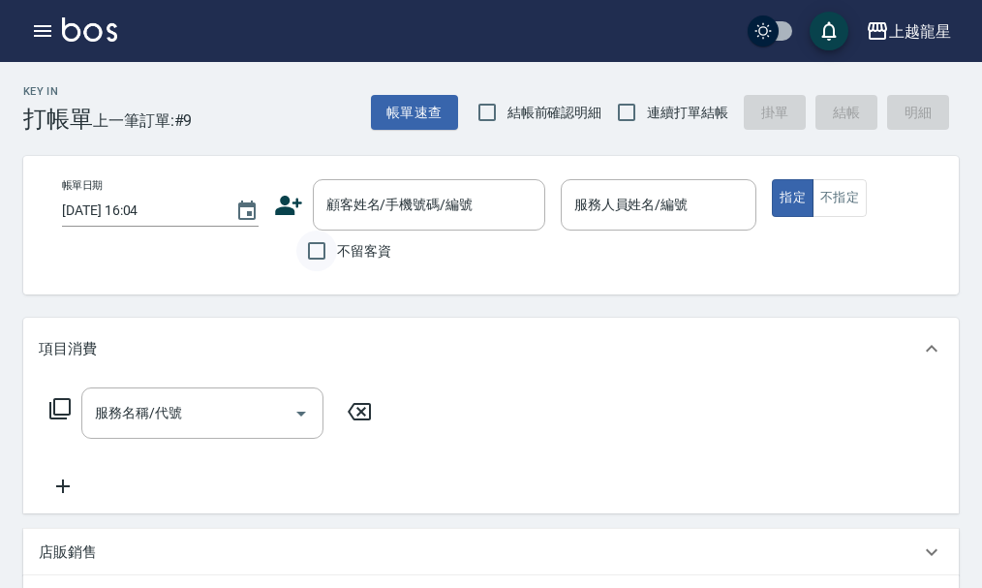
click at [317, 251] on input "不留客資" at bounding box center [316, 251] width 41 height 41
checkbox input "true"
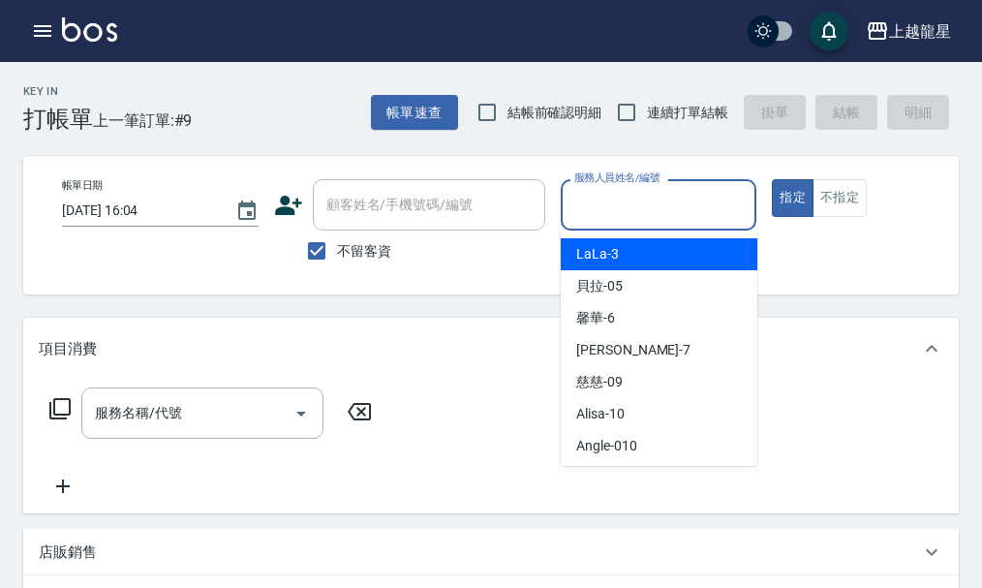
click at [601, 208] on input "服務人員姓名/編號" at bounding box center [659, 205] width 179 height 34
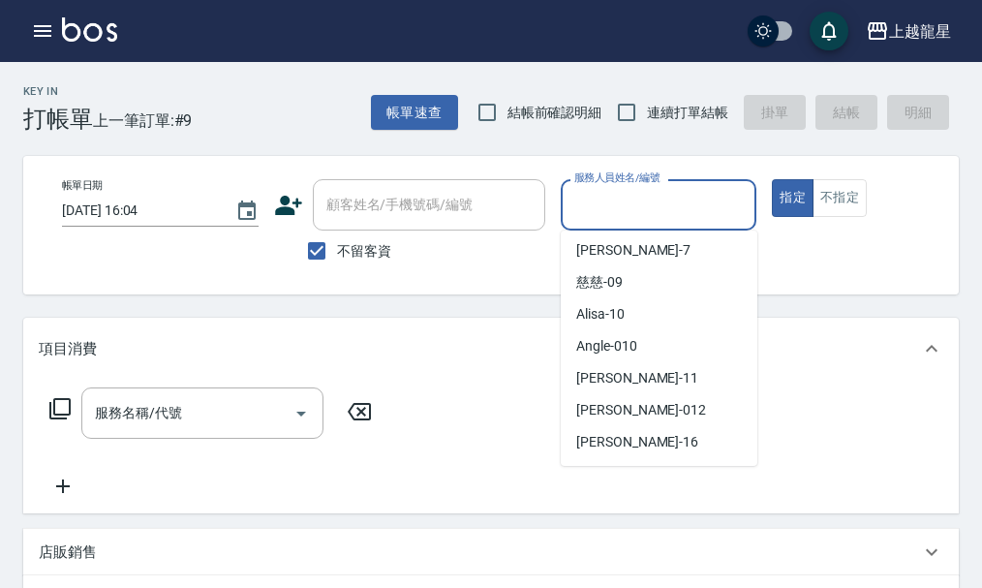
scroll to position [291, 0]
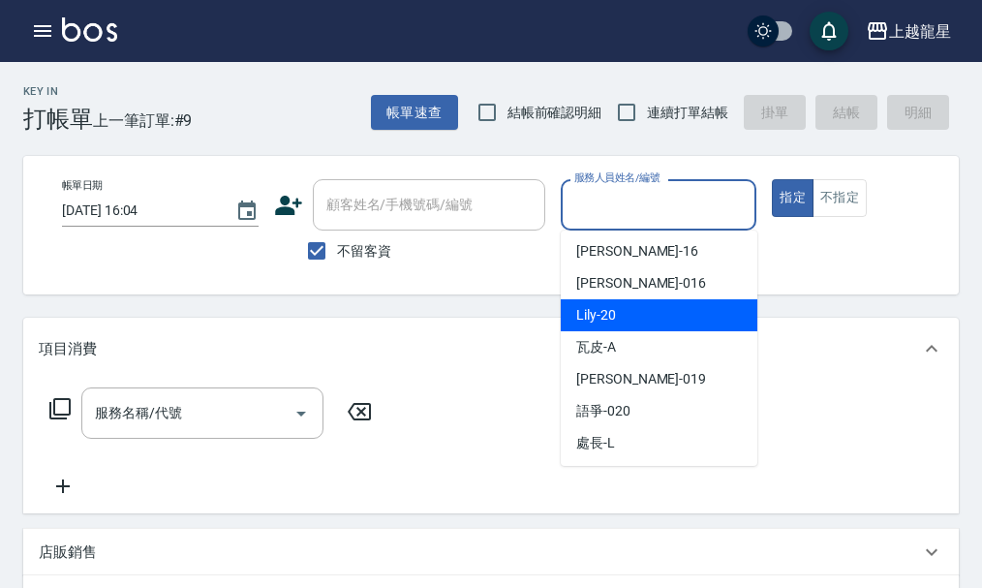
click at [630, 312] on div "Lily -20" at bounding box center [659, 315] width 197 height 32
type input "Lily-20"
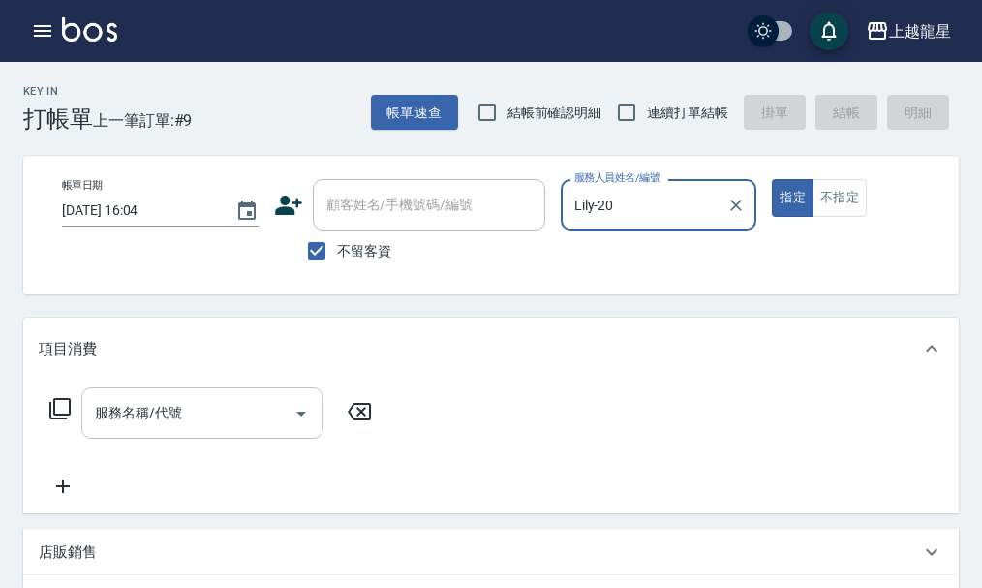
click at [196, 427] on input "服務名稱/代號" at bounding box center [188, 413] width 196 height 34
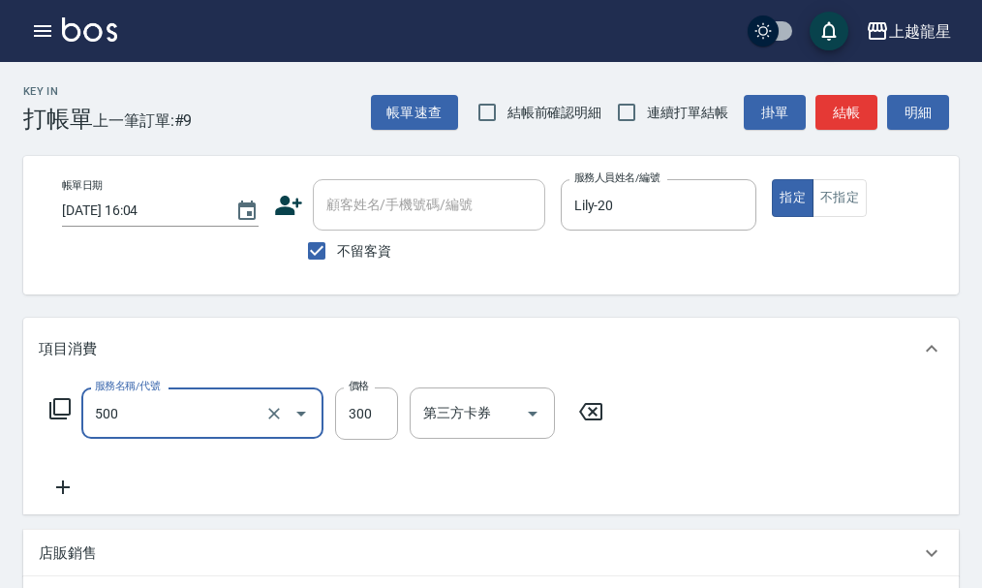
type input "一般洗髮(500)"
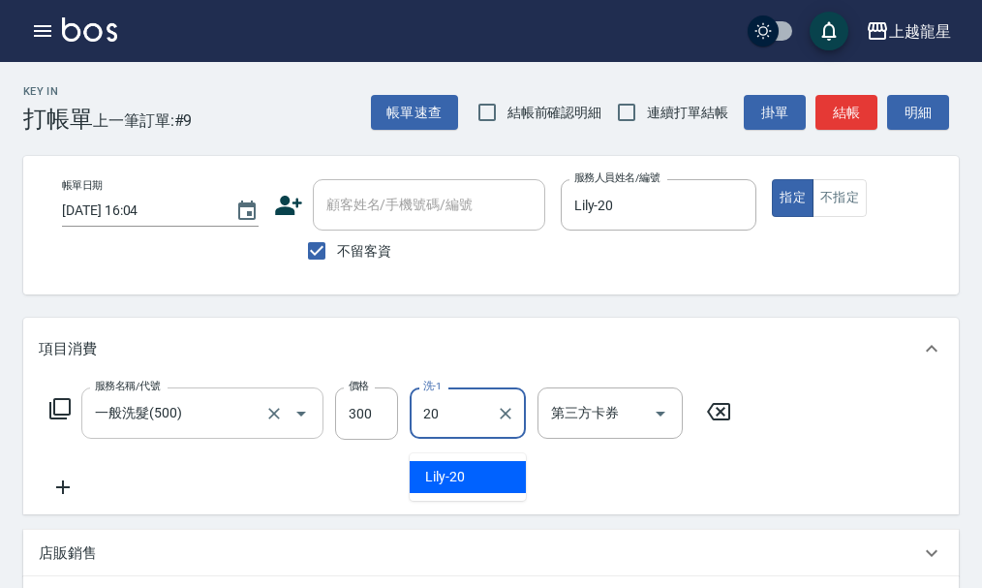
type input "Lily-20"
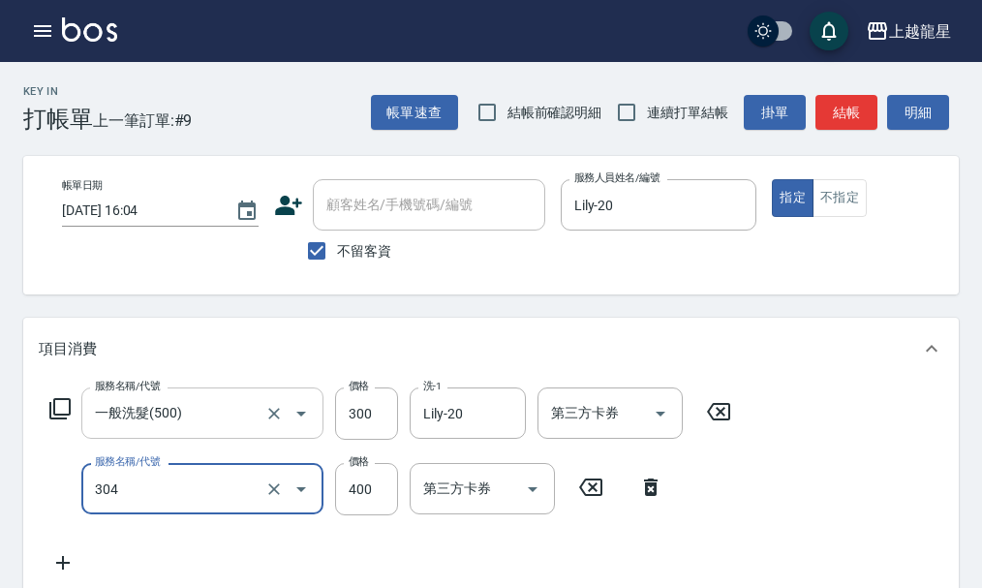
type input "剪髮(304)"
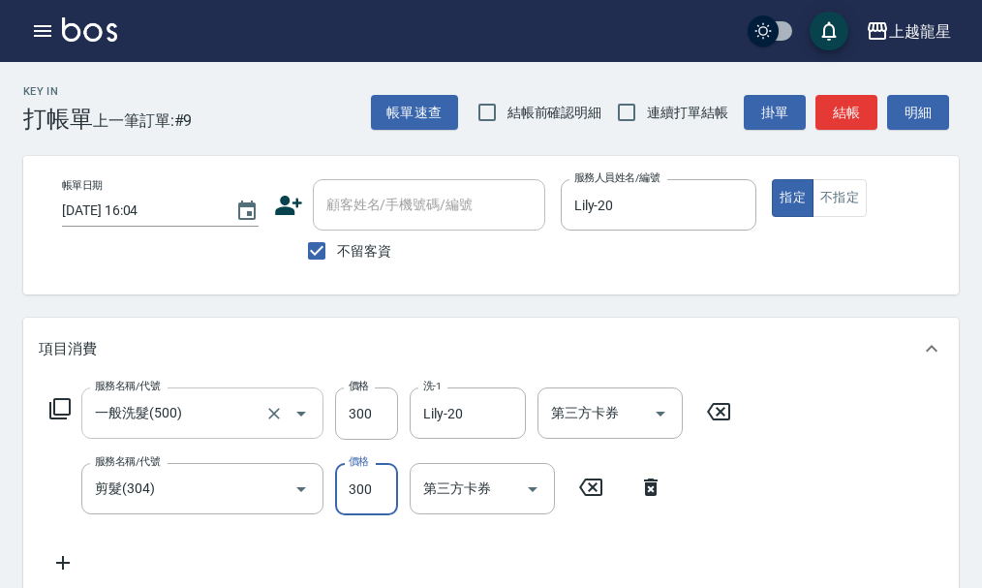
type input "300"
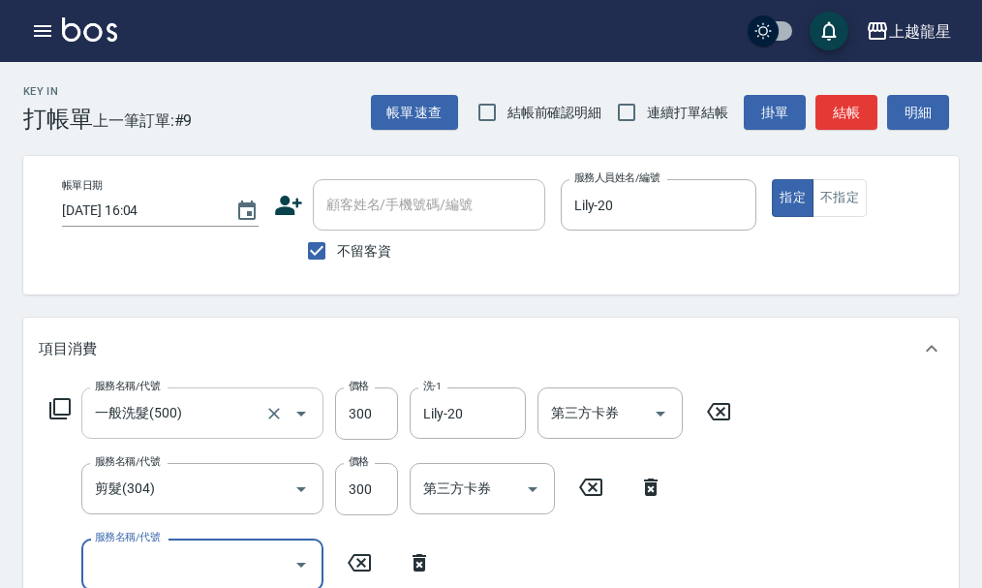
scroll to position [9, 0]
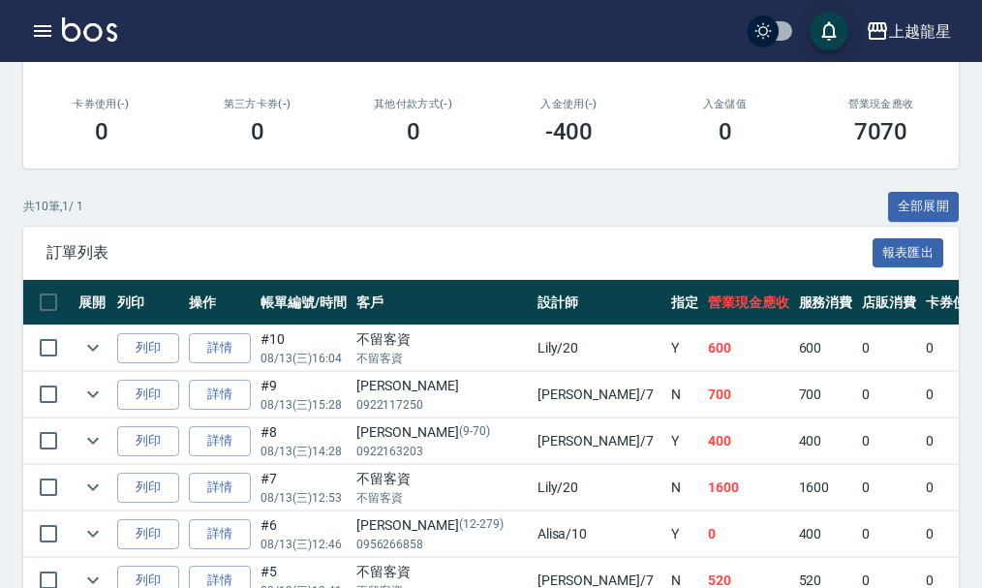
scroll to position [387, 0]
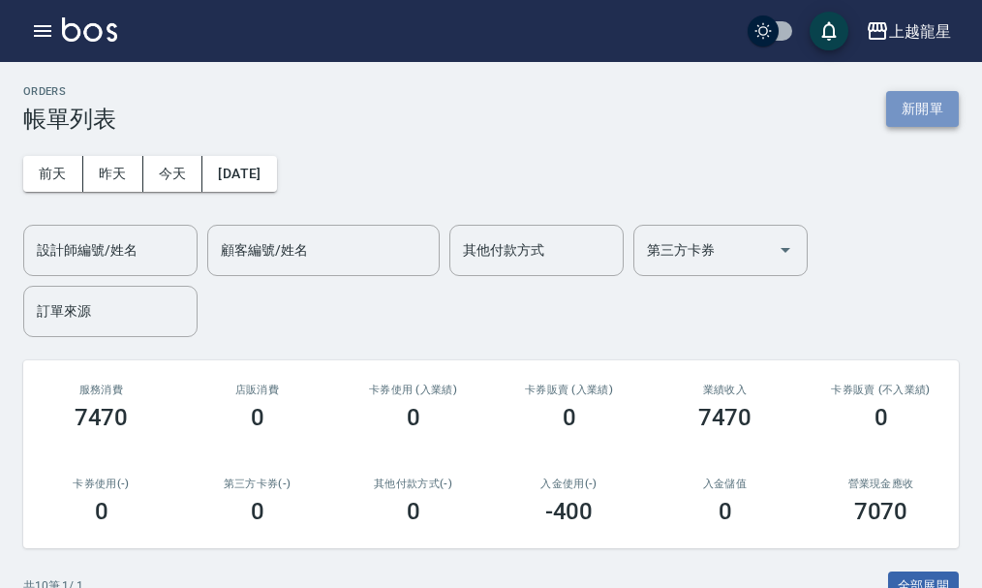
click at [914, 93] on button "新開單" at bounding box center [922, 109] width 73 height 36
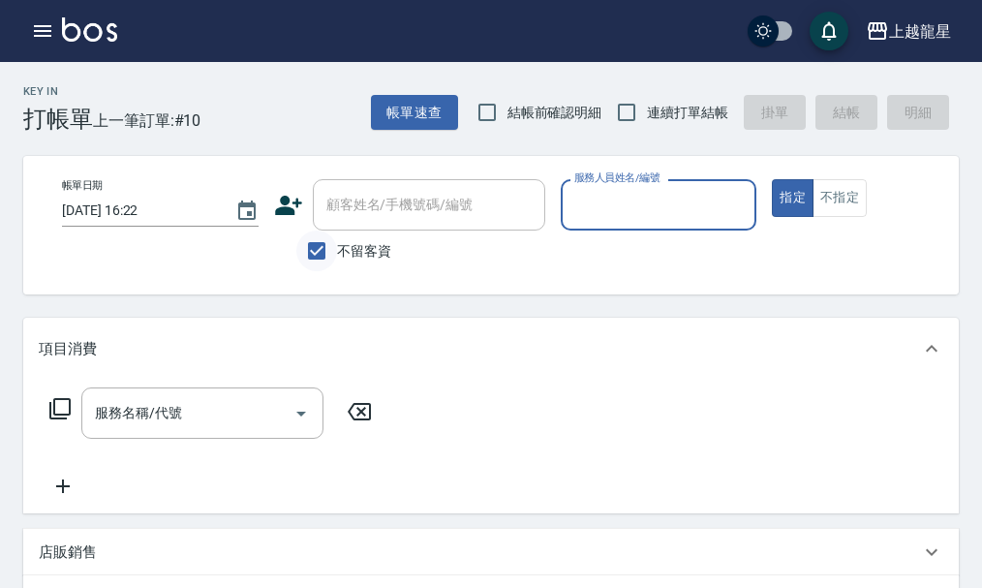
click at [320, 262] on input "不留客資" at bounding box center [316, 251] width 41 height 41
checkbox input "false"
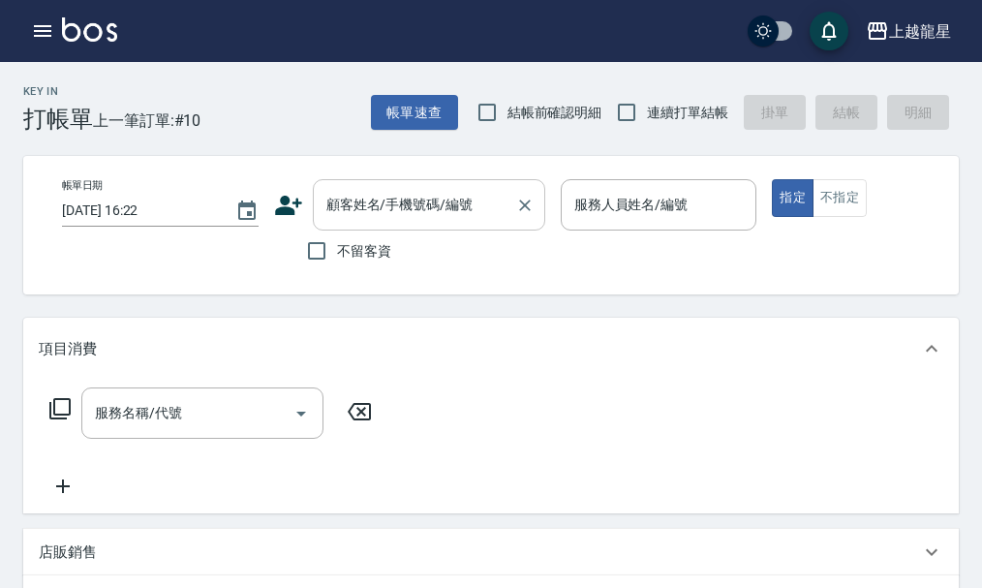
click at [338, 224] on div "顧客姓名/手機號碼/編號" at bounding box center [429, 204] width 232 height 51
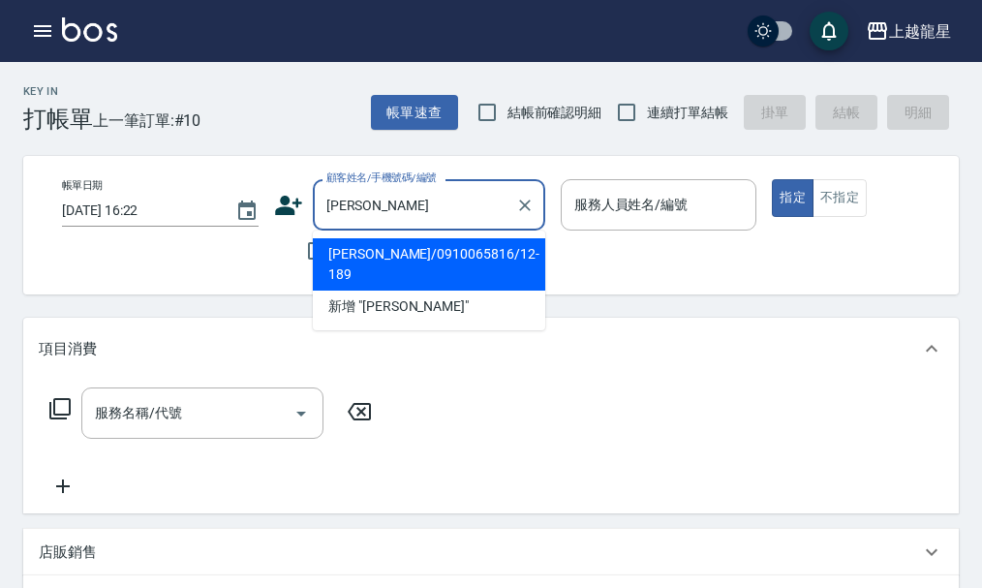
click at [386, 259] on li "[PERSON_NAME]/0910065816/12-189" at bounding box center [429, 264] width 232 height 52
type input "[PERSON_NAME]/0910065816/12-189"
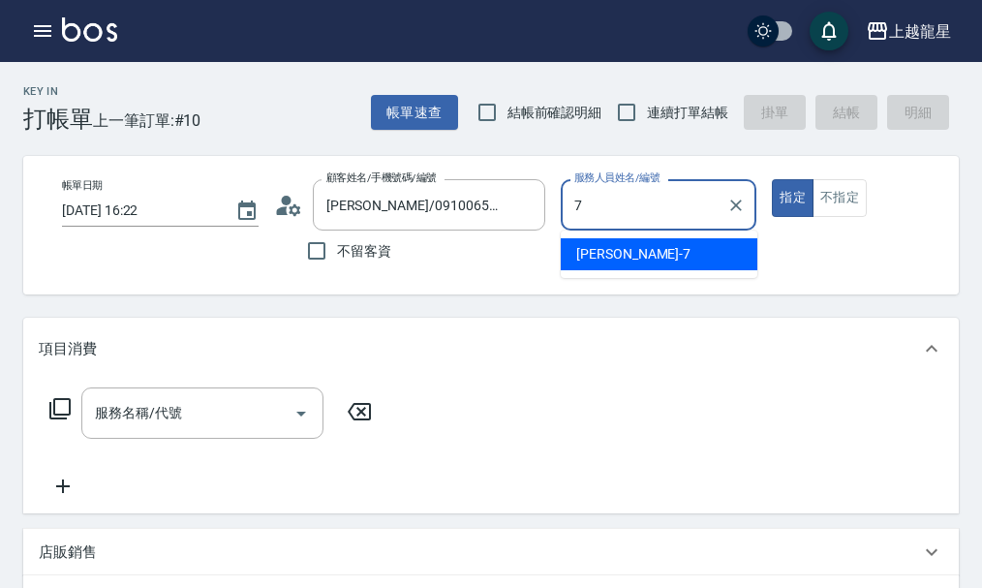
type input "雅君-7"
type button "true"
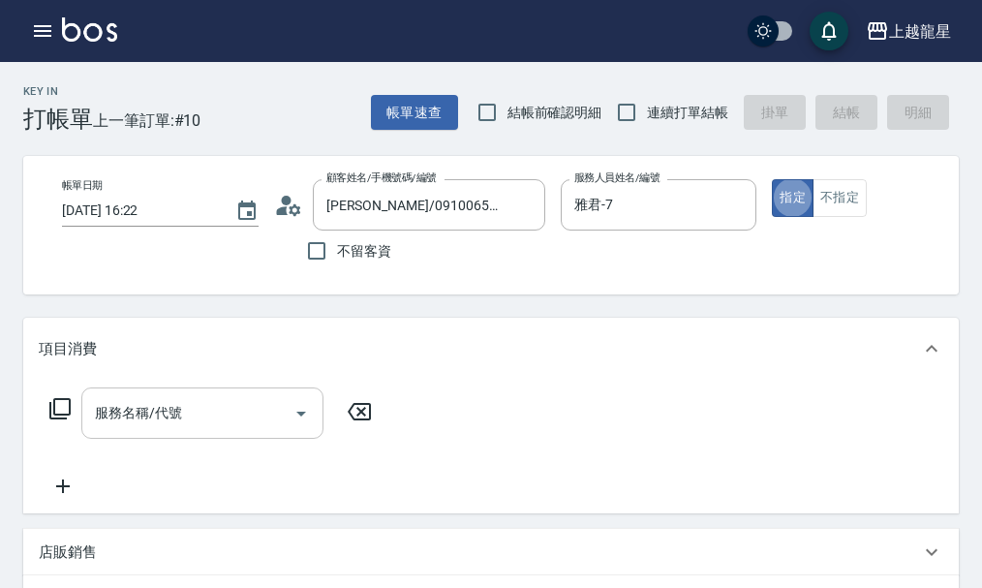
click at [122, 417] on div "服務名稱/代號 服務名稱/代號" at bounding box center [202, 412] width 242 height 51
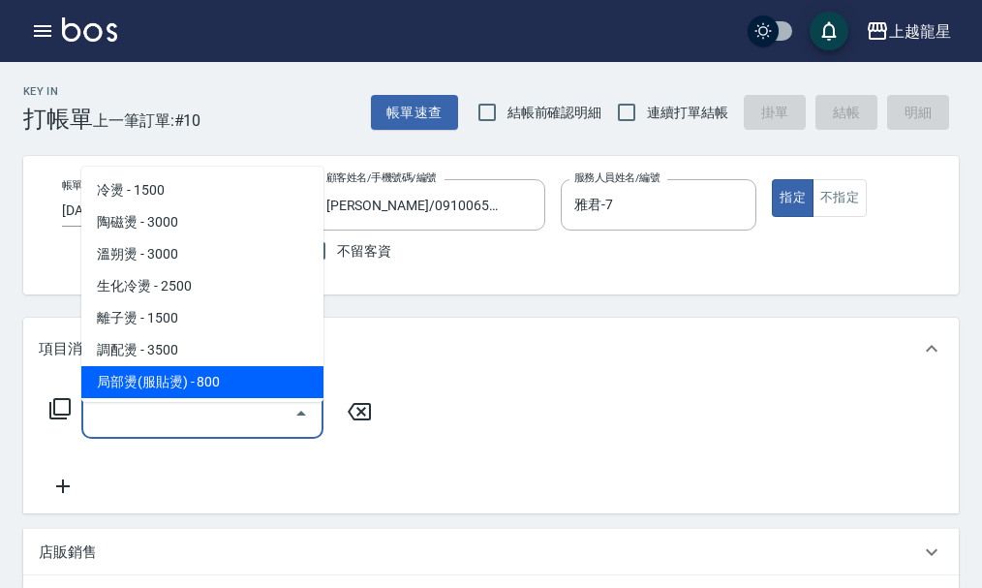
click at [152, 381] on span "局部燙(服貼燙) - 800" at bounding box center [202, 382] width 242 height 32
type input "局部燙(服貼燙)(207)"
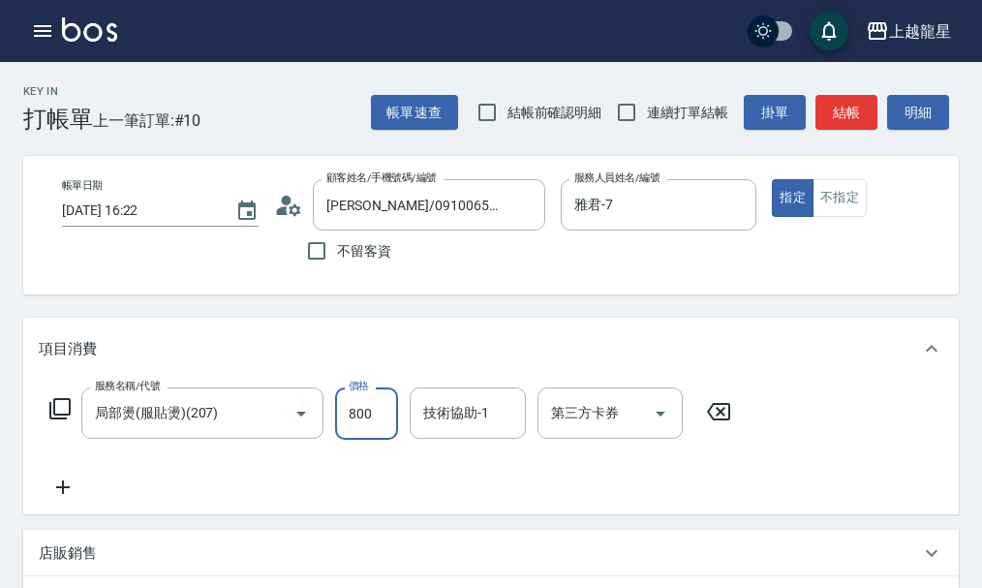
click at [371, 440] on input "800" at bounding box center [366, 413] width 63 height 52
type input "300"
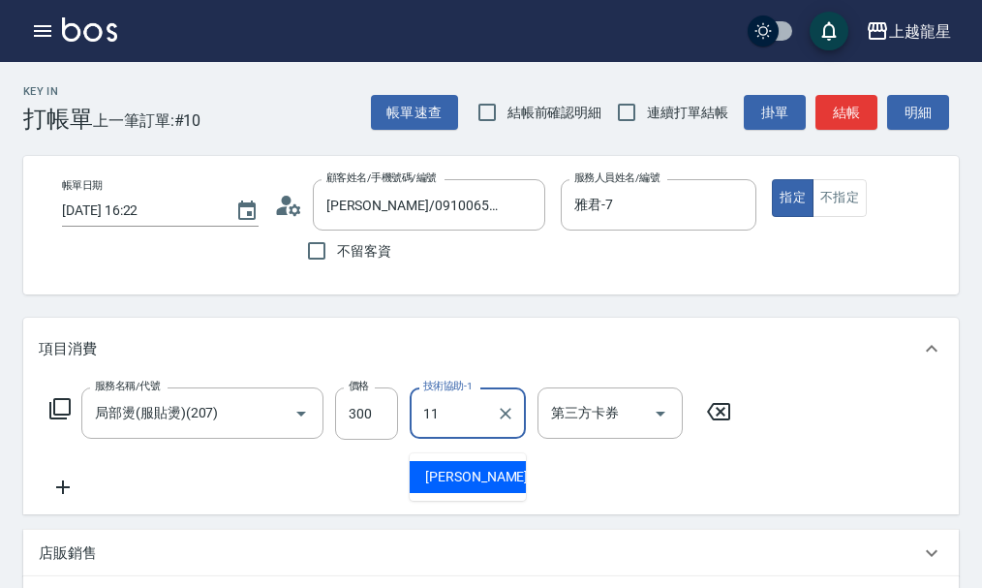
type input "[PERSON_NAME]-11"
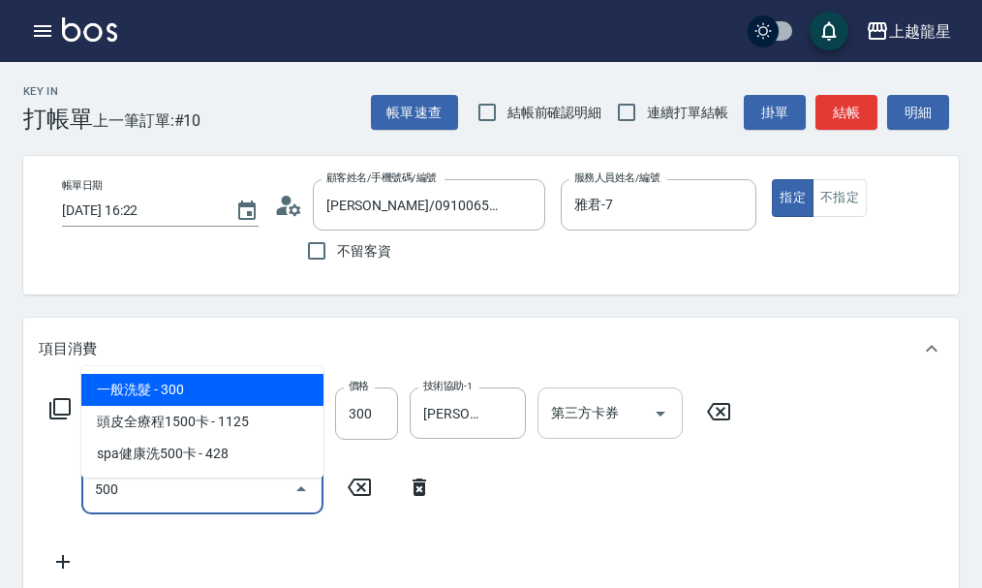
type input "一般洗髮(500)"
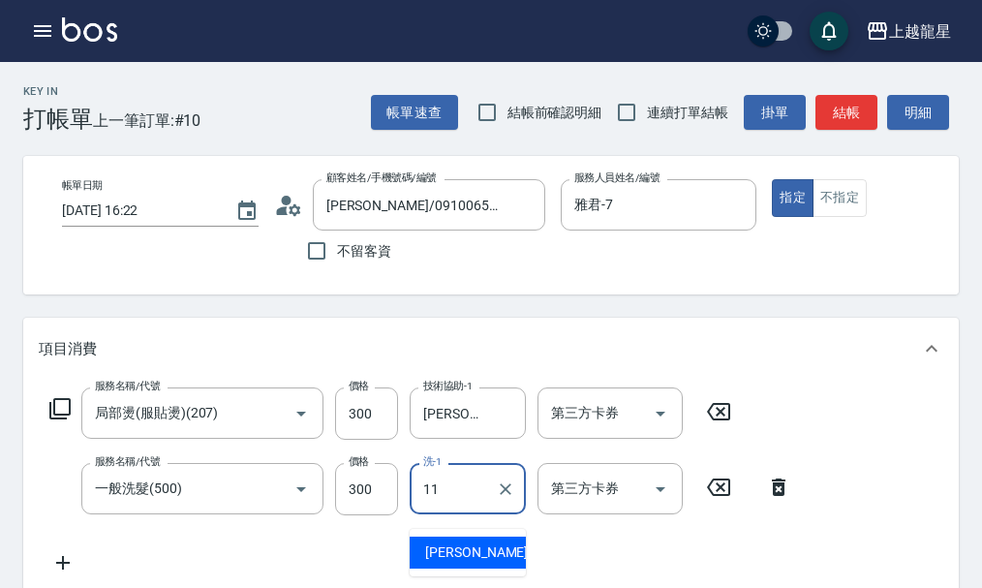
type input "[PERSON_NAME]-11"
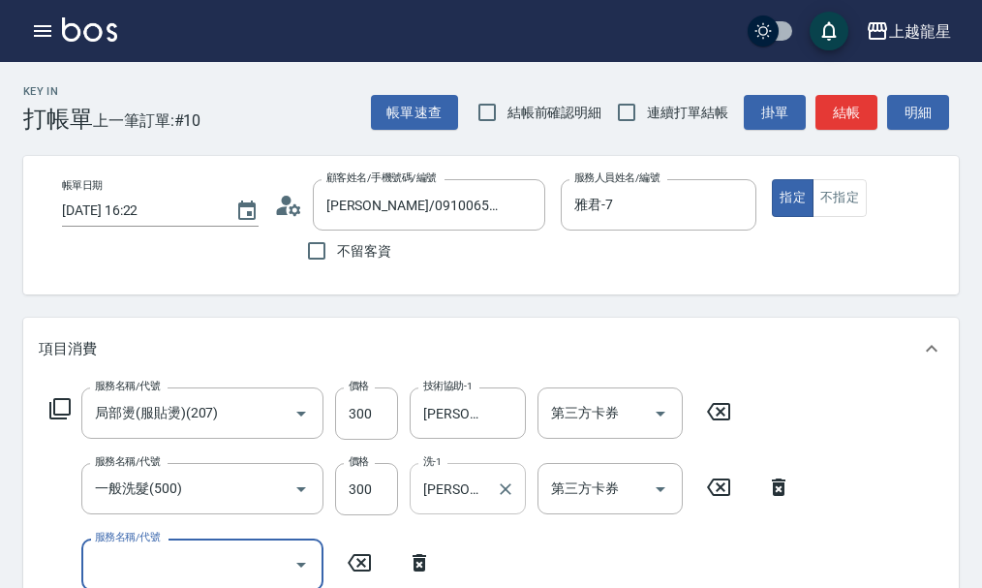
scroll to position [9, 0]
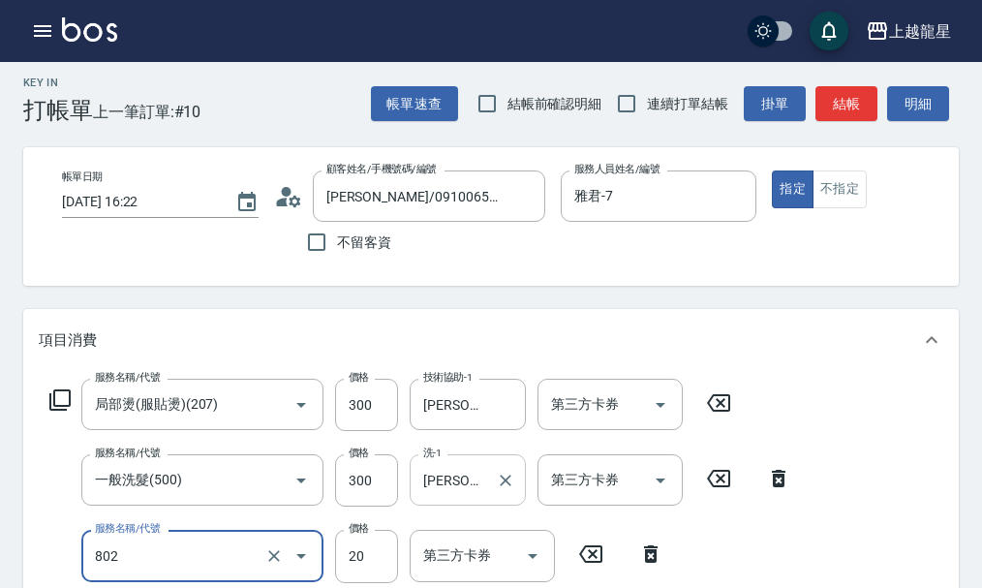
type input "潤絲(802)"
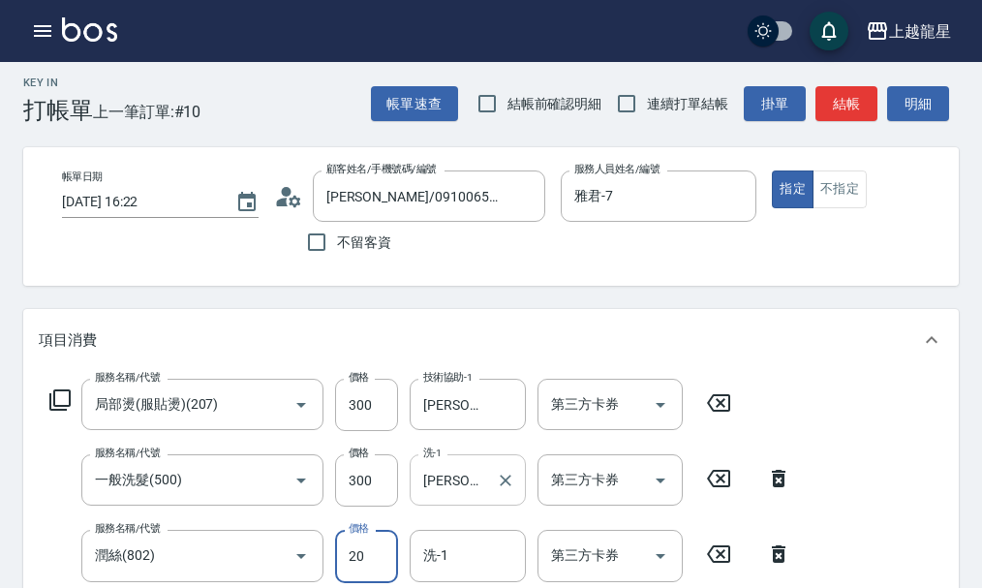
scroll to position [18, 0]
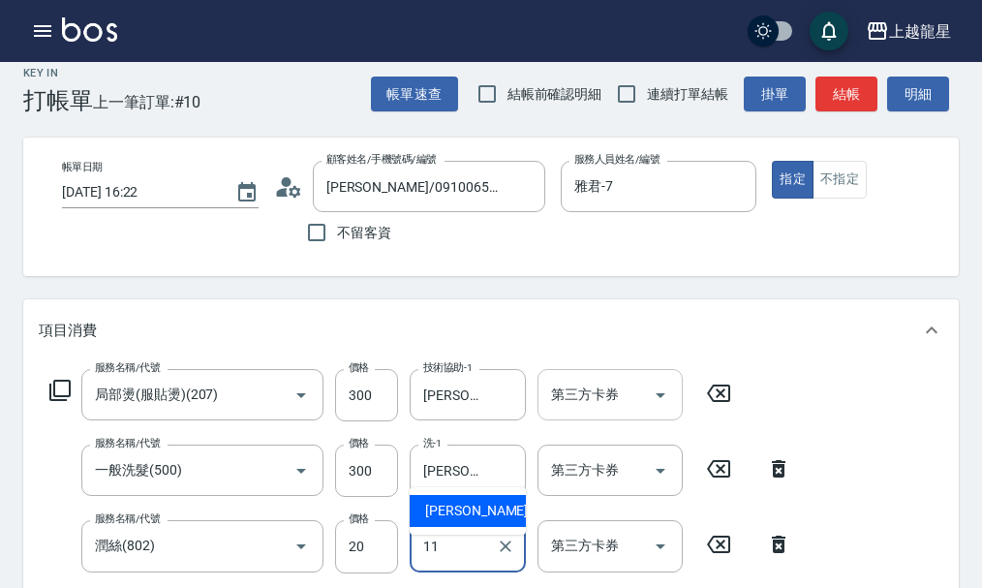
type input "[PERSON_NAME]-11"
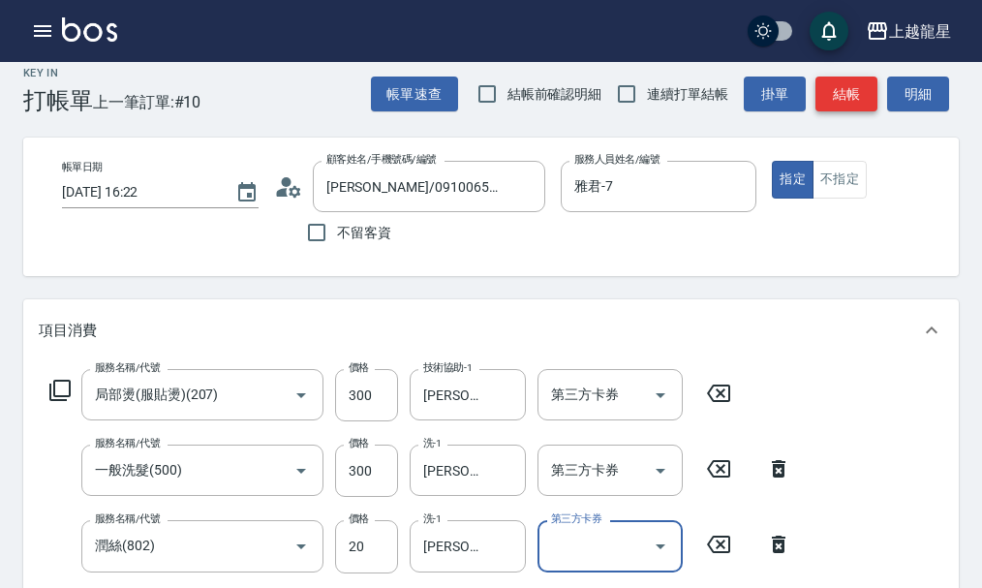
click at [848, 90] on button "結帳" at bounding box center [847, 95] width 62 height 36
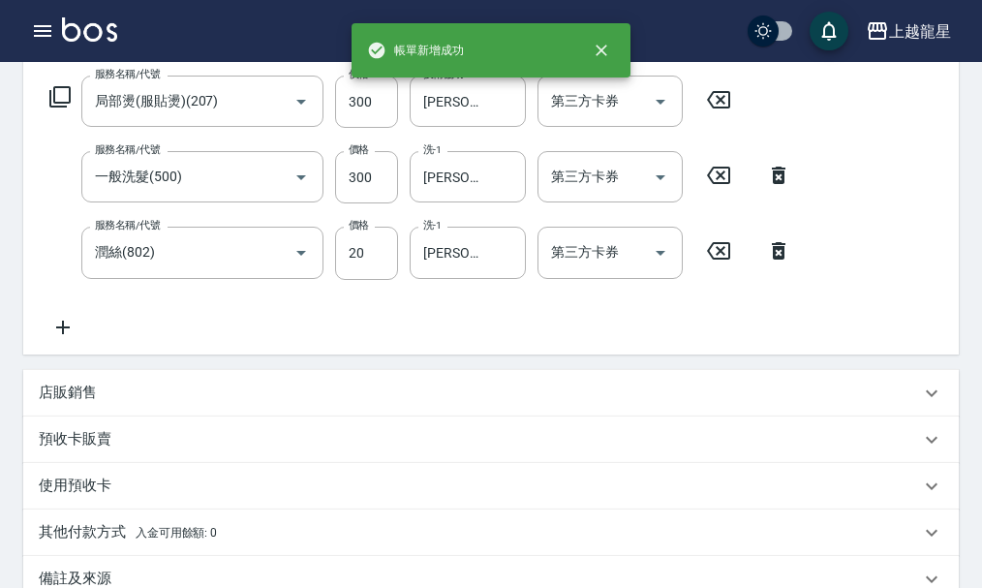
scroll to position [600, 0]
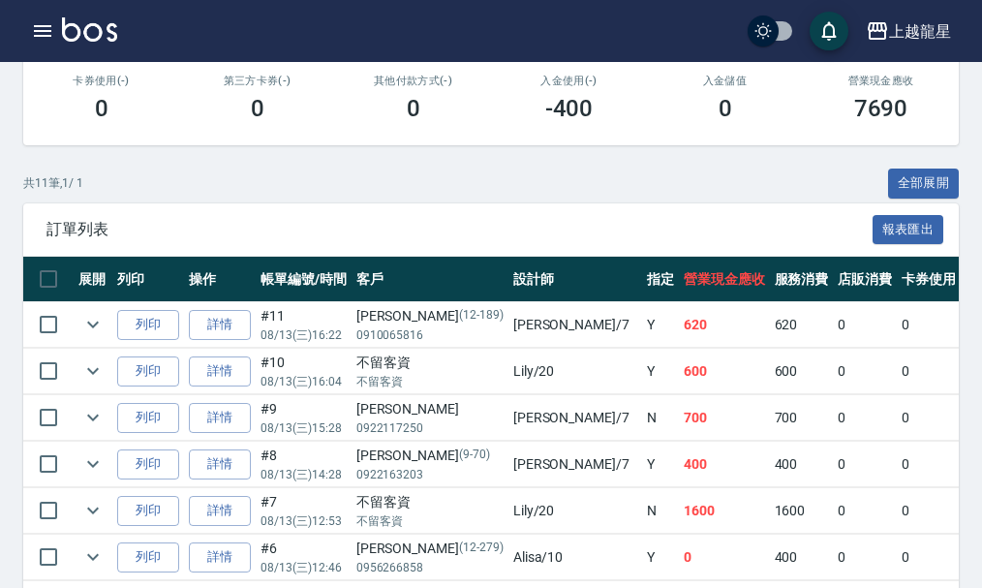
scroll to position [581, 0]
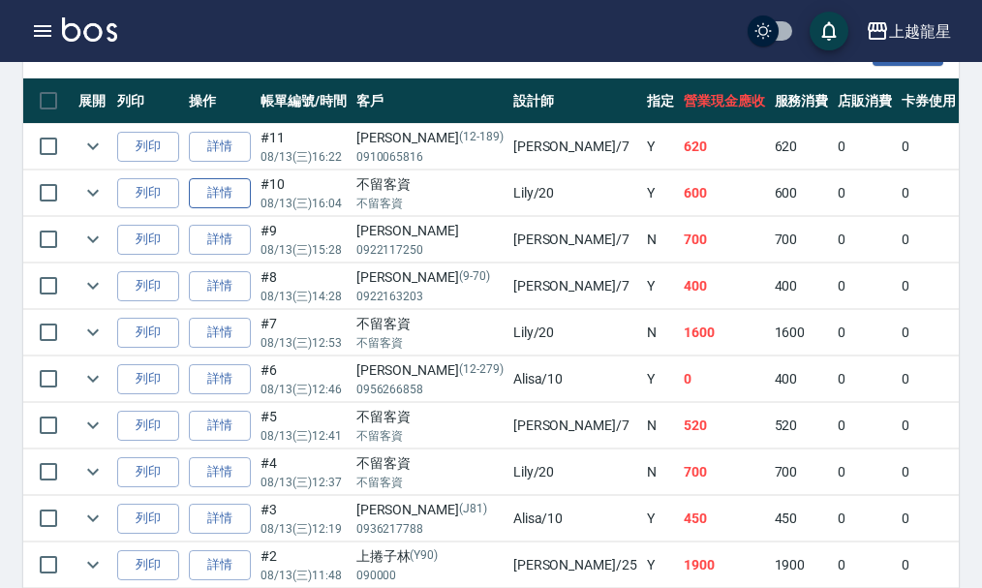
click at [218, 203] on link "詳情" at bounding box center [220, 193] width 62 height 30
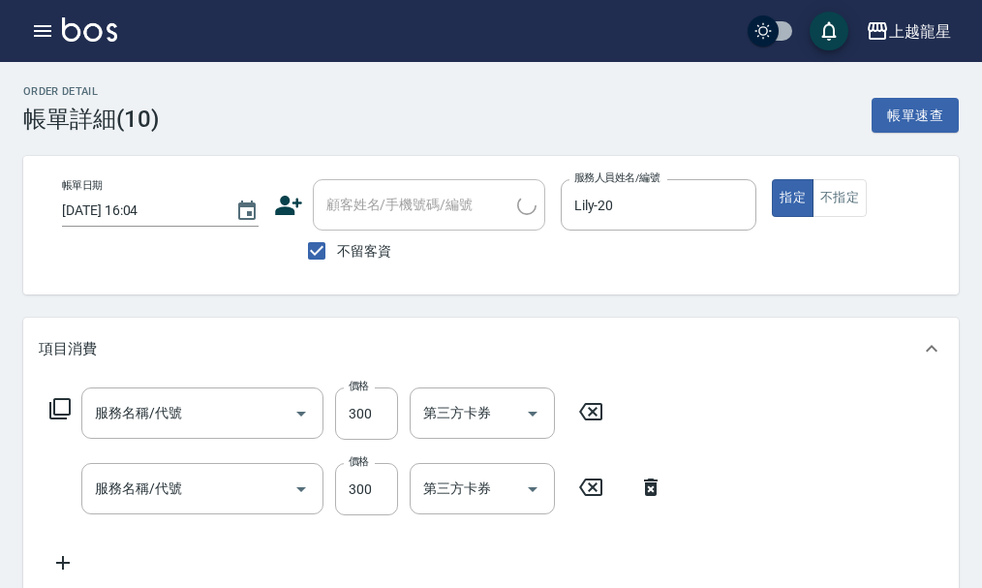
type input "[DATE] 16:04"
checkbox input "true"
type input "Lily-20"
type input "剪髮(304)"
type input "一般洗髮(500)"
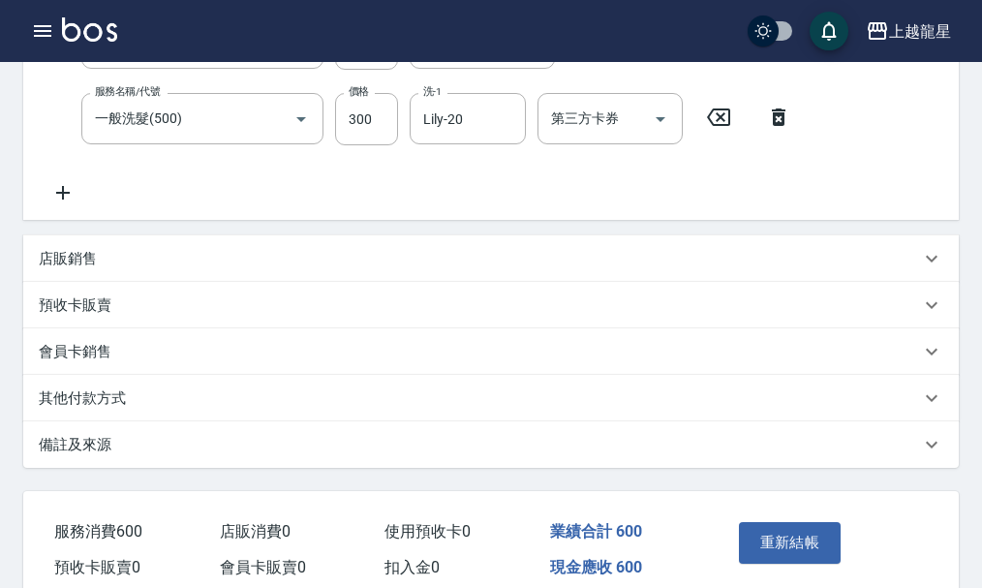
scroll to position [183, 0]
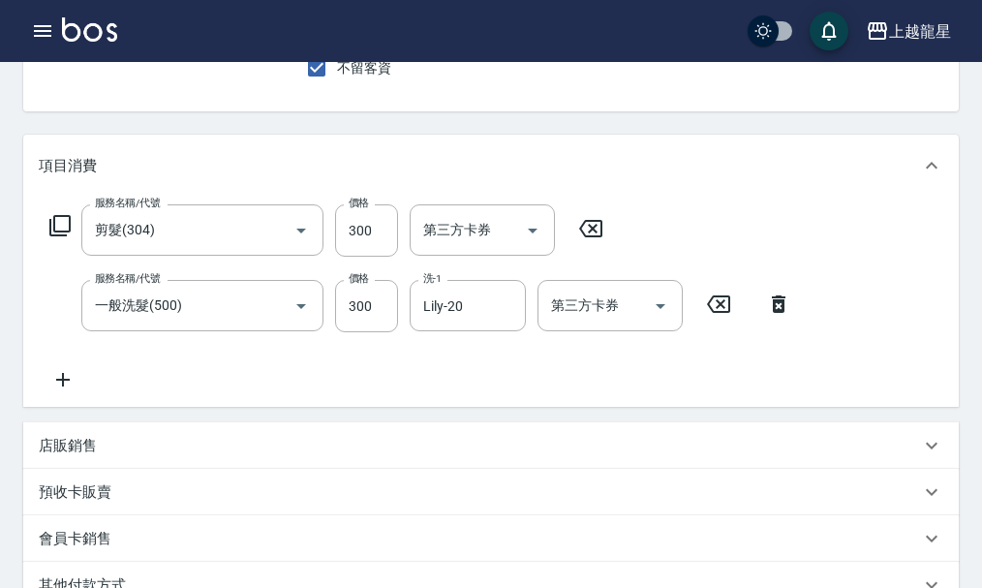
click at [62, 386] on icon at bounding box center [63, 380] width 14 height 14
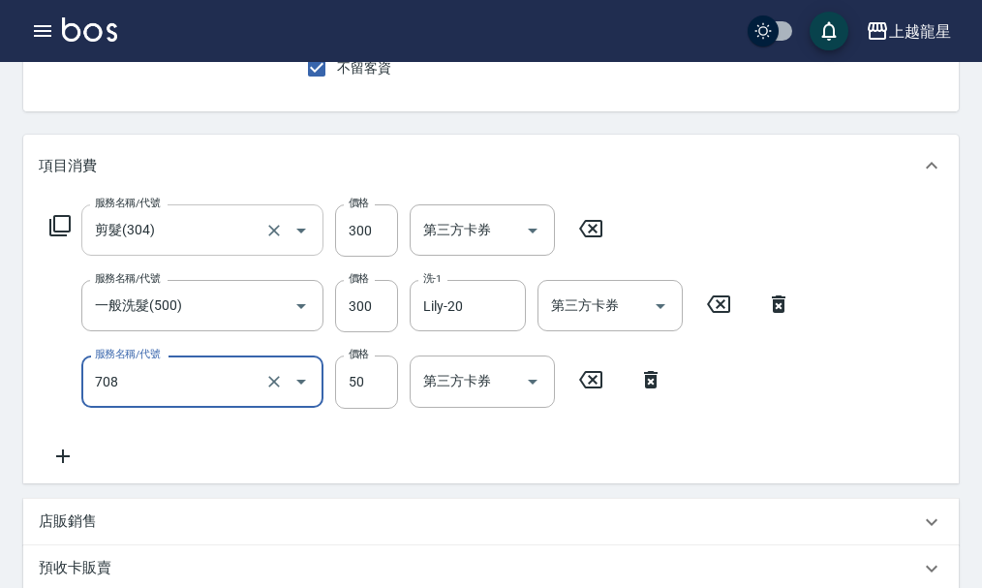
type input "吹捲.造型.包頭(708)"
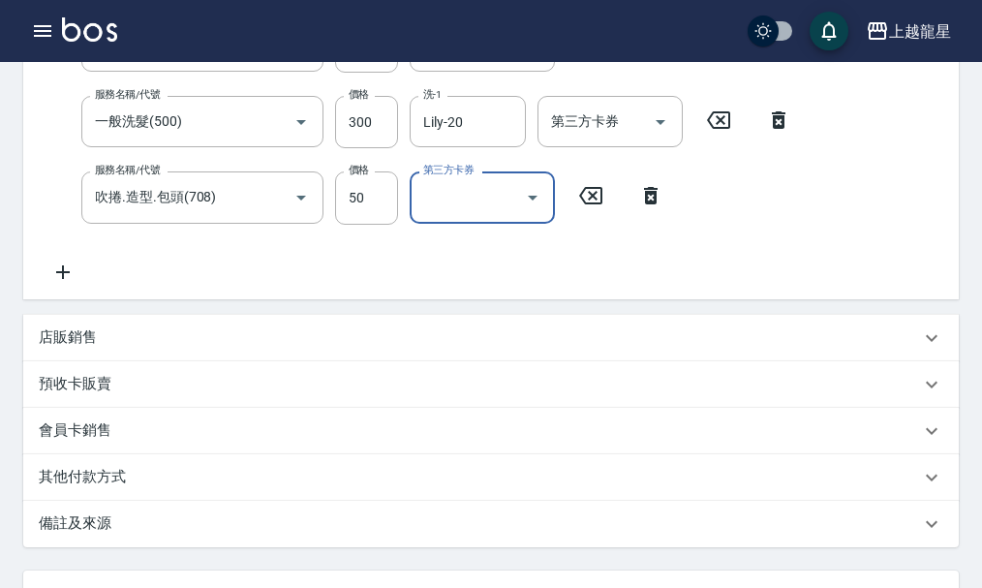
scroll to position [550, 0]
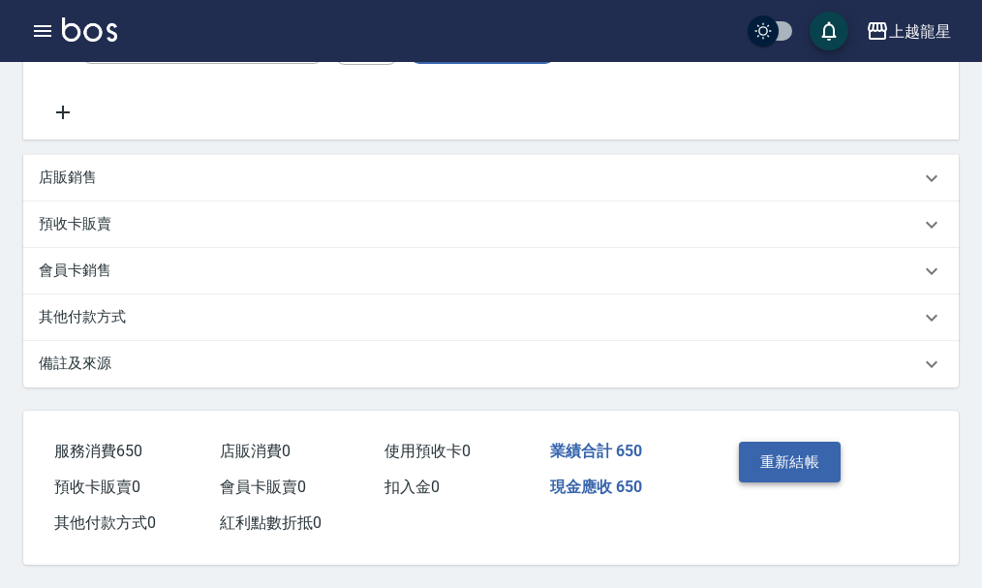
click at [795, 455] on button "重新結帳" at bounding box center [790, 462] width 103 height 41
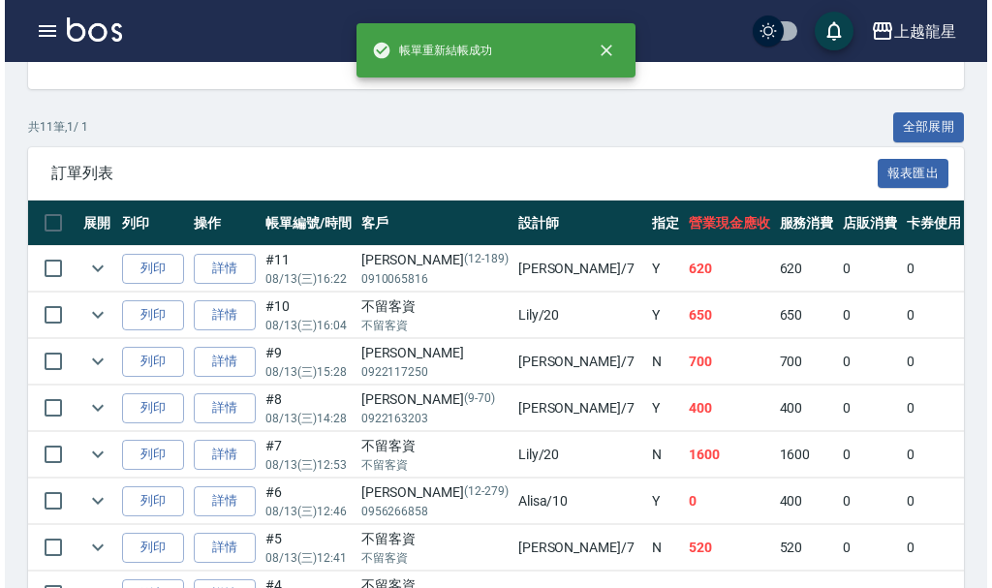
scroll to position [484, 0]
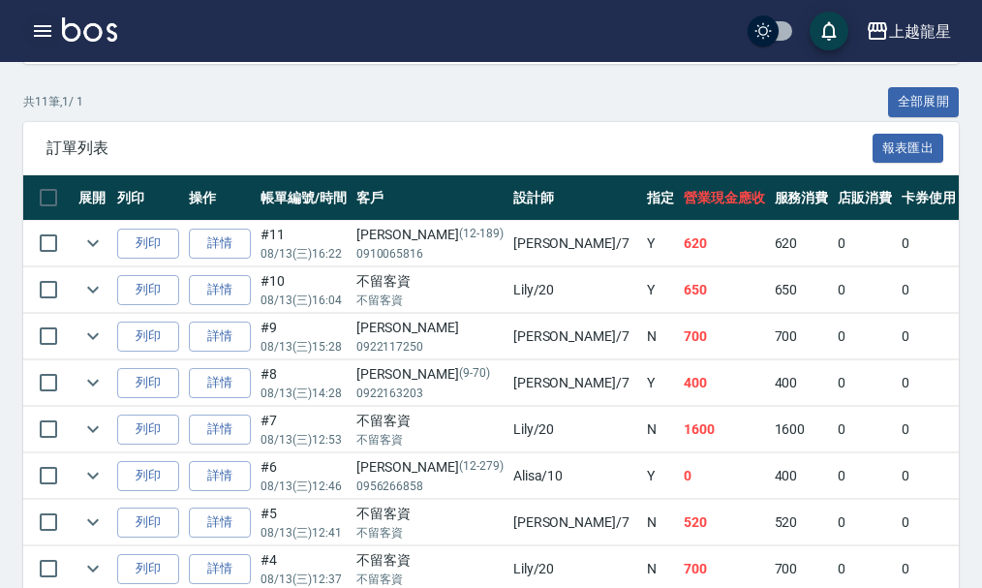
click at [46, 32] on icon "button" at bounding box center [42, 31] width 17 height 12
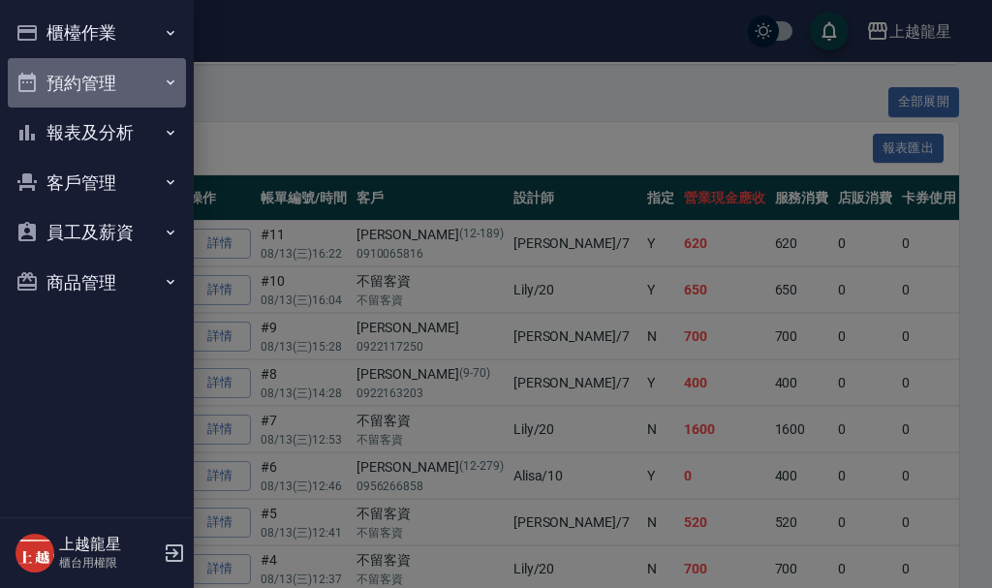
click at [57, 84] on button "預約管理" at bounding box center [97, 83] width 178 height 50
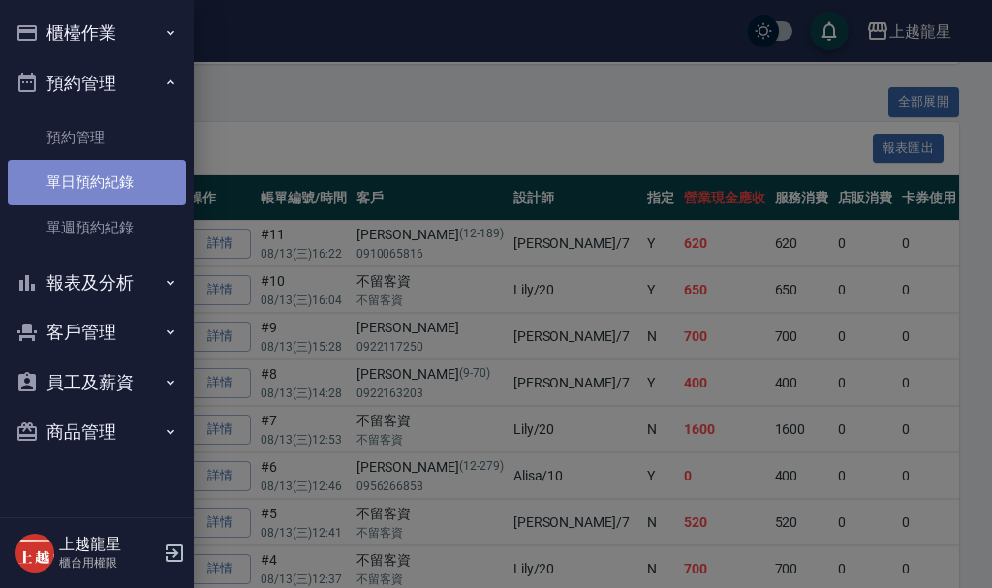
click at [51, 178] on link "單日預約紀錄" at bounding box center [97, 182] width 178 height 45
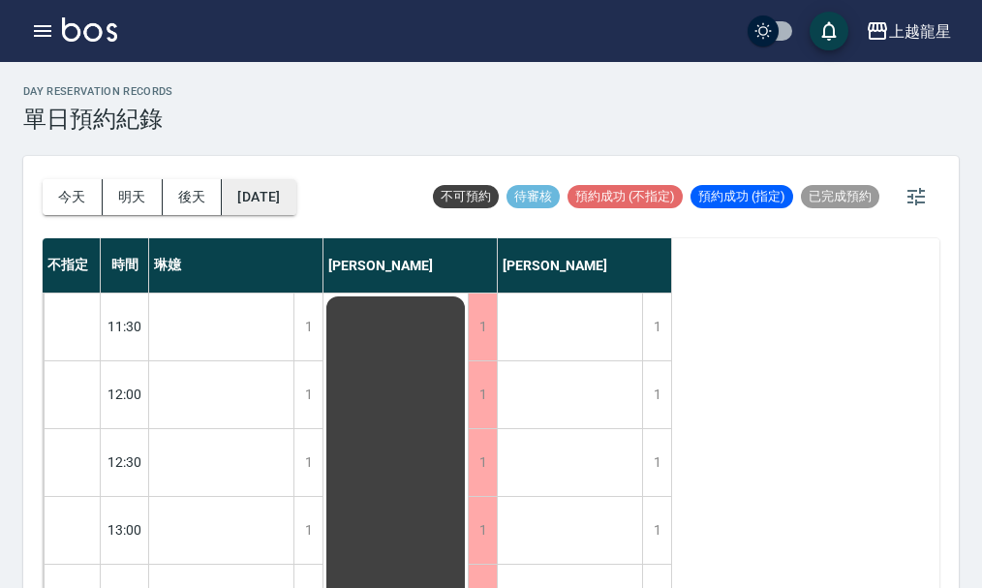
click at [281, 197] on button "[DATE]" at bounding box center [259, 197] width 74 height 36
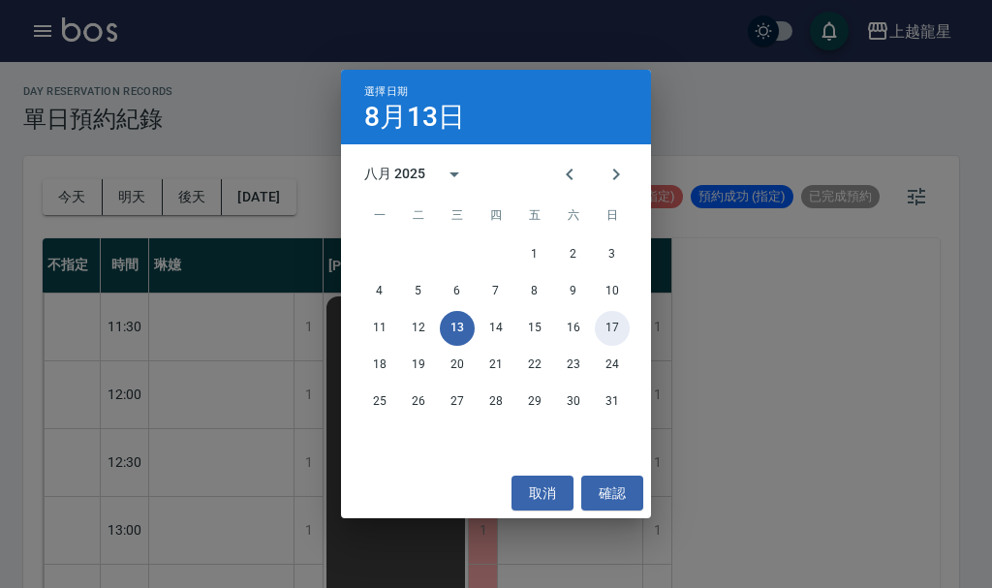
click at [610, 324] on button "17" at bounding box center [612, 328] width 35 height 35
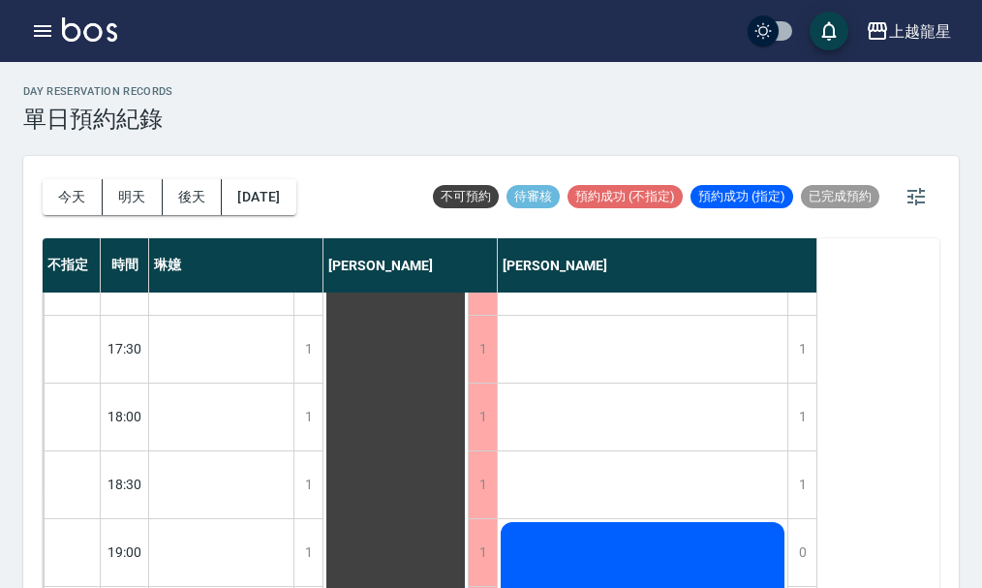
scroll to position [938, 0]
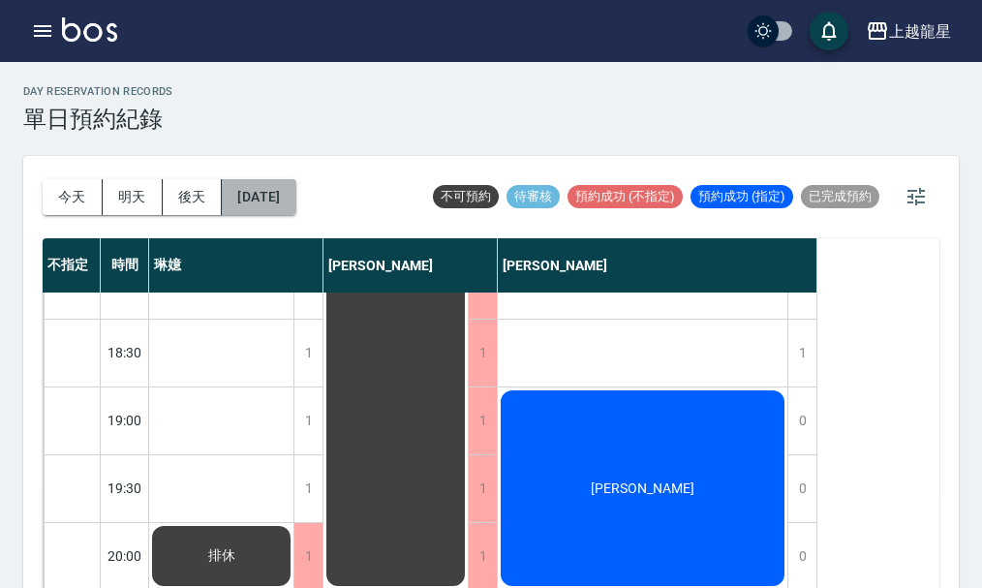
click at [288, 187] on button "[DATE]" at bounding box center [259, 197] width 74 height 36
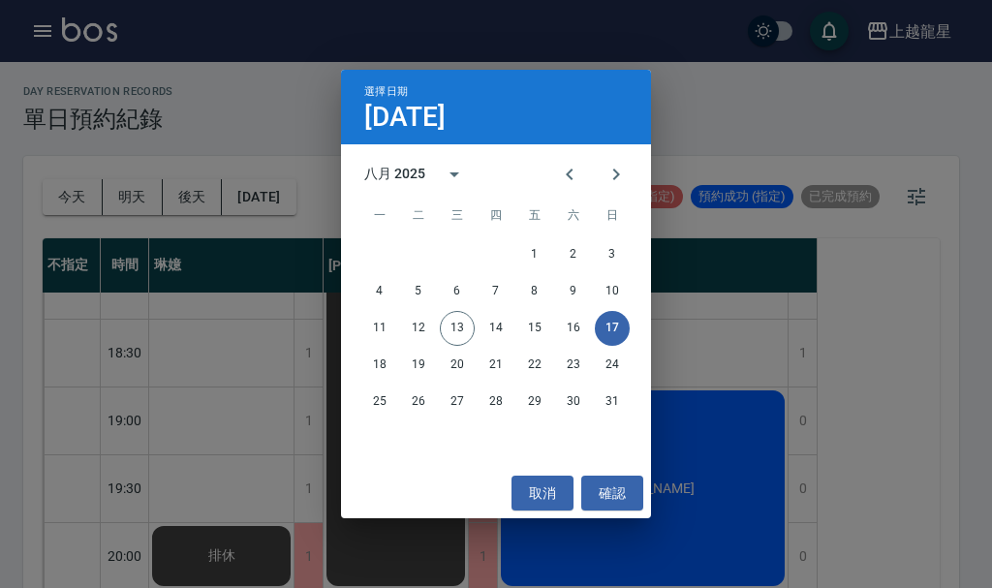
click at [601, 327] on button "17" at bounding box center [612, 328] width 35 height 35
click at [607, 328] on button "17" at bounding box center [612, 328] width 35 height 35
click at [709, 351] on div "選擇日期 [DATE] 八月 2025 一 二 三 四 五 六 日 1 2 3 4 5 6 7 8 9 10 11 12 13 14 15 16 17 18 …" at bounding box center [496, 294] width 992 height 588
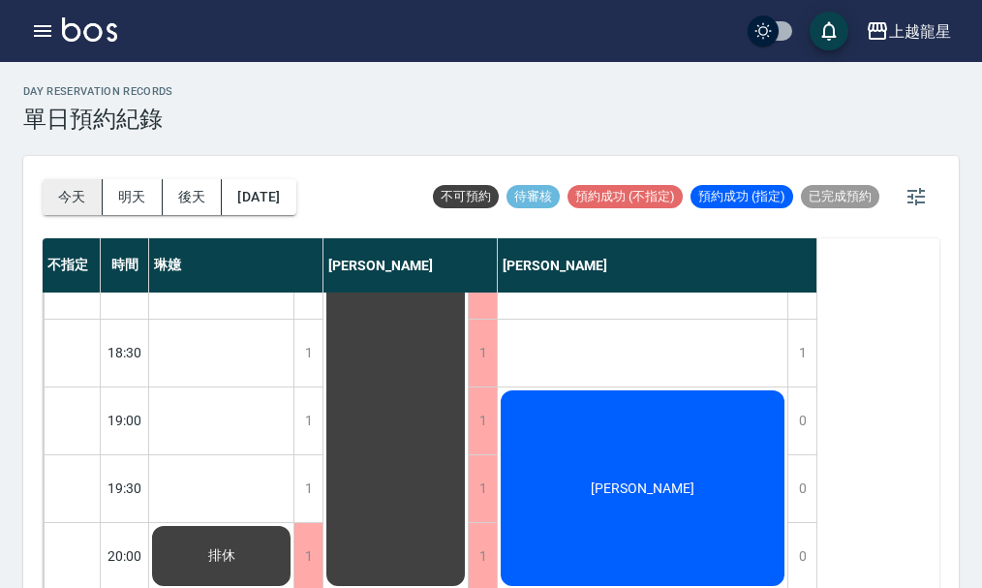
click at [70, 188] on button "今天" at bounding box center [73, 197] width 60 height 36
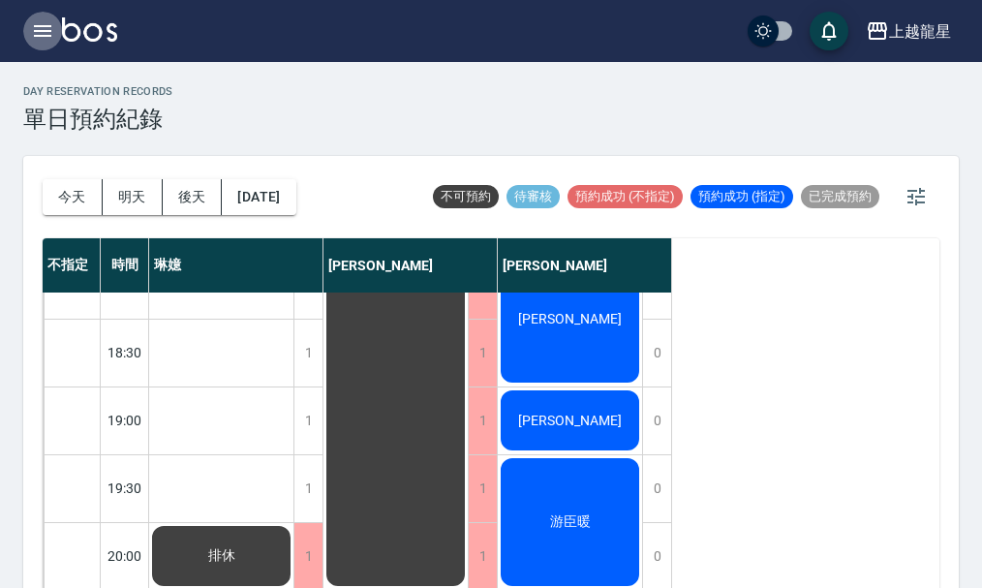
click at [38, 26] on icon "button" at bounding box center [42, 31] width 17 height 12
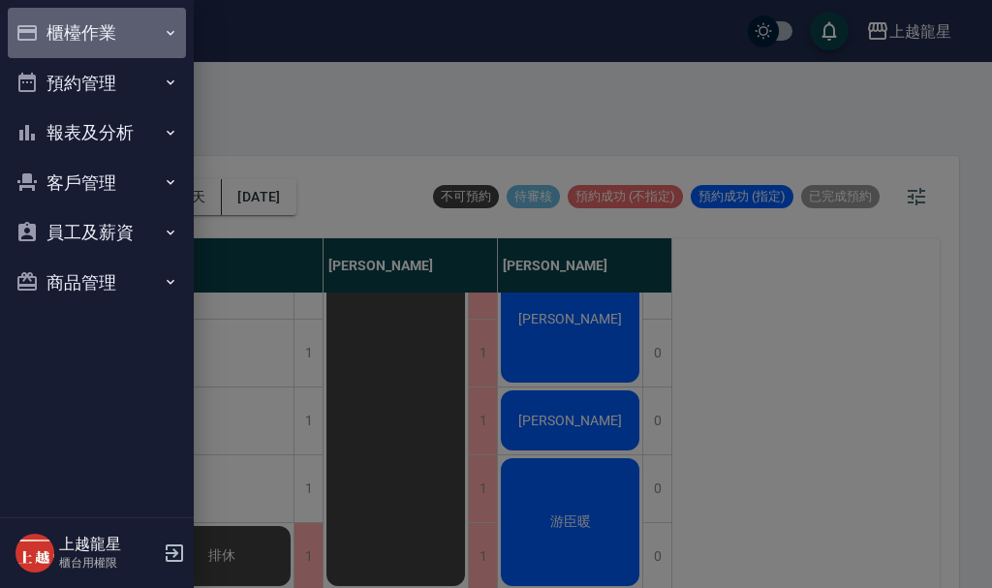
click at [75, 33] on button "櫃檯作業" at bounding box center [97, 33] width 178 height 50
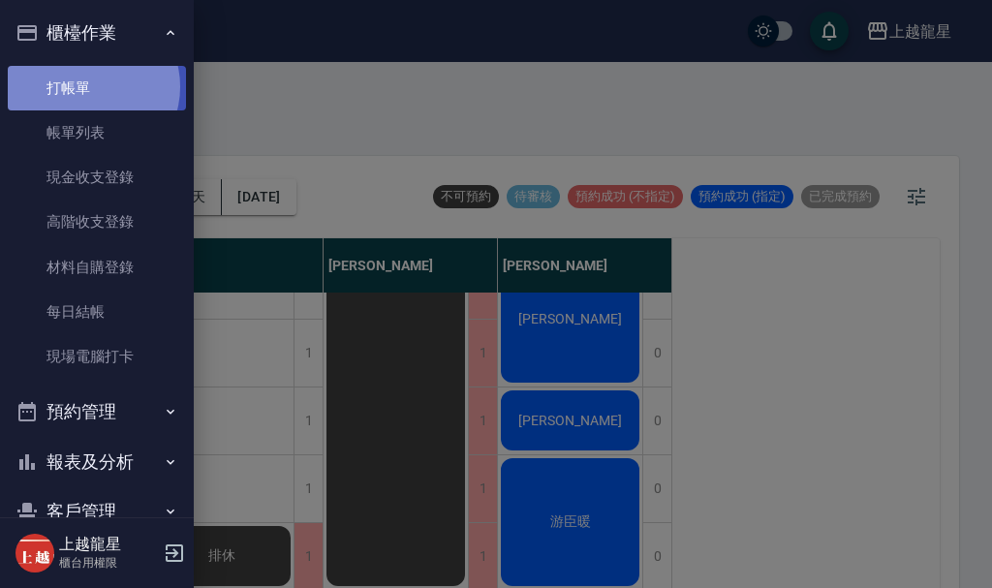
click at [90, 86] on link "打帳單" at bounding box center [97, 88] width 178 height 45
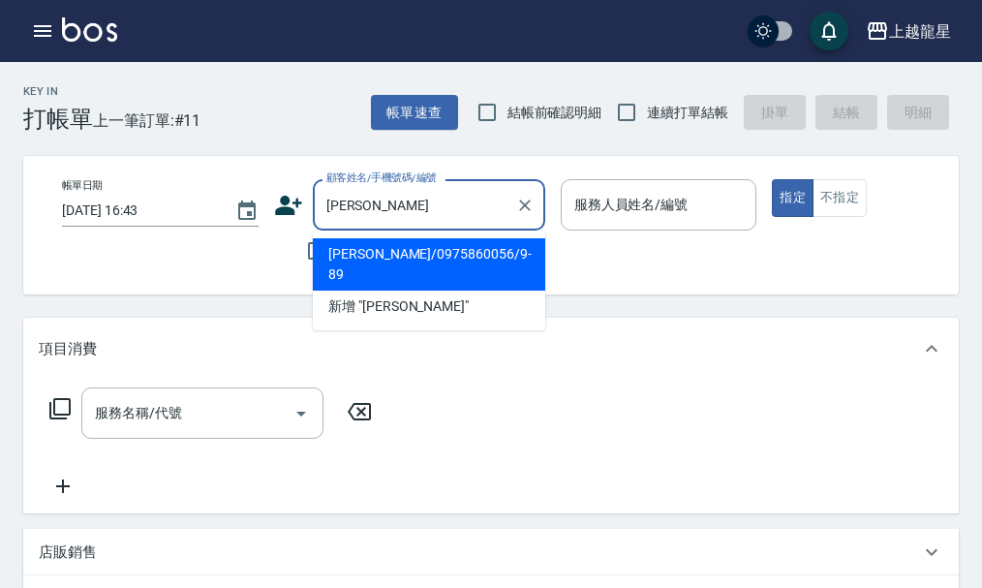
click at [384, 259] on li "[PERSON_NAME]/0975860056/9-89" at bounding box center [429, 264] width 232 height 52
type input "[PERSON_NAME]/0975860056/9-89"
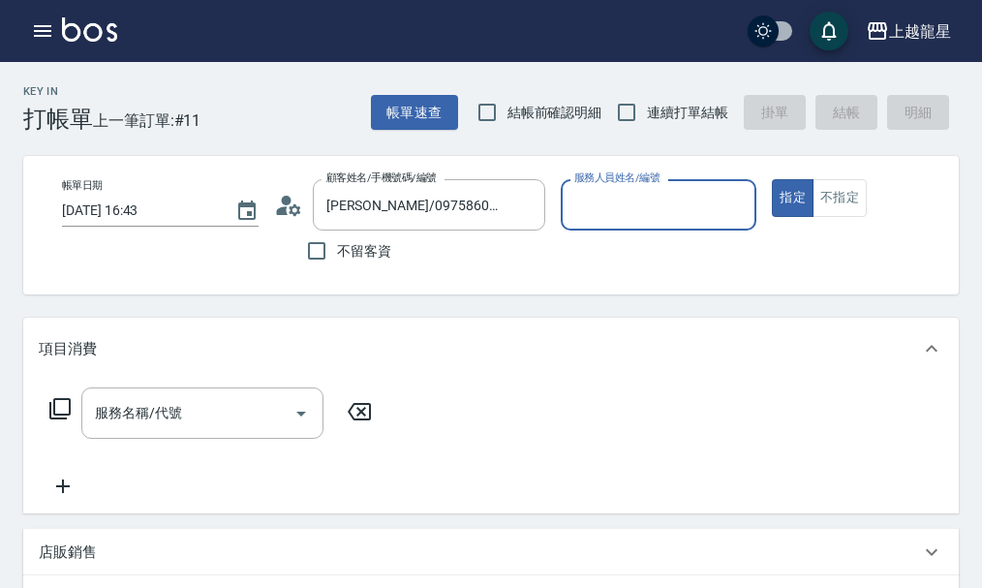
type input "雅君-7"
click at [170, 439] on div "服務名稱/代號" at bounding box center [202, 412] width 242 height 51
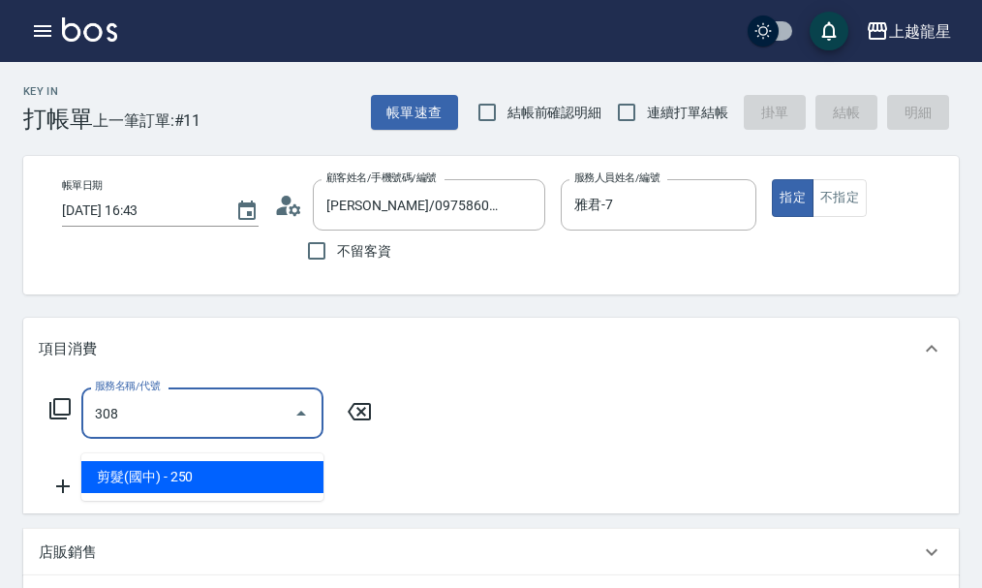
type input "剪髮(國中)(308)"
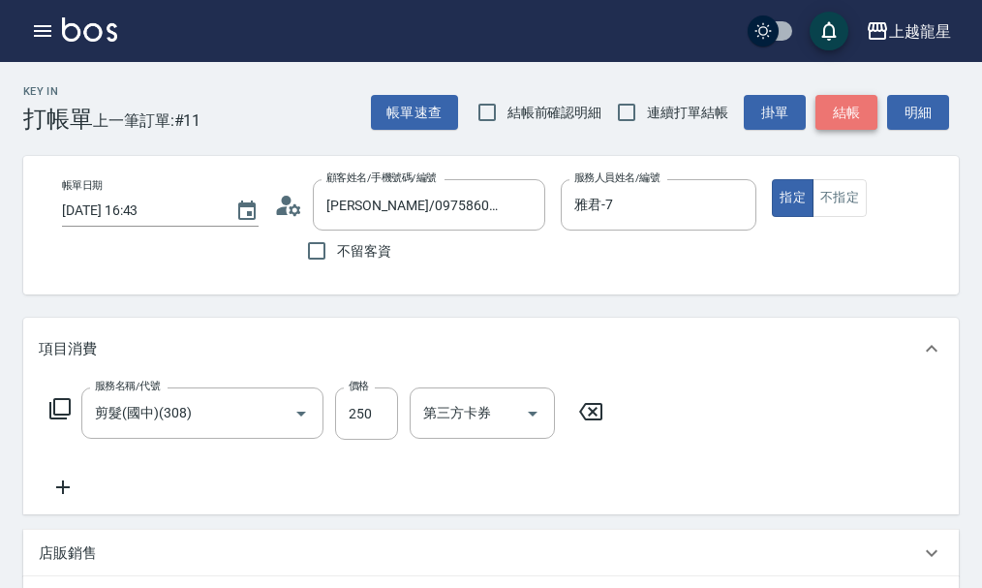
click at [849, 110] on button "結帳" at bounding box center [847, 113] width 62 height 36
